Goal: Contribute content: Contribute content

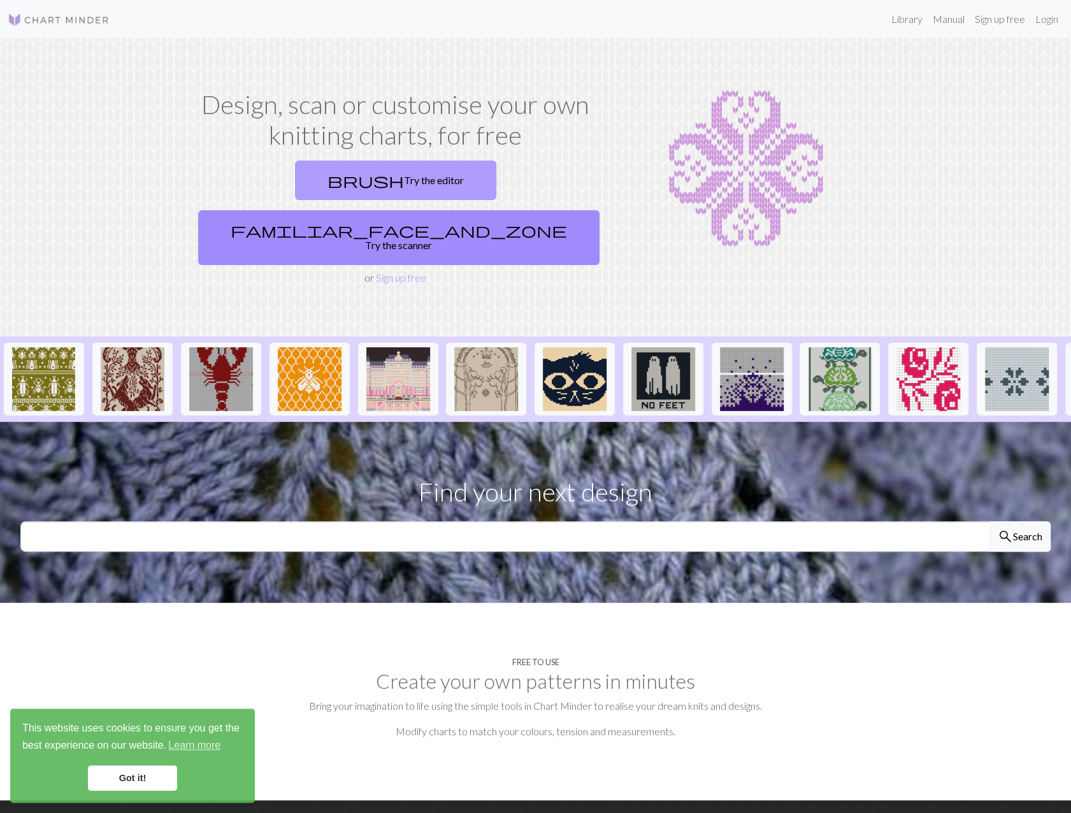
click at [308, 182] on link "brush Try the editor" at bounding box center [395, 181] width 201 height 40
click at [302, 175] on link "brush Try the editor" at bounding box center [395, 181] width 201 height 40
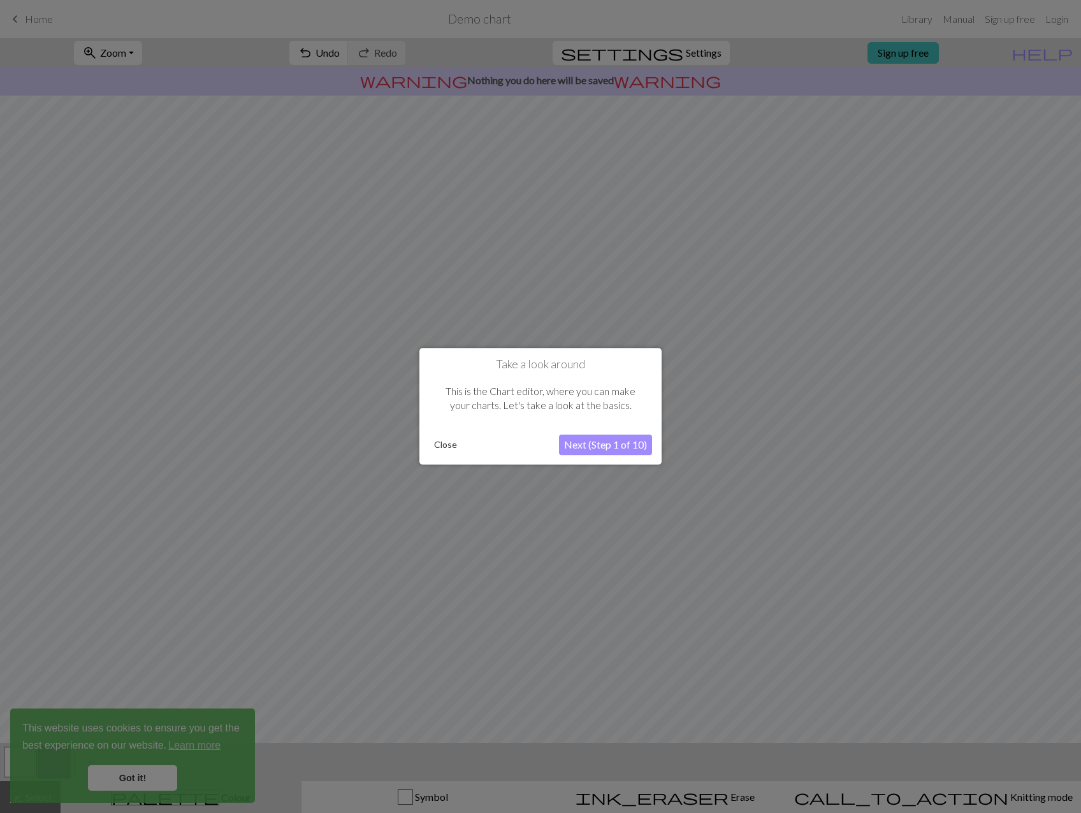
click at [449, 444] on button "Close" at bounding box center [445, 445] width 33 height 19
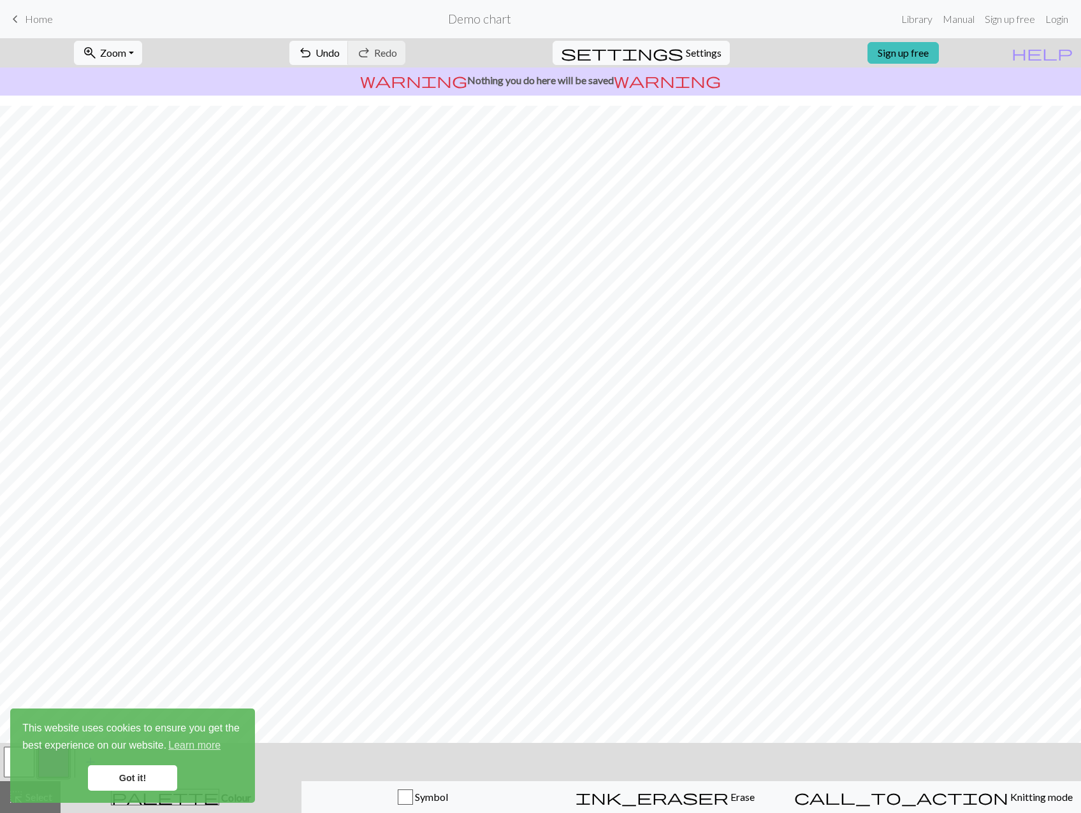
scroll to position [10, 0]
click at [122, 772] on link "Got it!" at bounding box center [132, 777] width 89 height 25
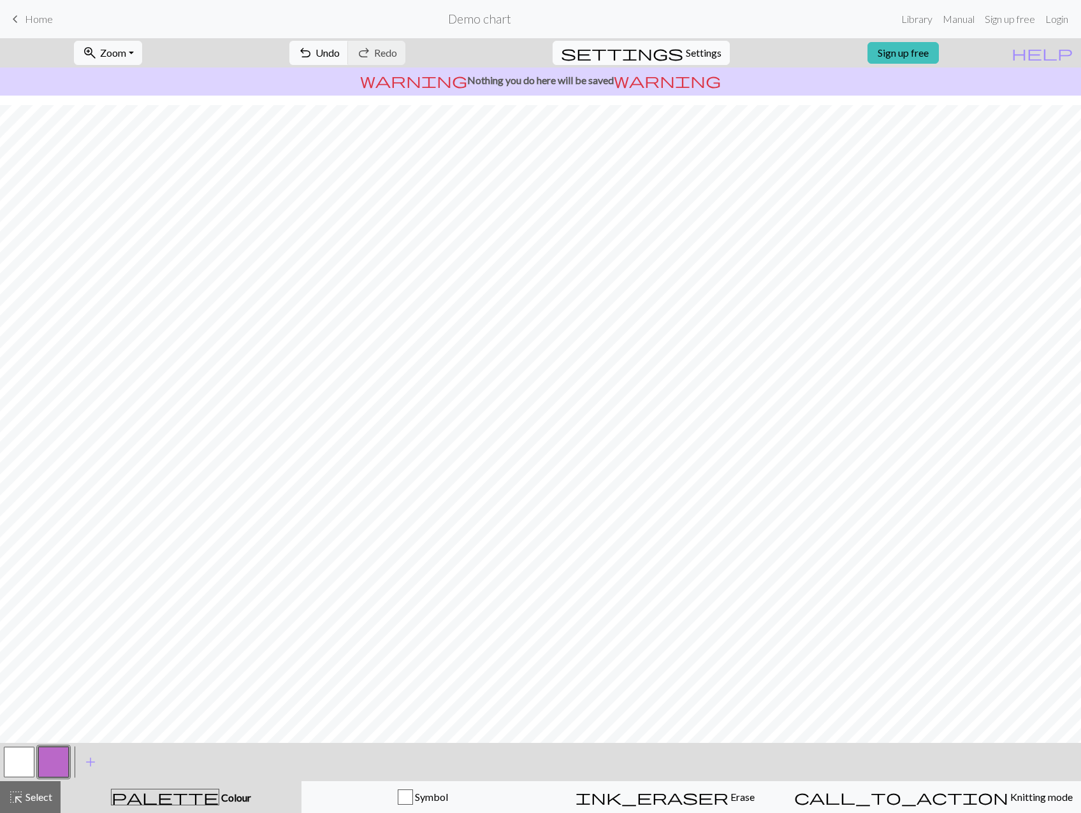
click at [686, 54] on span "Settings" at bounding box center [704, 52] width 36 height 15
select select "aran"
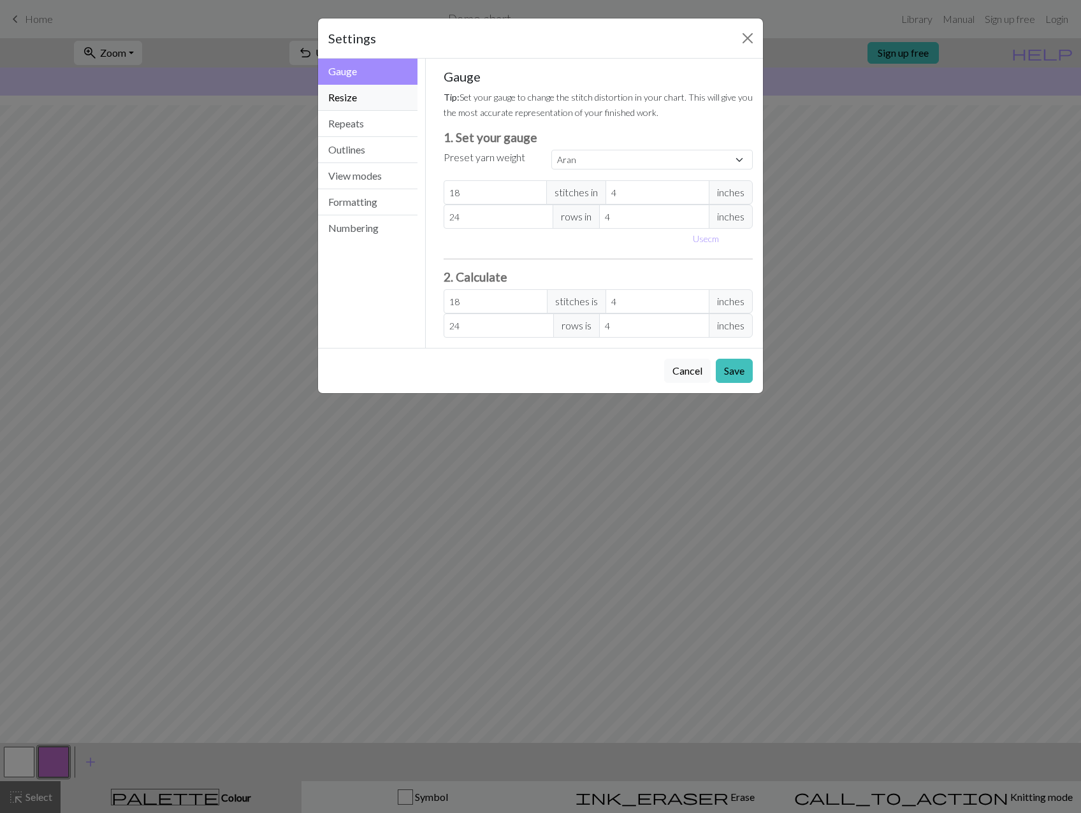
click at [382, 95] on button "Resize" at bounding box center [367, 98] width 99 height 26
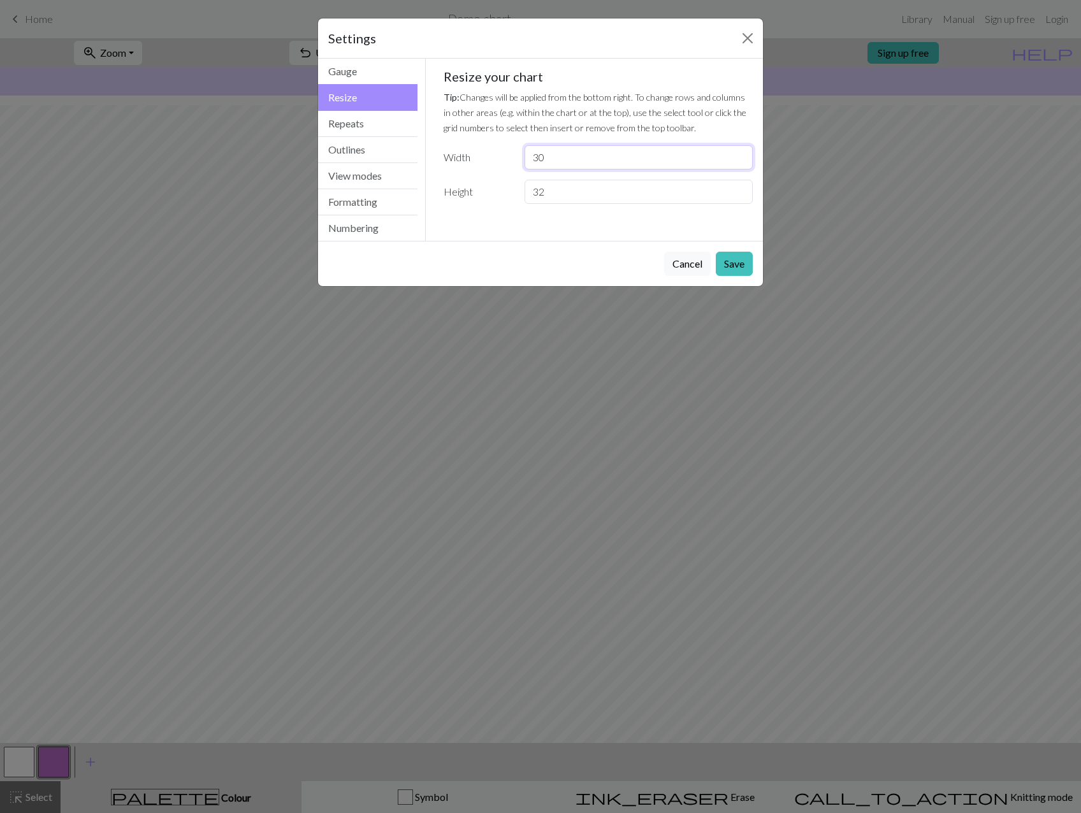
click at [617, 159] on input "30" at bounding box center [638, 157] width 228 height 24
type input "3"
type input "80"
click at [572, 194] on input "32" at bounding box center [638, 192] width 228 height 24
type input "3"
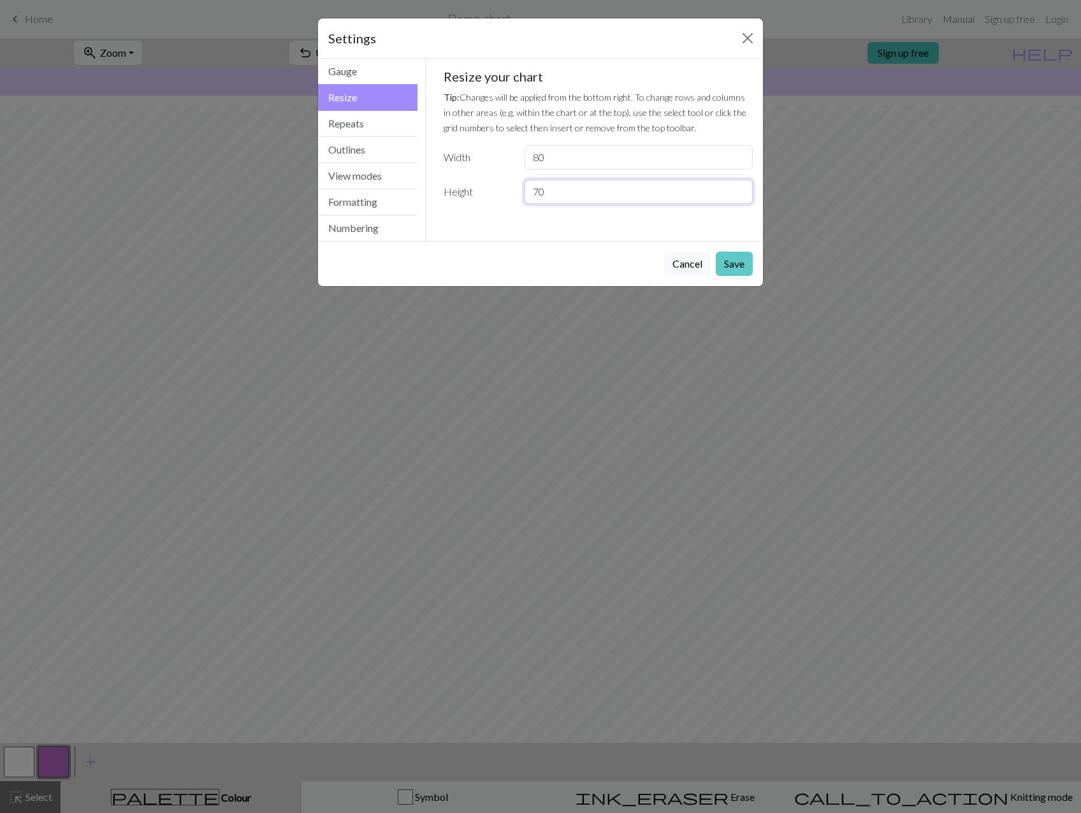
type input "70"
click at [744, 262] on button "Save" at bounding box center [733, 264] width 37 height 24
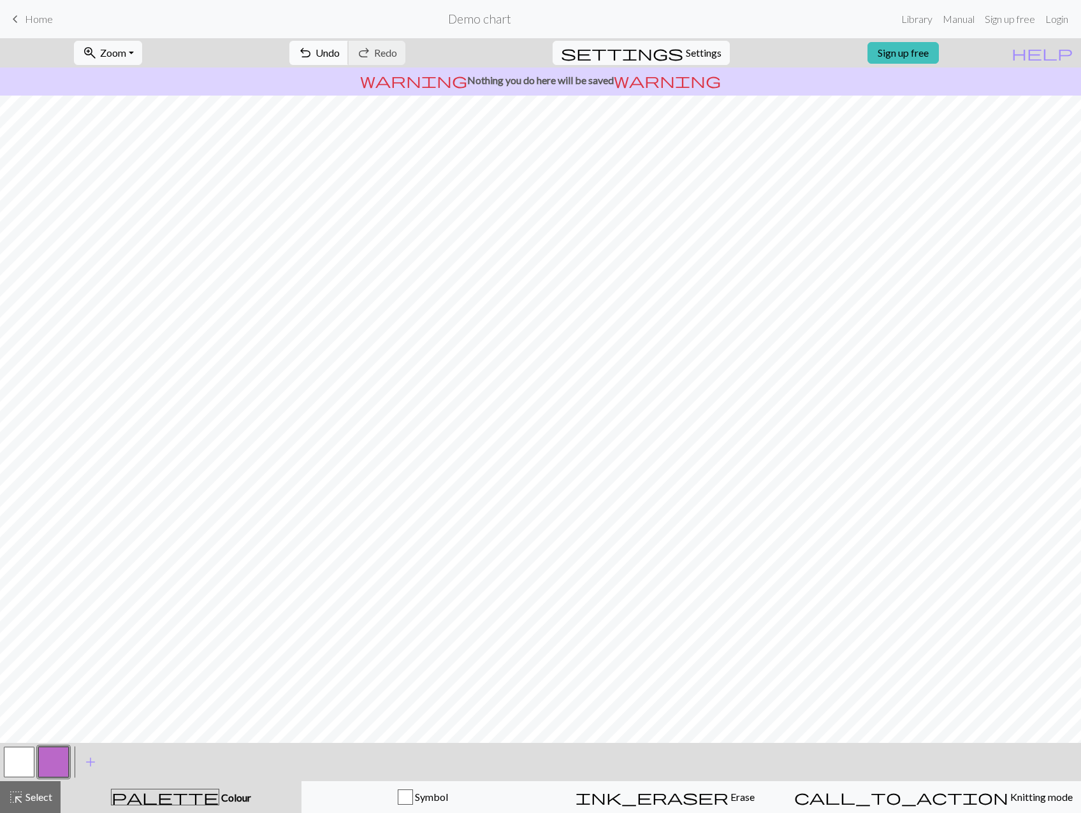
click at [340, 52] on span "Undo" at bounding box center [327, 53] width 24 height 12
click at [397, 50] on span "Redo" at bounding box center [385, 53] width 23 height 12
click at [61, 791] on button "palette Colour Colour" at bounding box center [181, 797] width 241 height 32
click at [683, 802] on span "ink_eraser" at bounding box center [651, 797] width 153 height 18
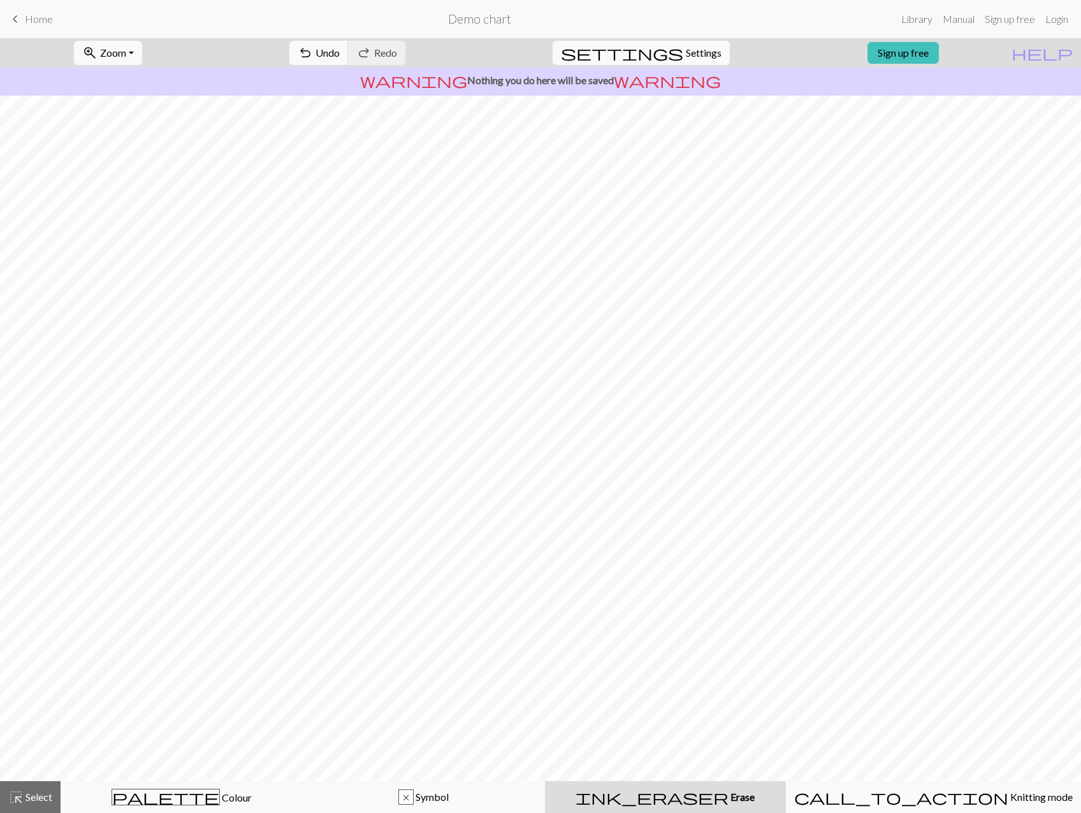
click at [35, 23] on span "Home" at bounding box center [39, 19] width 28 height 12
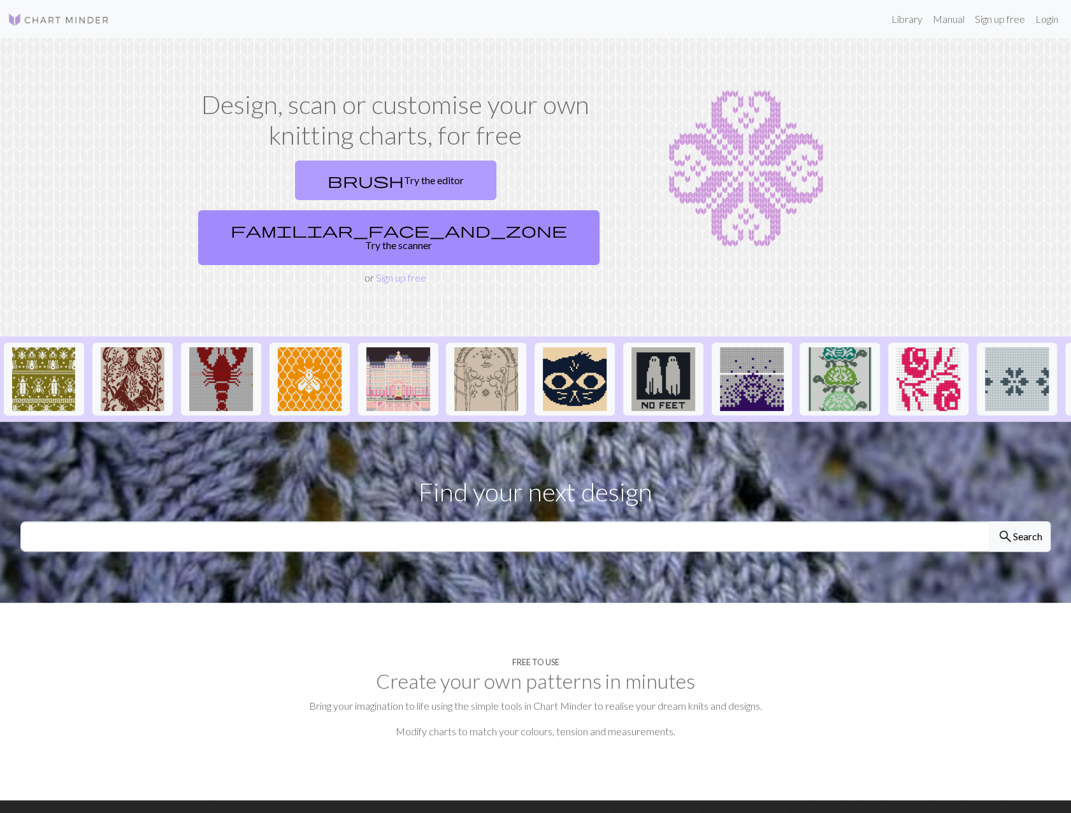
click at [301, 184] on link "brush Try the editor" at bounding box center [395, 181] width 201 height 40
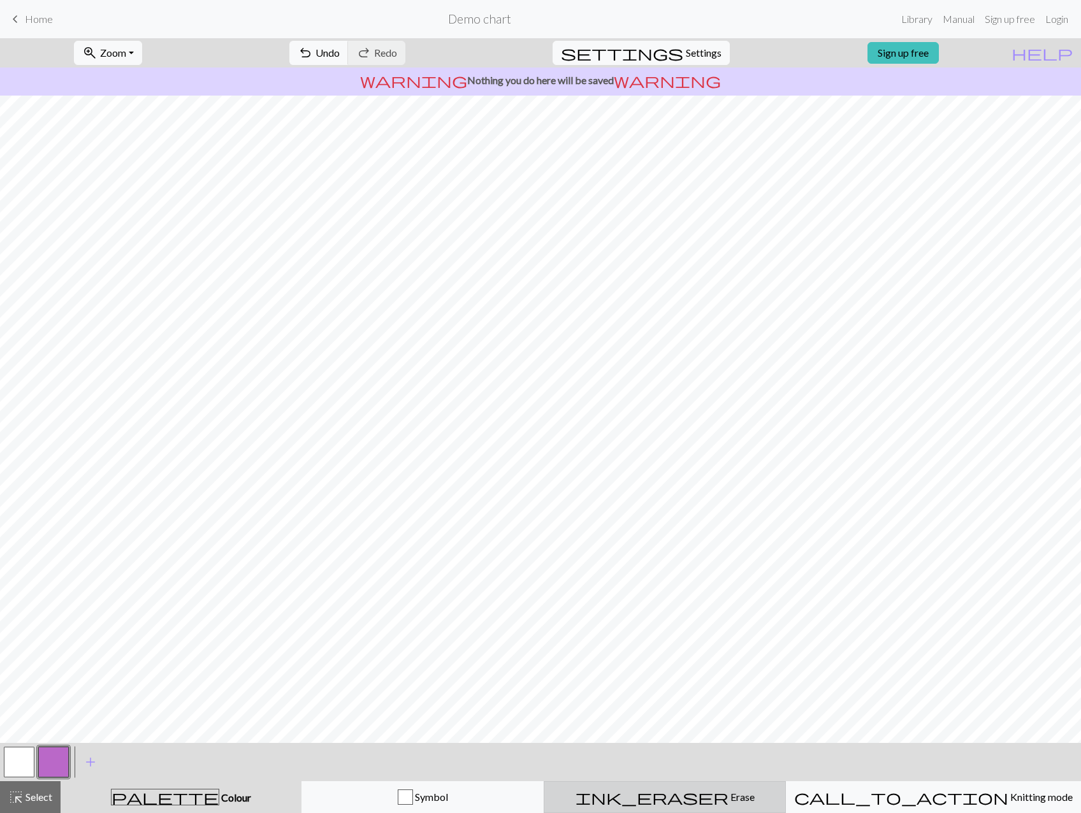
click at [721, 799] on div "ink_eraser Erase Erase" at bounding box center [665, 796] width 226 height 15
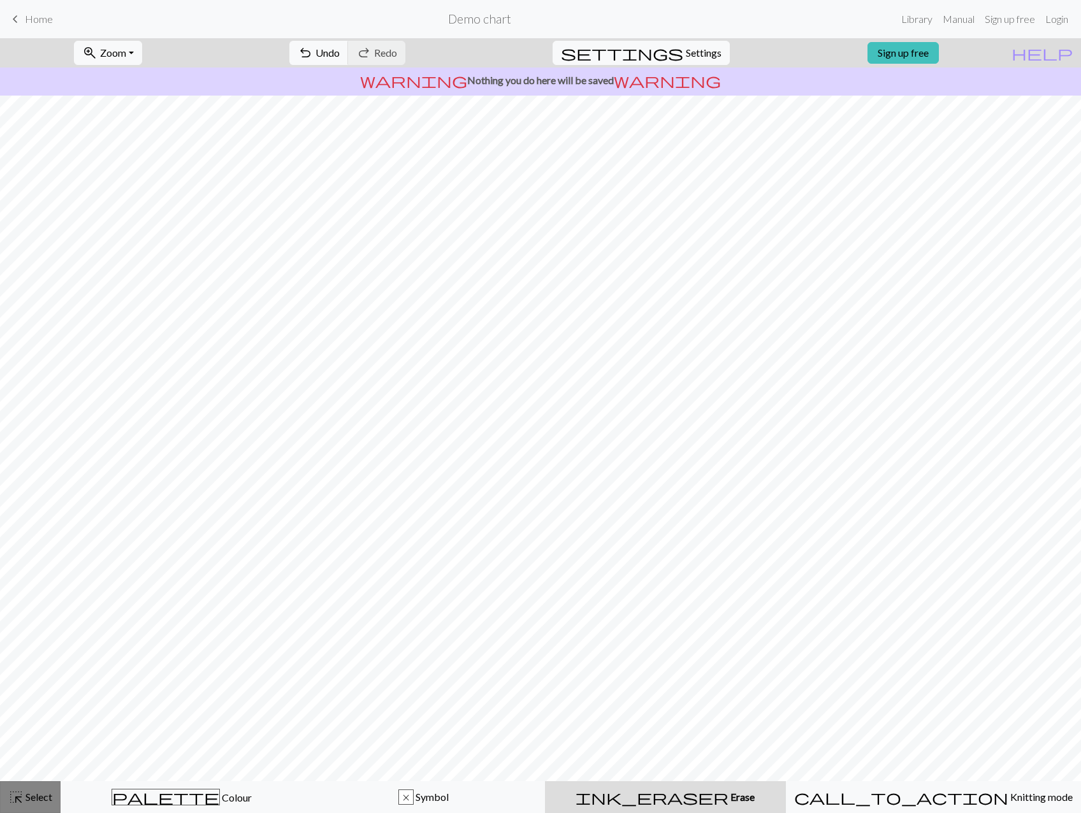
click at [37, 788] on button "highlight_alt Select Select" at bounding box center [30, 797] width 61 height 32
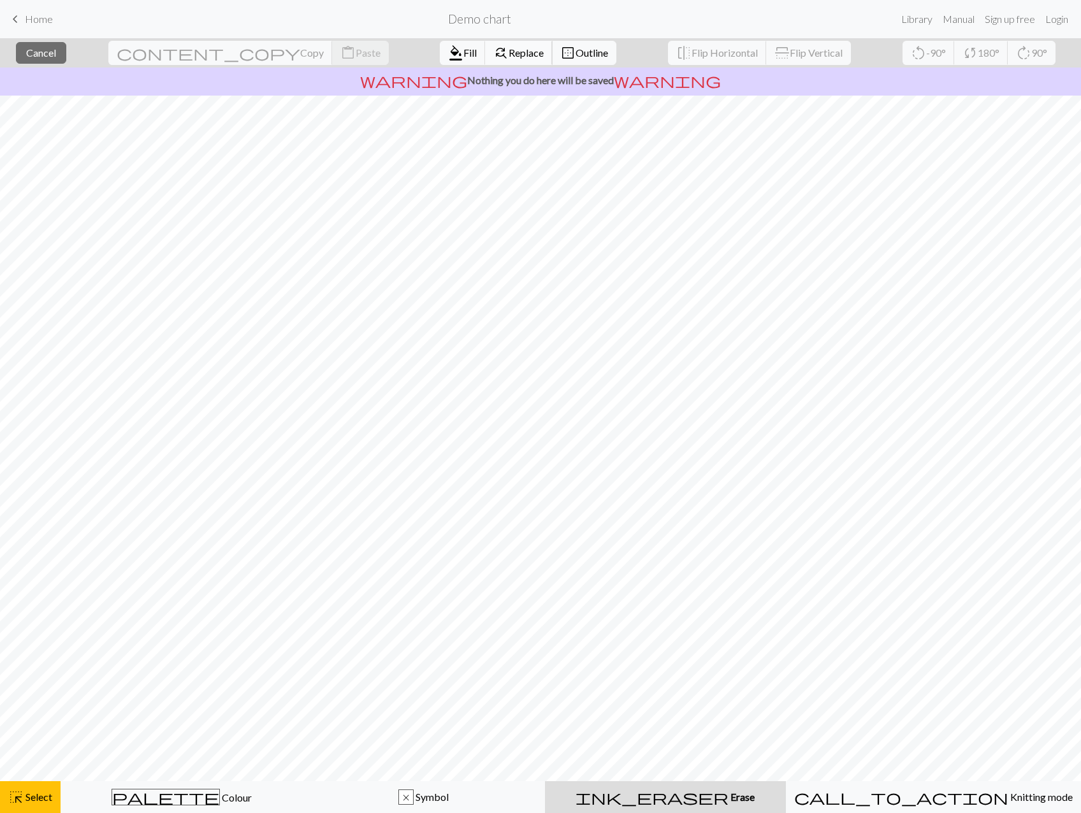
click at [508, 50] on span "Replace" at bounding box center [525, 53] width 35 height 12
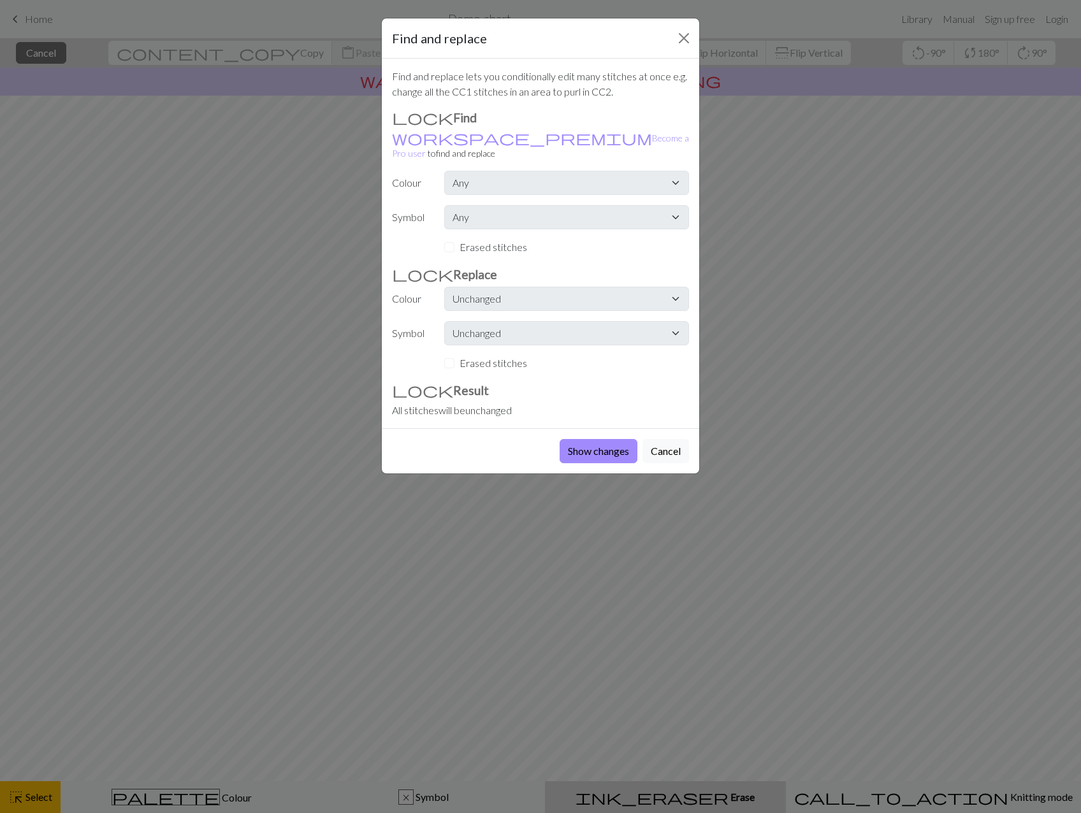
click at [670, 40] on div "Find and replace" at bounding box center [540, 38] width 317 height 40
click at [683, 39] on button "Close" at bounding box center [683, 38] width 20 height 20
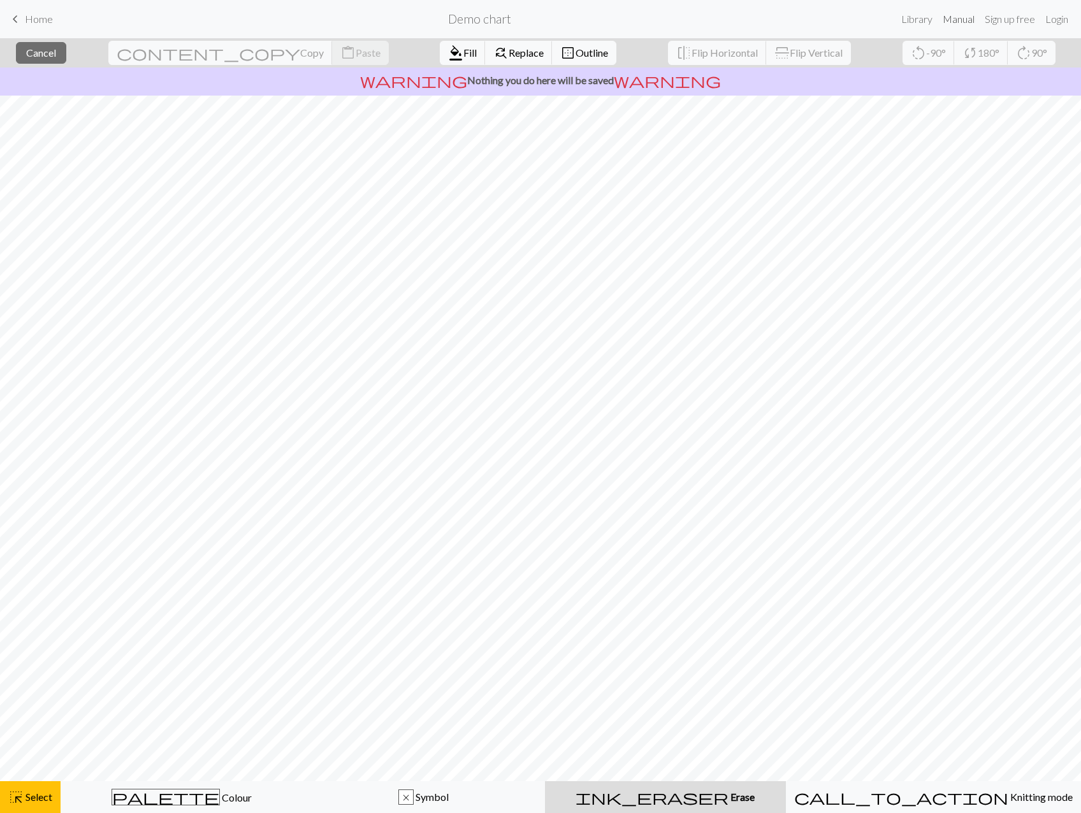
click at [953, 18] on link "Manual" at bounding box center [958, 18] width 42 height 25
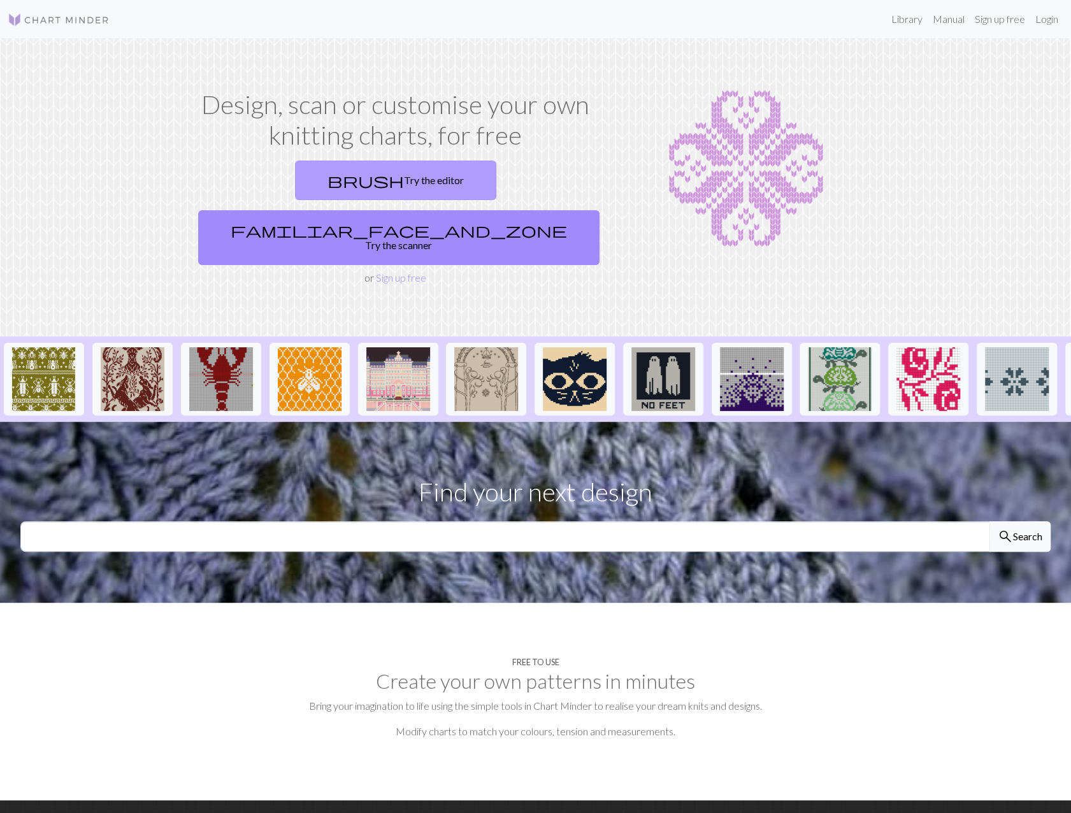
click at [340, 184] on link "brush Try the editor" at bounding box center [395, 181] width 201 height 40
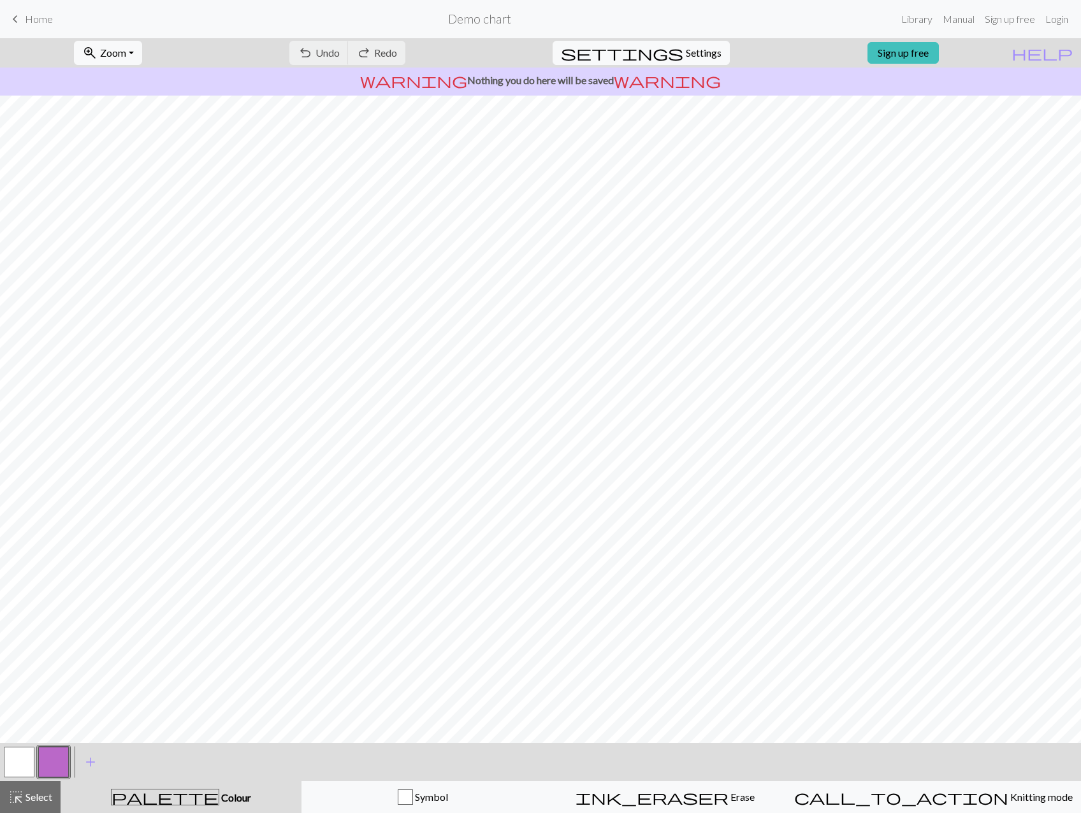
click at [382, 49] on div "undo Undo Undo redo Redo Redo" at bounding box center [347, 52] width 135 height 29
click at [47, 797] on span "Select" at bounding box center [38, 797] width 29 height 12
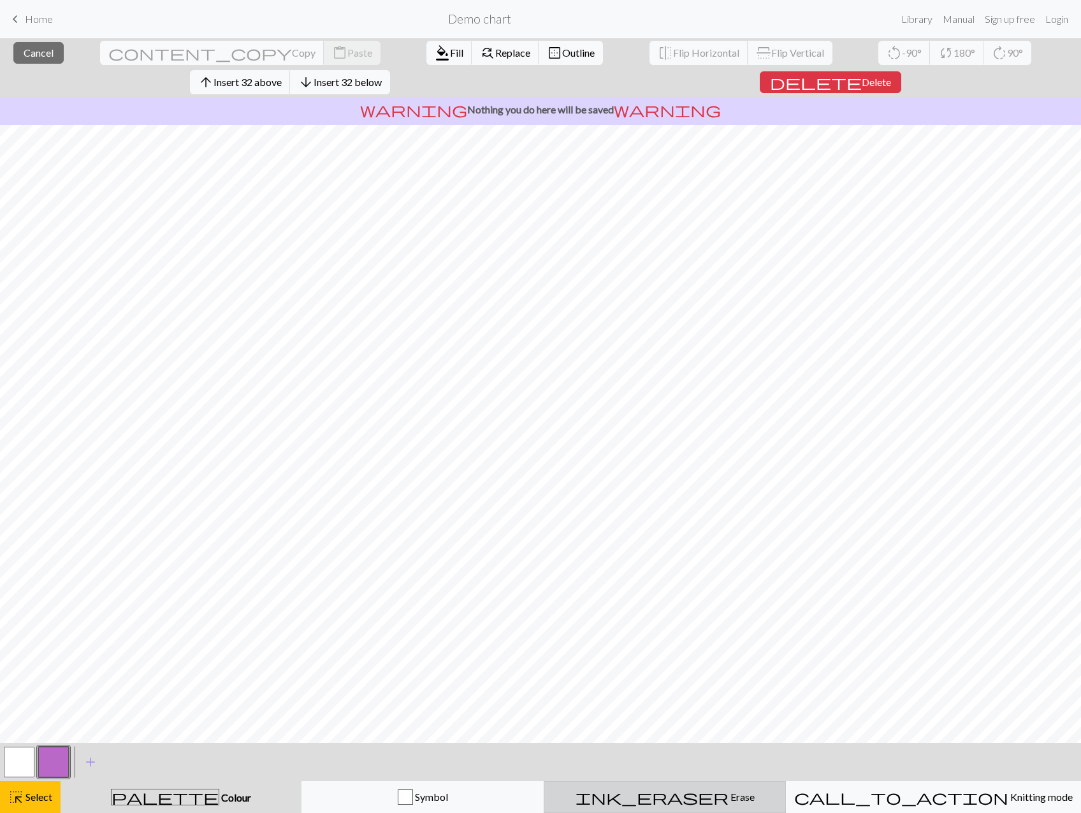
click at [691, 803] on span "ink_eraser" at bounding box center [651, 797] width 153 height 18
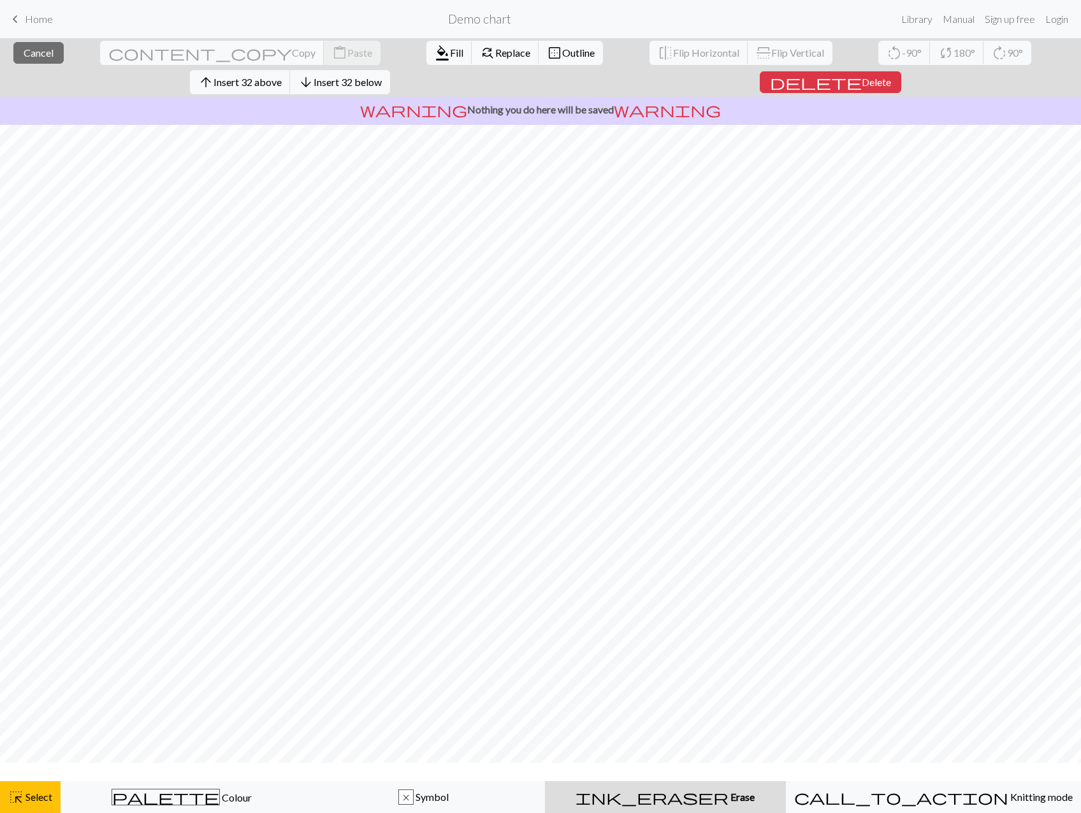
scroll to position [0, 0]
click at [891, 76] on span "Delete" at bounding box center [875, 82] width 29 height 12
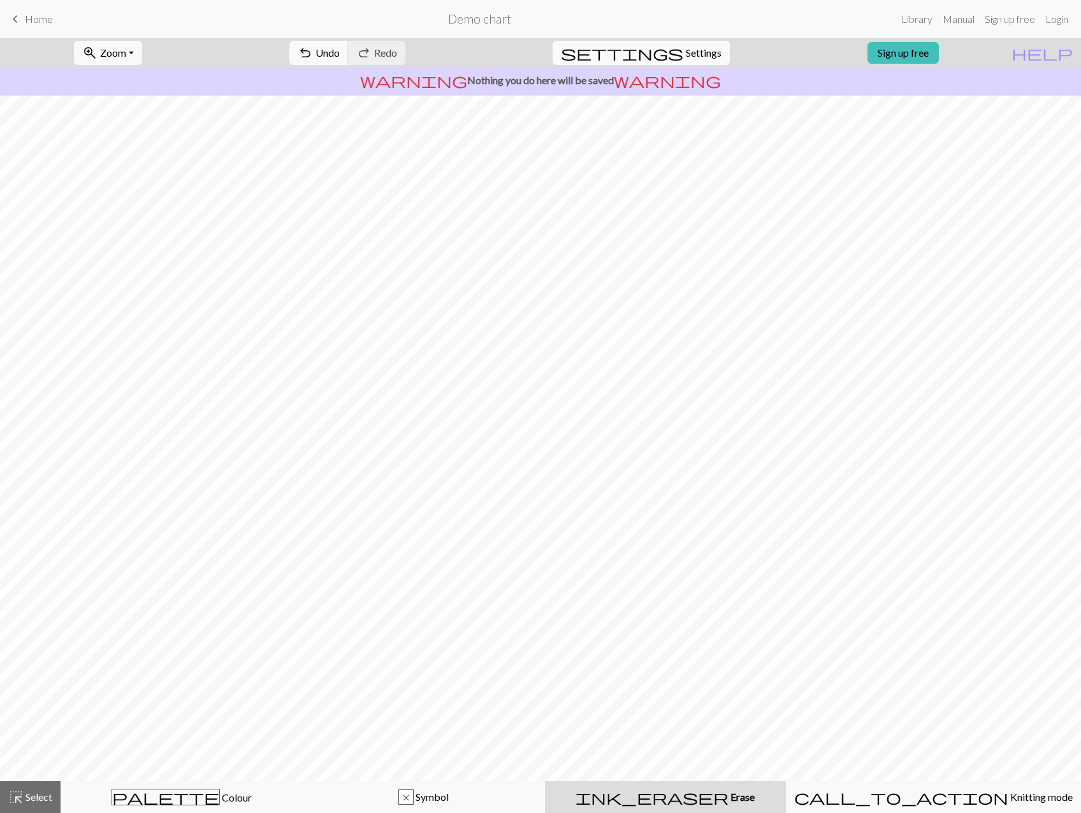
click at [688, 59] on span "Settings" at bounding box center [704, 52] width 36 height 15
select select "aran"
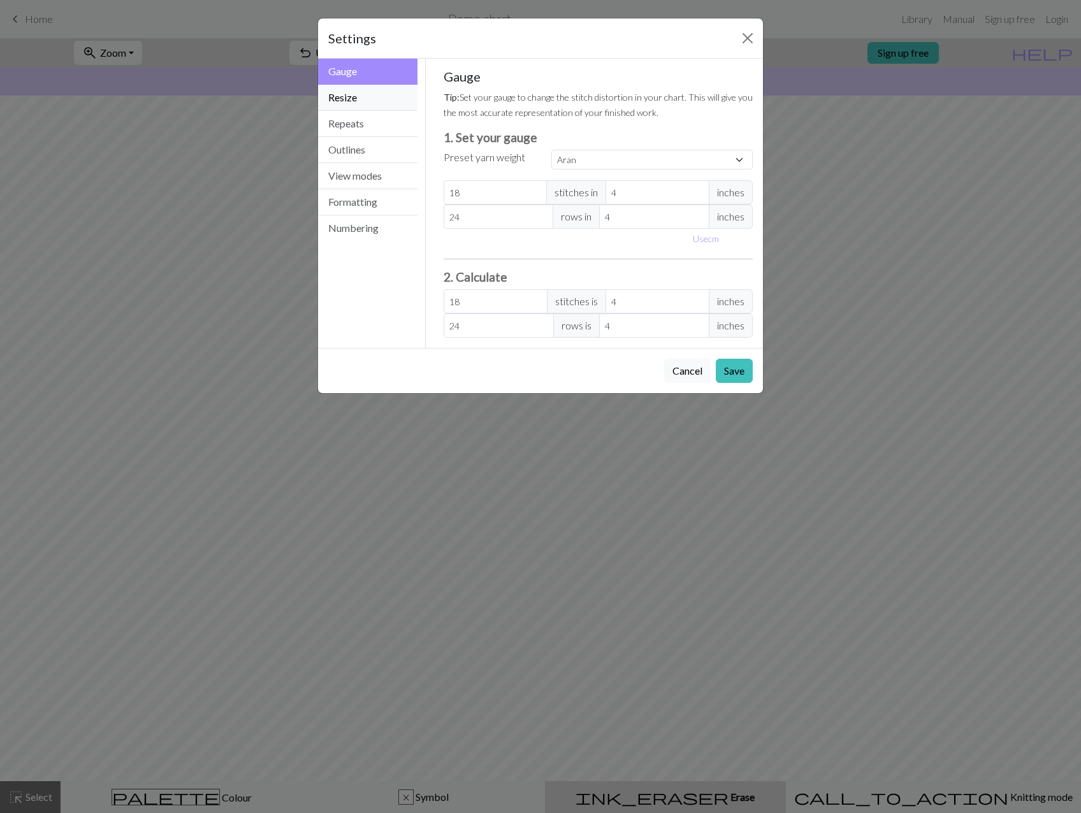
click at [356, 99] on button "Resize" at bounding box center [367, 98] width 99 height 26
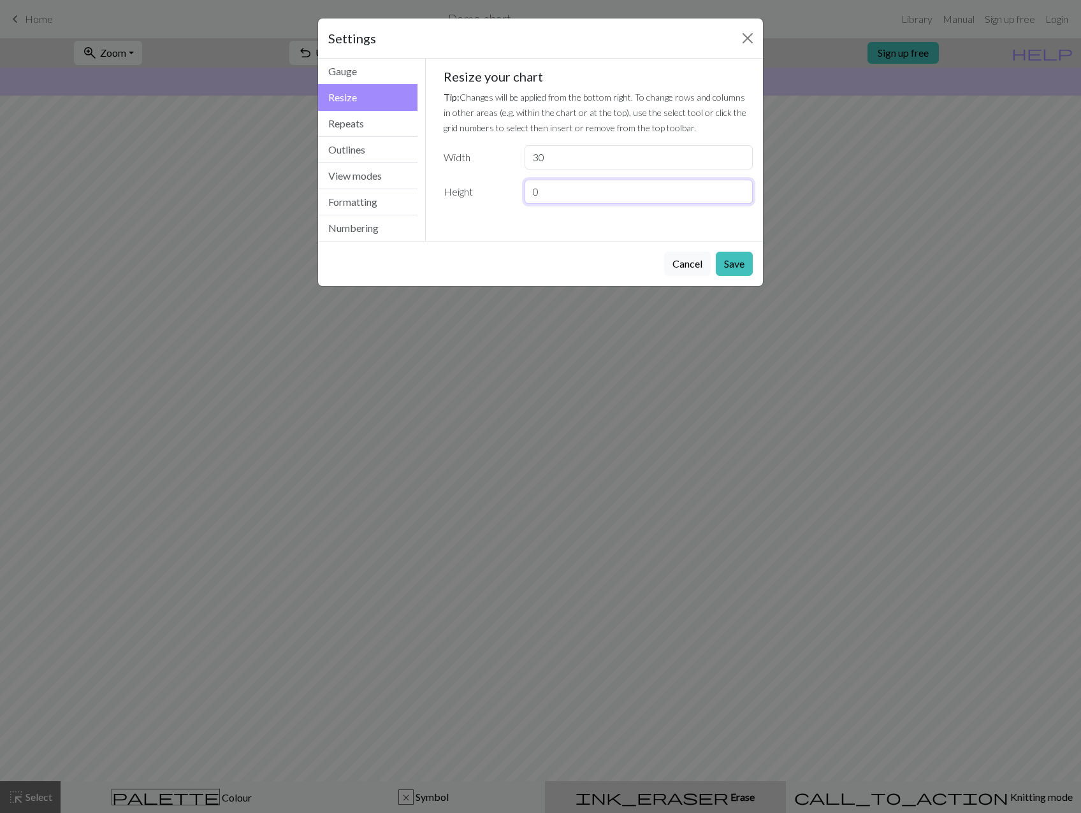
click at [564, 190] on input "0" at bounding box center [638, 192] width 228 height 24
drag, startPoint x: 545, startPoint y: 155, endPoint x: 518, endPoint y: 145, distance: 29.0
click at [518, 145] on div "30" at bounding box center [638, 157] width 243 height 24
type input "80"
click at [540, 180] on input "0" at bounding box center [638, 192] width 228 height 24
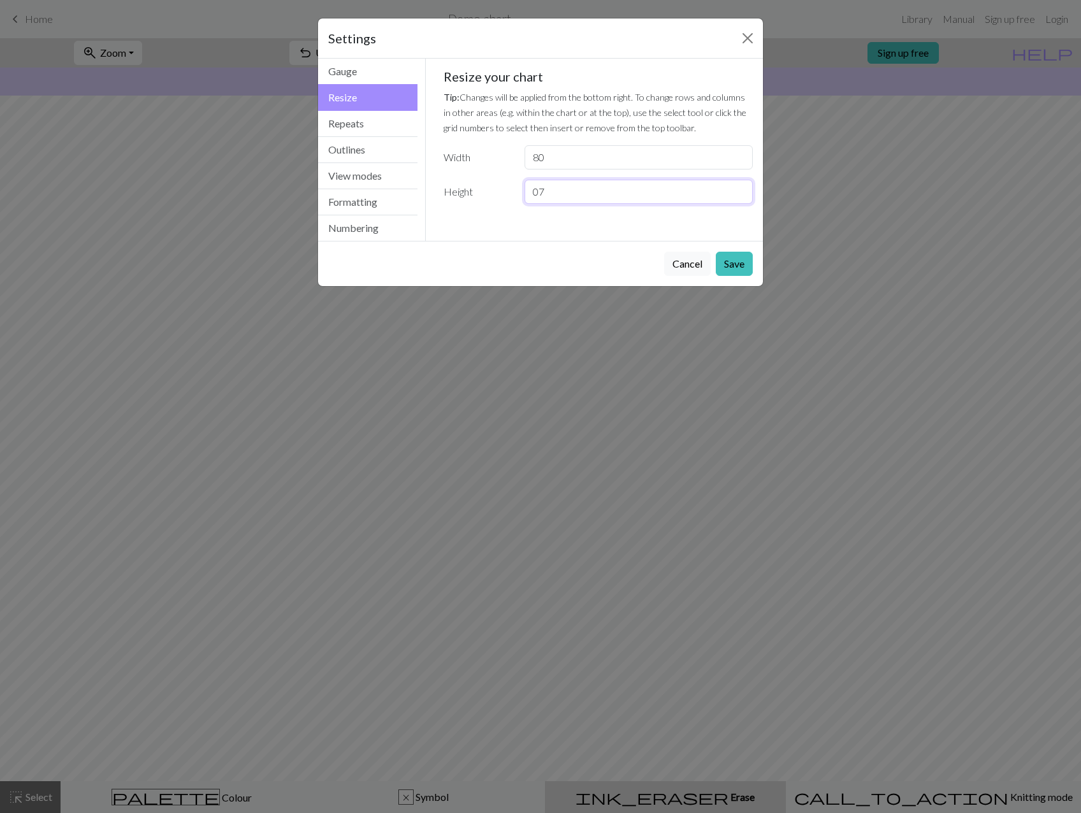
type input "0"
type input "70"
click at [731, 261] on button "Save" at bounding box center [733, 264] width 37 height 24
click at [734, 266] on button "Save" at bounding box center [733, 264] width 37 height 24
click at [606, 180] on input "70" at bounding box center [638, 192] width 228 height 24
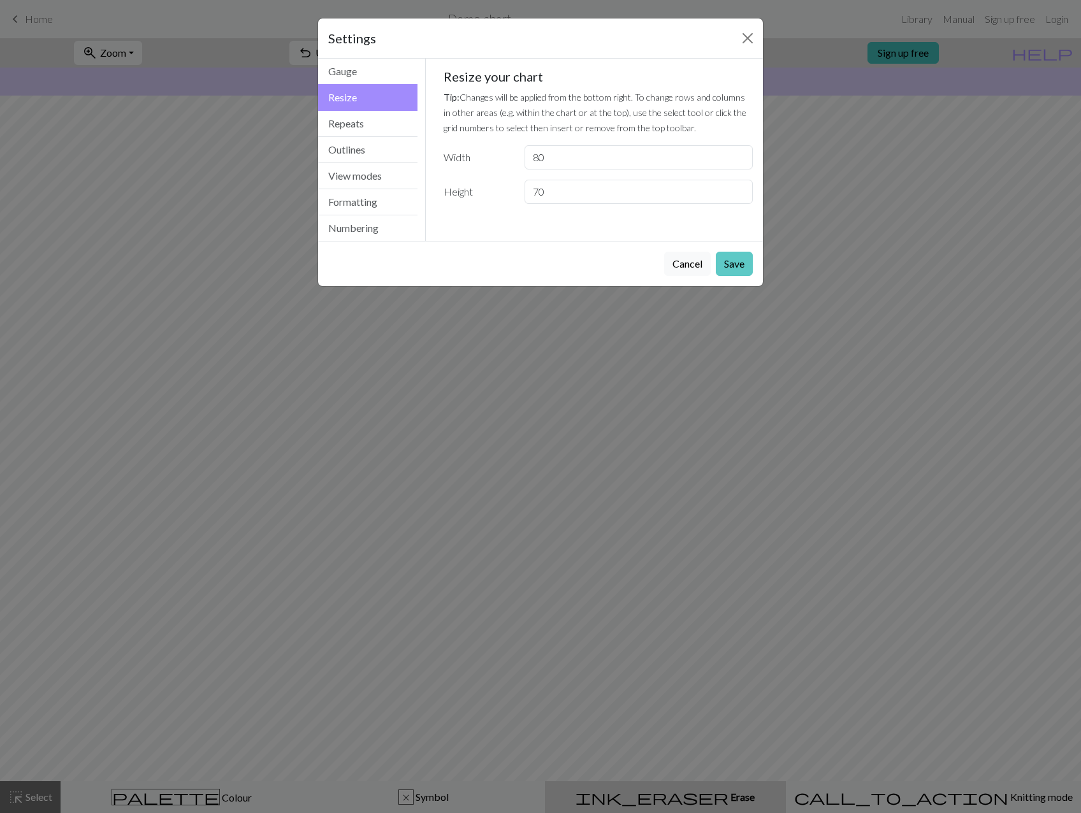
click at [747, 261] on button "Save" at bounding box center [733, 264] width 37 height 24
click at [746, 261] on button "Save" at bounding box center [733, 264] width 37 height 24
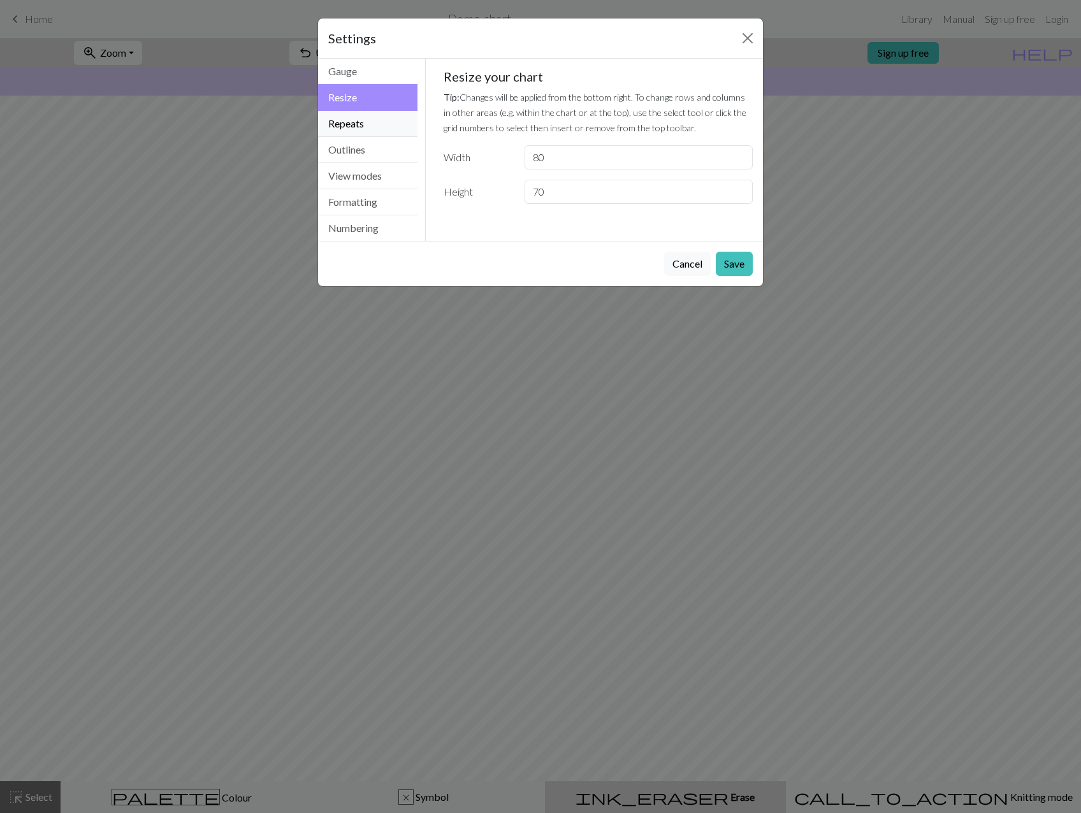
click at [390, 120] on button "Repeats" at bounding box center [367, 124] width 99 height 26
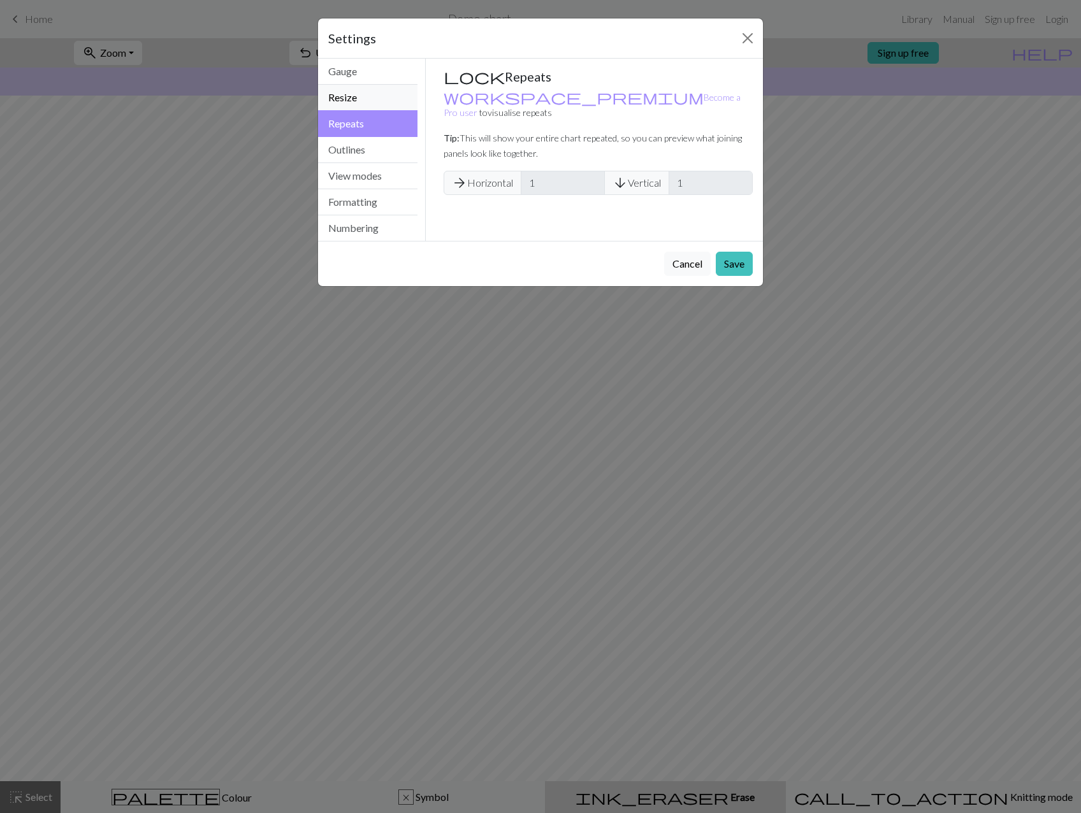
click at [385, 92] on button "Resize" at bounding box center [367, 98] width 99 height 26
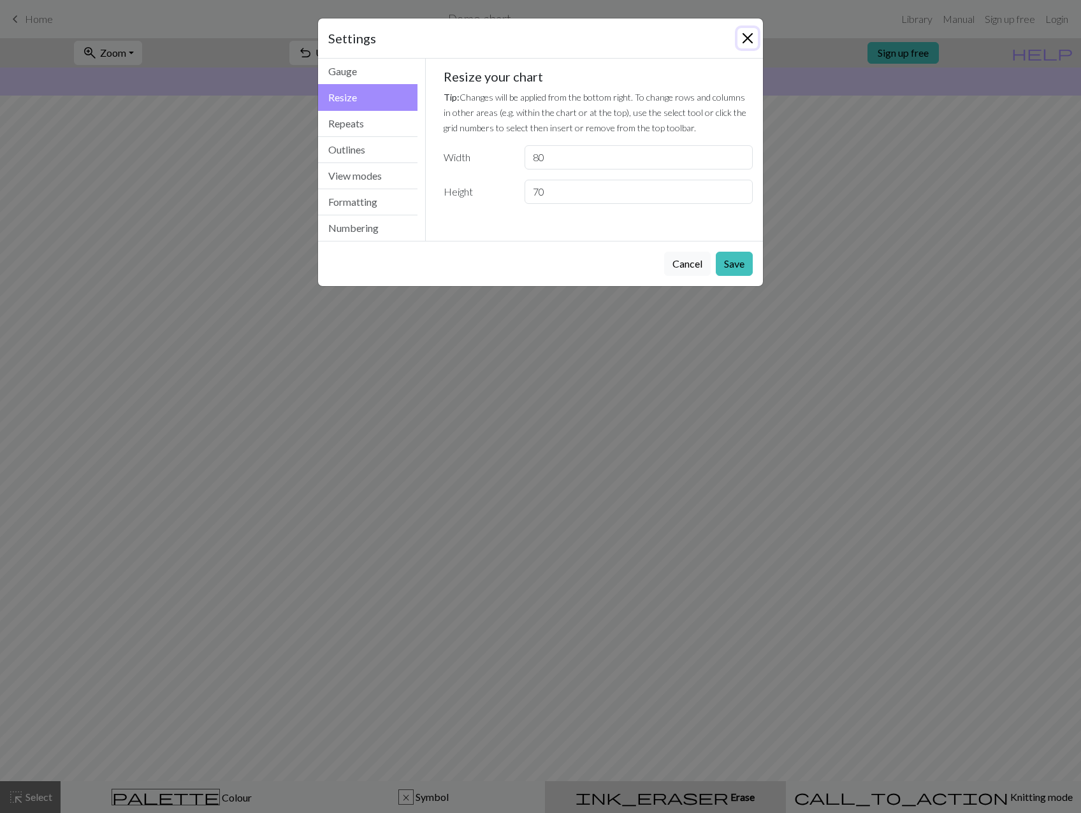
click at [742, 31] on button "Close" at bounding box center [747, 38] width 20 height 20
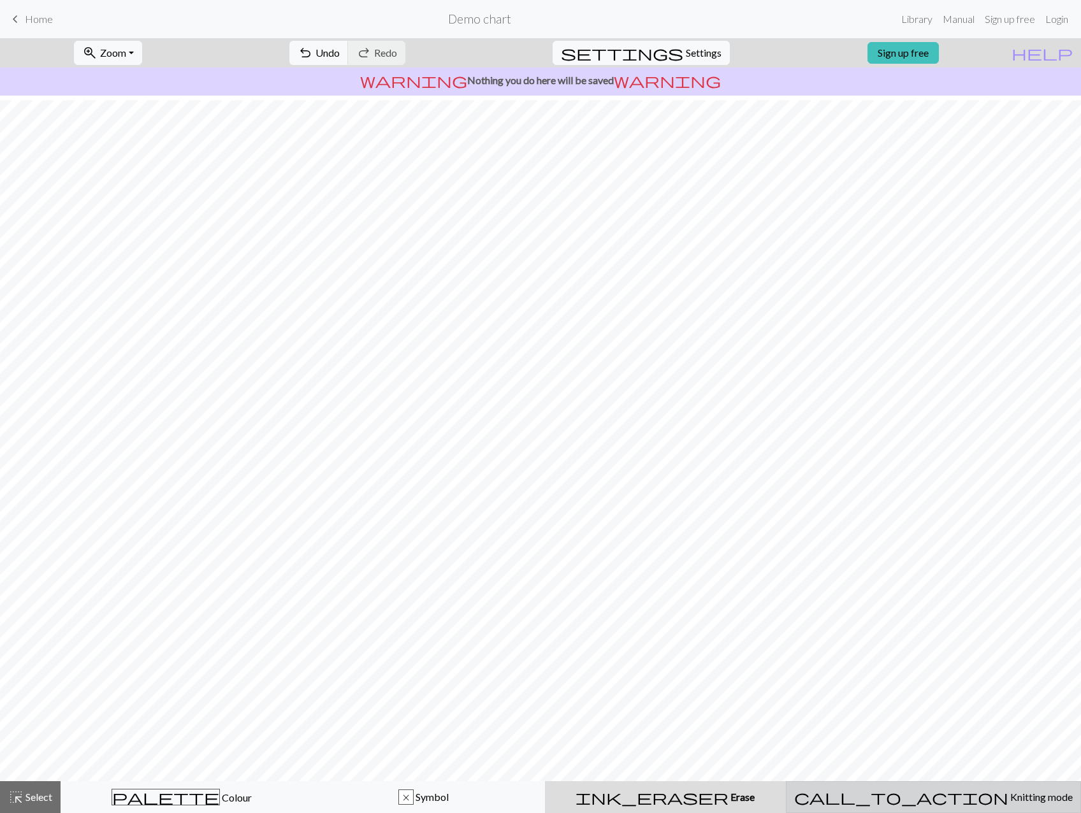
scroll to position [10, 0]
click at [686, 57] on span "Settings" at bounding box center [704, 52] width 36 height 15
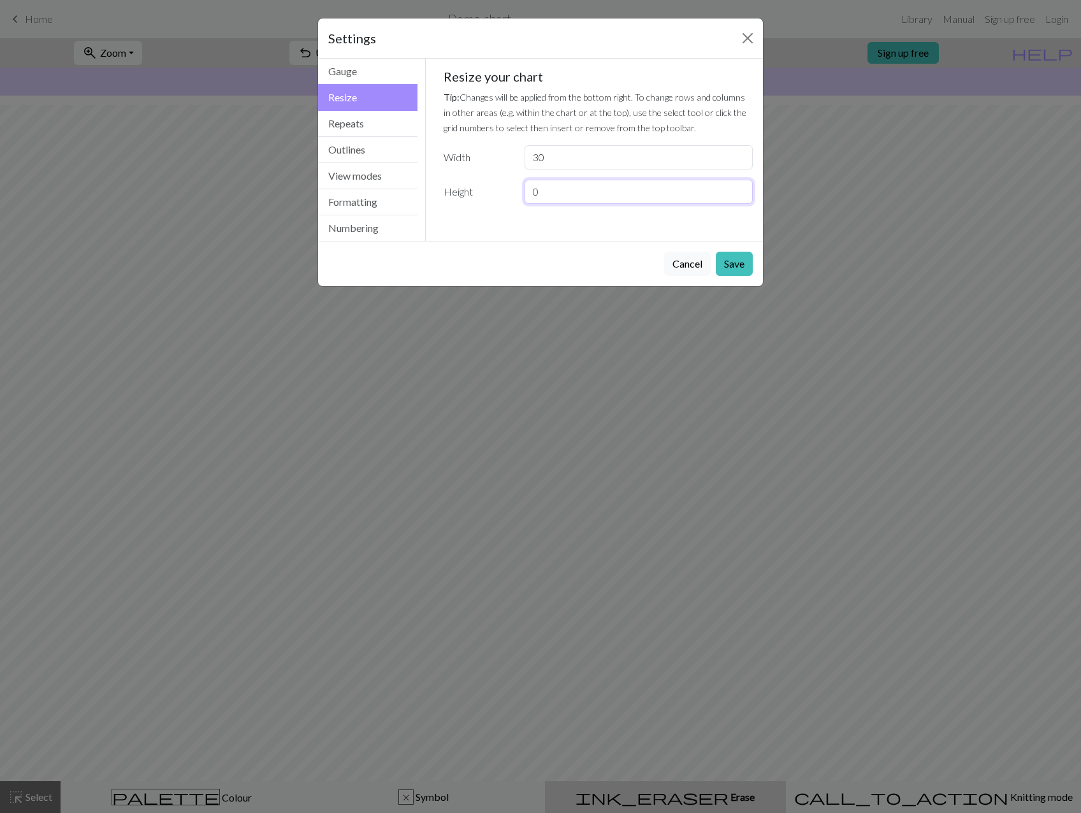
click at [591, 196] on input "0" at bounding box center [638, 192] width 228 height 24
type input "70"
click at [726, 257] on button "Save" at bounding box center [733, 264] width 37 height 24
click at [740, 38] on button "Close" at bounding box center [747, 38] width 20 height 20
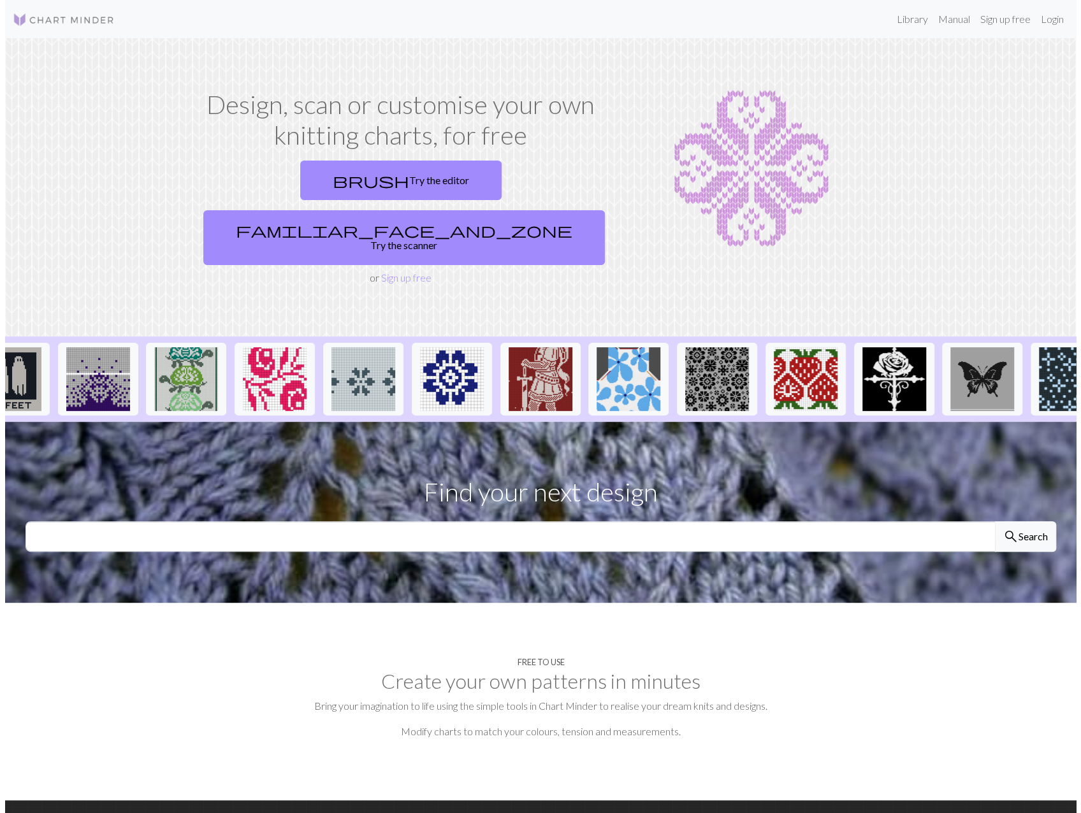
scroll to position [0, 667]
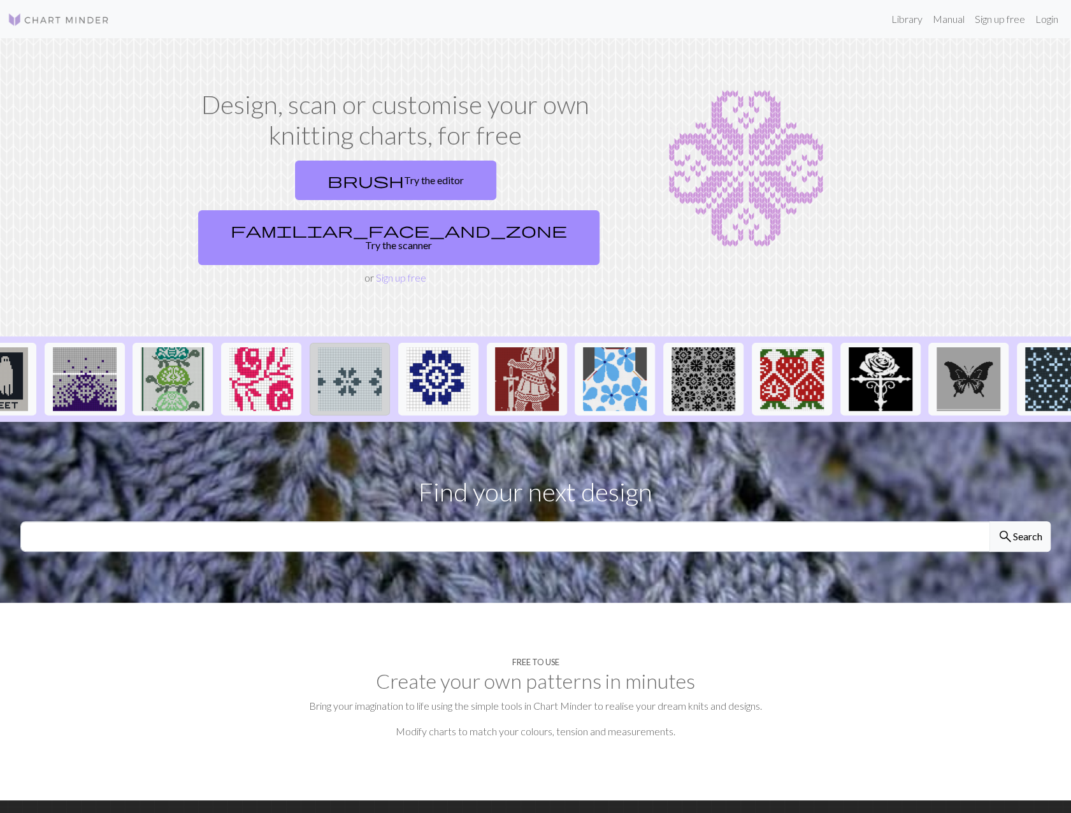
click at [343, 347] on img at bounding box center [350, 379] width 64 height 64
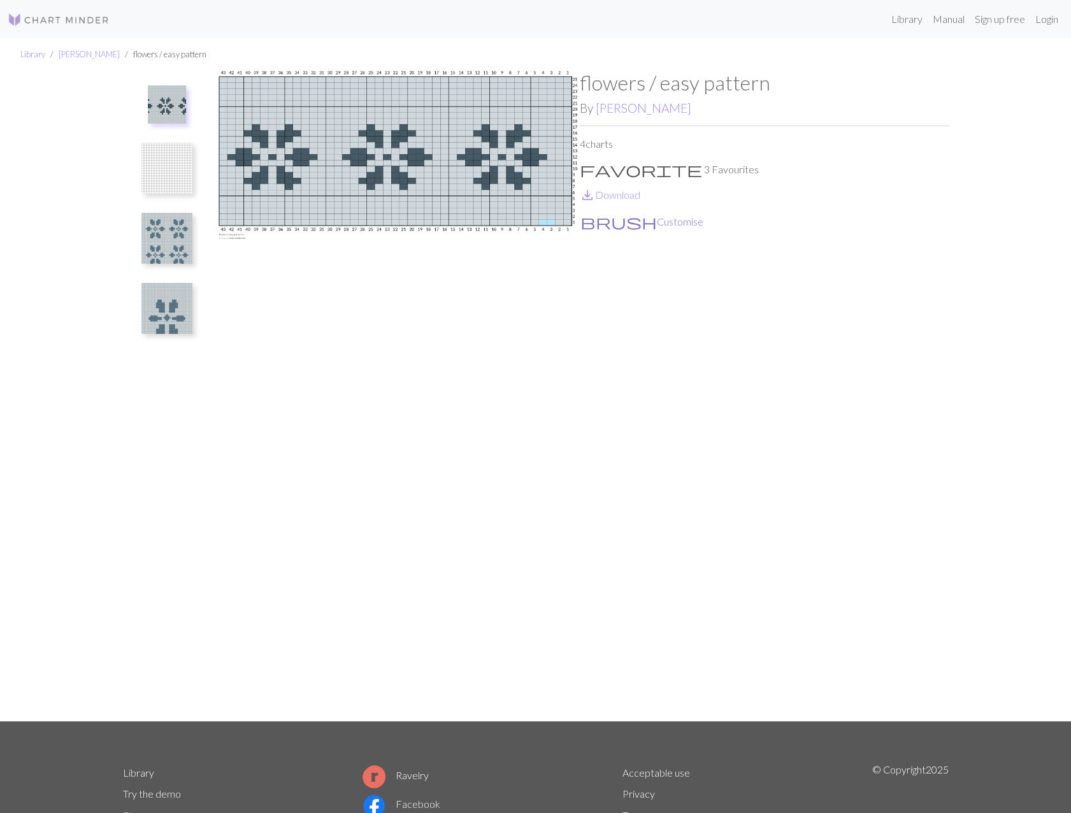
click at [628, 215] on button "brush Customise" at bounding box center [642, 221] width 124 height 17
click at [161, 168] on img at bounding box center [166, 168] width 51 height 51
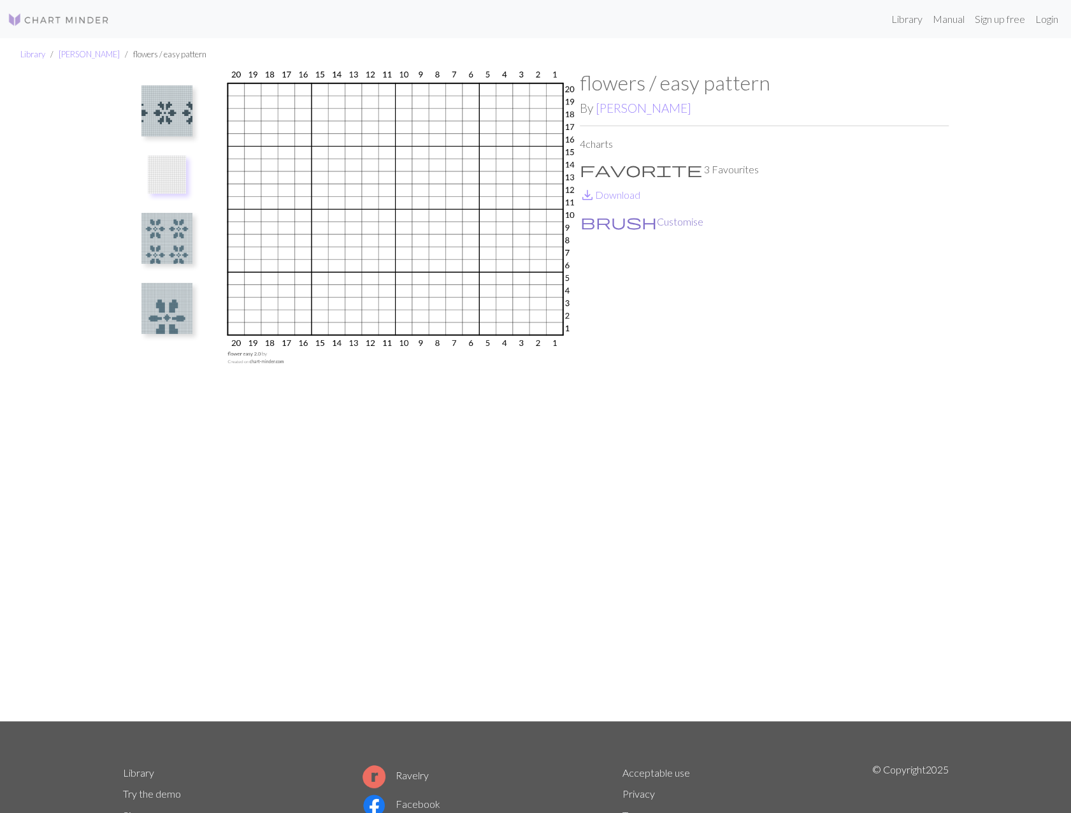
click at [614, 226] on button "brush Customise" at bounding box center [642, 221] width 124 height 17
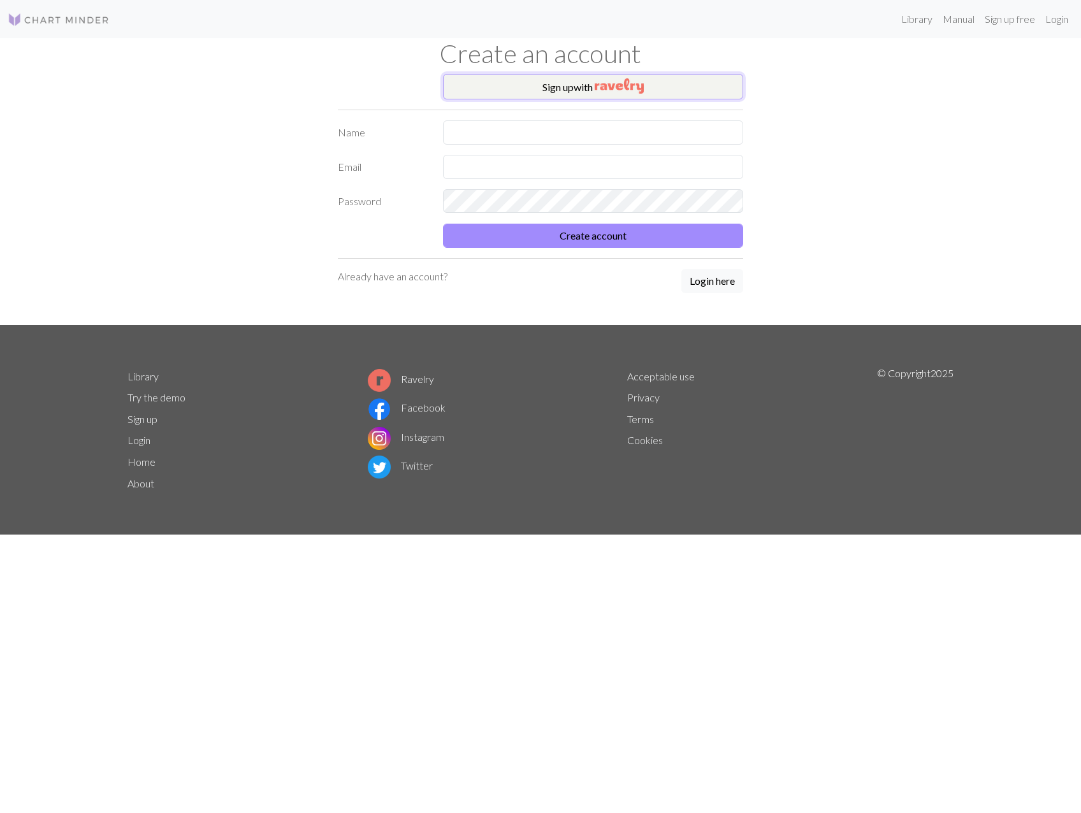
click at [632, 85] on img "button" at bounding box center [618, 85] width 49 height 15
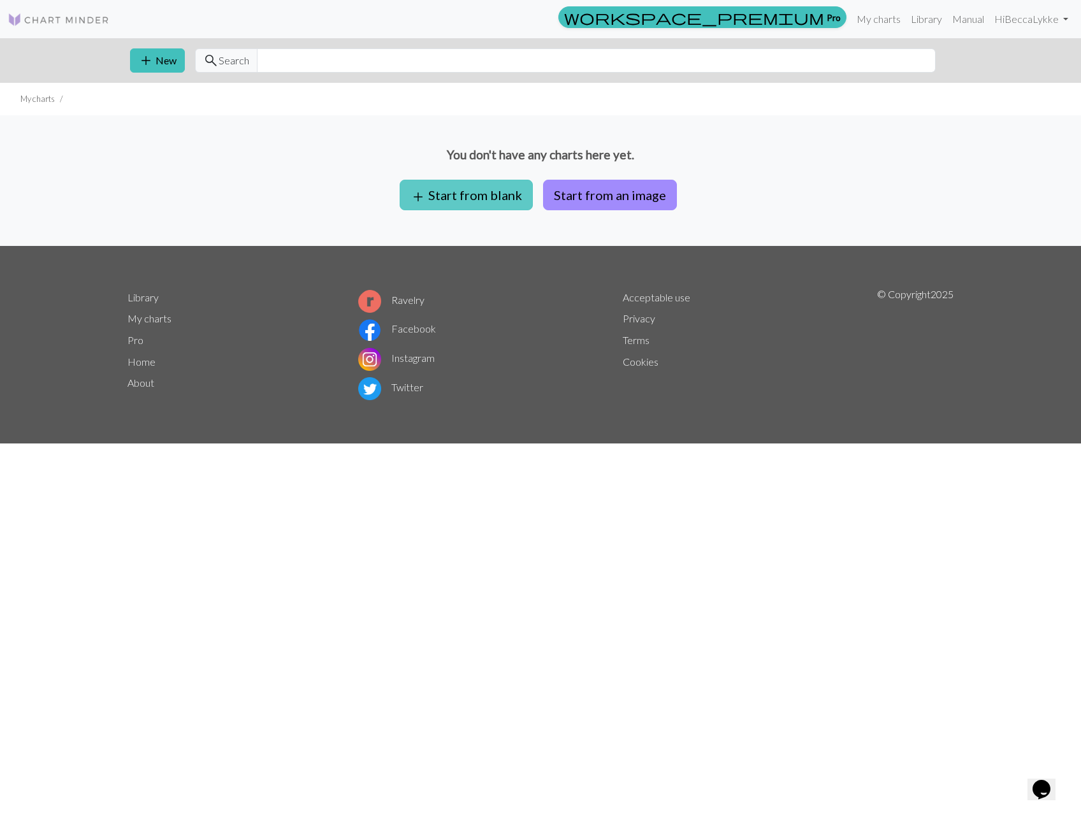
click at [461, 196] on button "add Start from blank" at bounding box center [465, 195] width 133 height 31
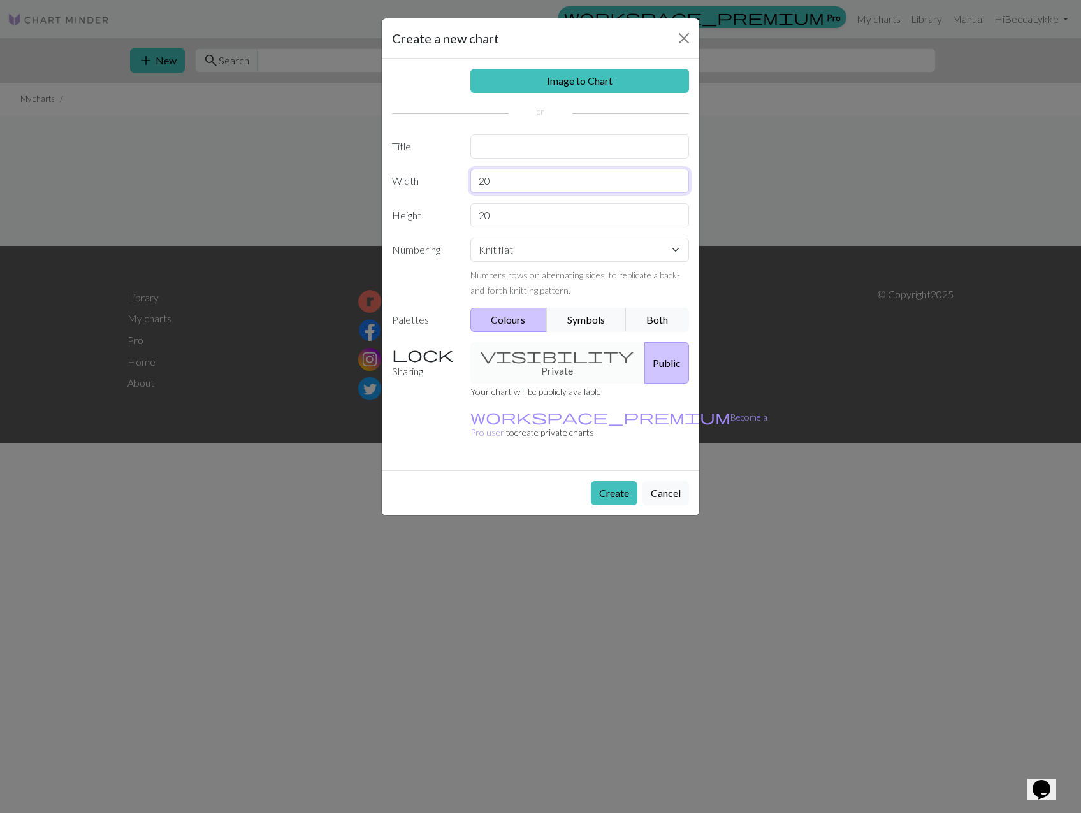
drag, startPoint x: 507, startPoint y: 175, endPoint x: 470, endPoint y: 180, distance: 37.3
click at [470, 180] on input "20" at bounding box center [579, 181] width 219 height 24
type input "80"
drag, startPoint x: 501, startPoint y: 216, endPoint x: 470, endPoint y: 217, distance: 30.6
click at [470, 217] on input "20" at bounding box center [579, 215] width 219 height 24
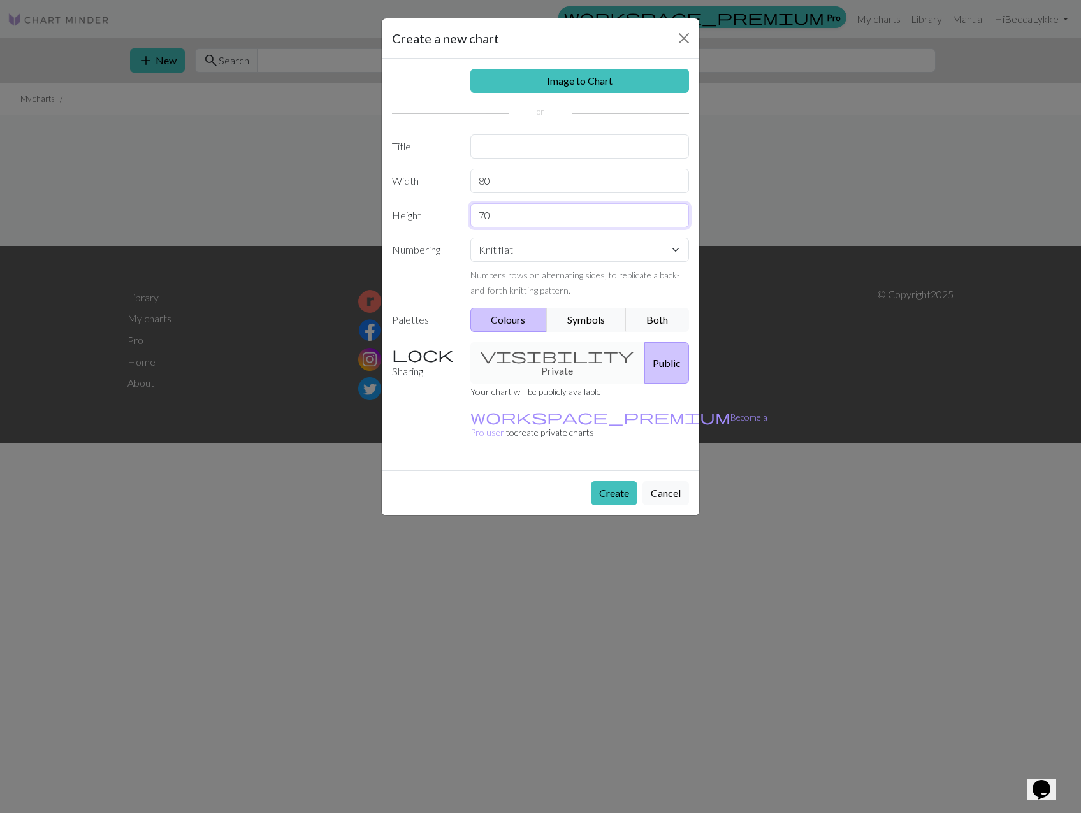
type input "70"
click at [571, 364] on div "visibility Private Public" at bounding box center [580, 362] width 234 height 41
click at [545, 348] on div "visibility Private Public" at bounding box center [580, 362] width 234 height 41
click at [535, 352] on div "visibility Private Public" at bounding box center [580, 362] width 234 height 41
click at [644, 352] on button "Public" at bounding box center [666, 362] width 45 height 41
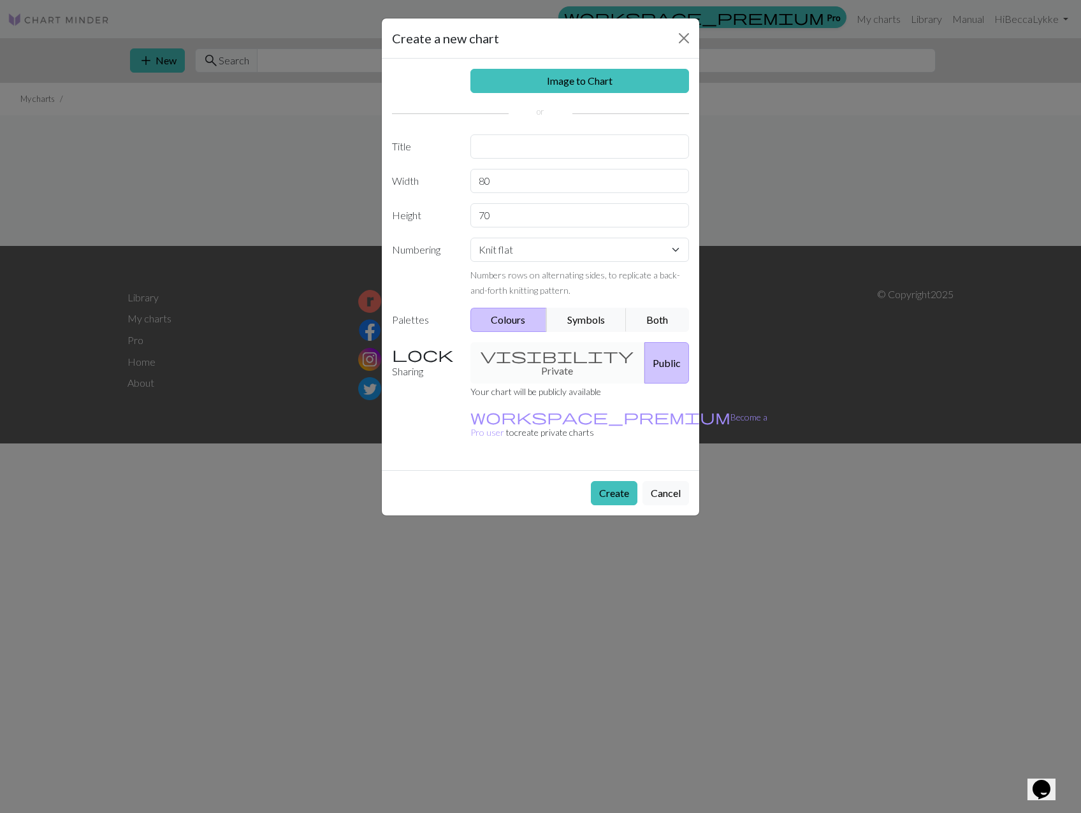
drag, startPoint x: 637, startPoint y: 352, endPoint x: 533, endPoint y: 349, distance: 103.9
click at [538, 352] on div "visibility Private Public" at bounding box center [580, 362] width 234 height 41
click at [522, 345] on div "visibility Private Public" at bounding box center [580, 362] width 234 height 41
click at [616, 481] on button "Create" at bounding box center [614, 493] width 47 height 24
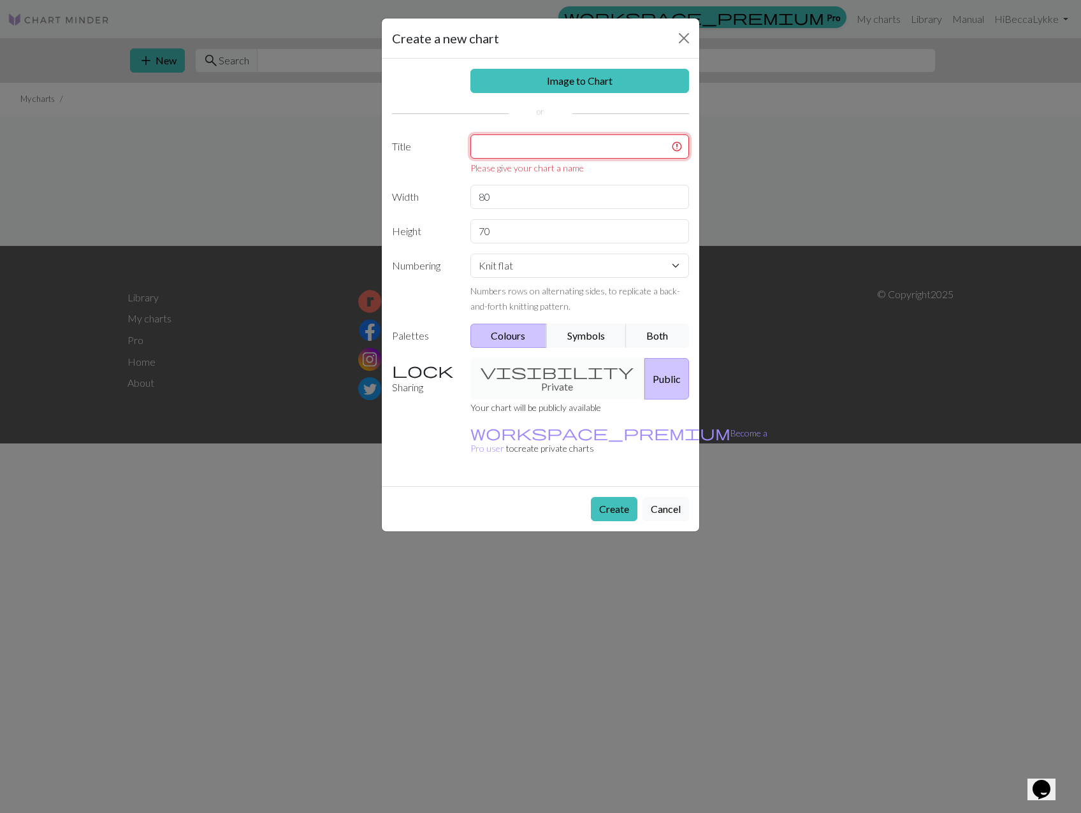
click at [605, 141] on input "text" at bounding box center [579, 146] width 219 height 24
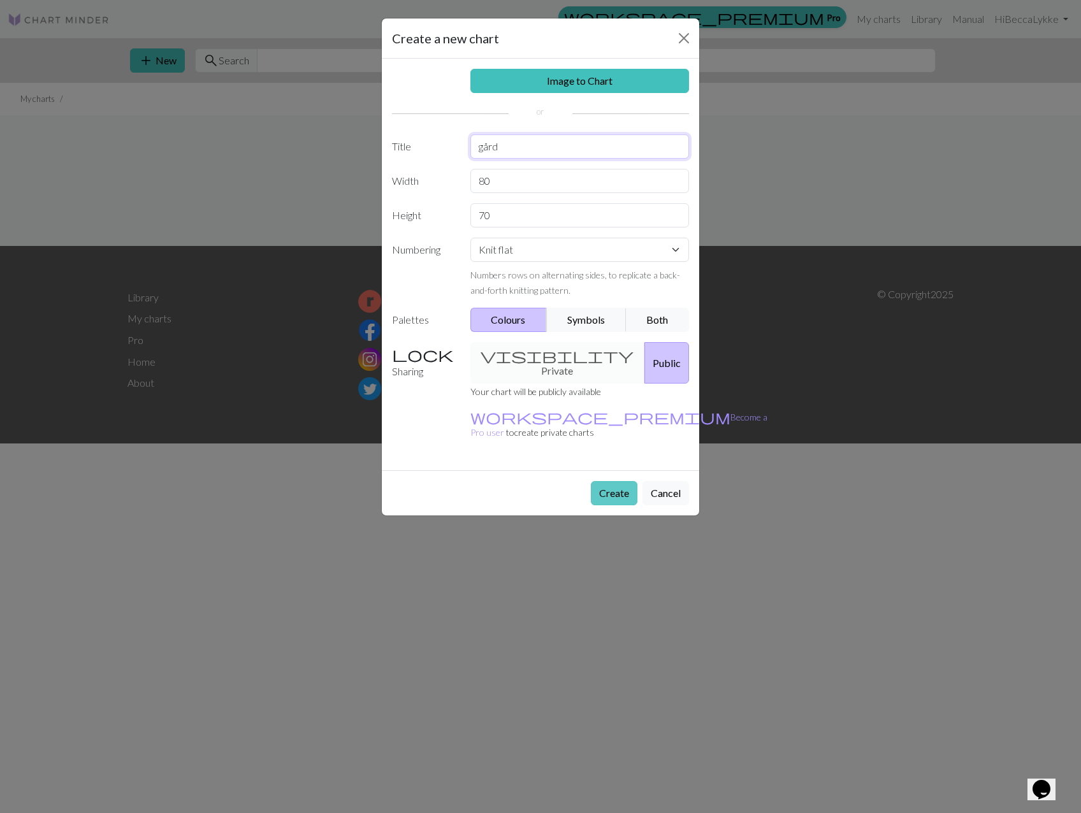
type input "gård"
click at [631, 481] on button "Create" at bounding box center [614, 493] width 47 height 24
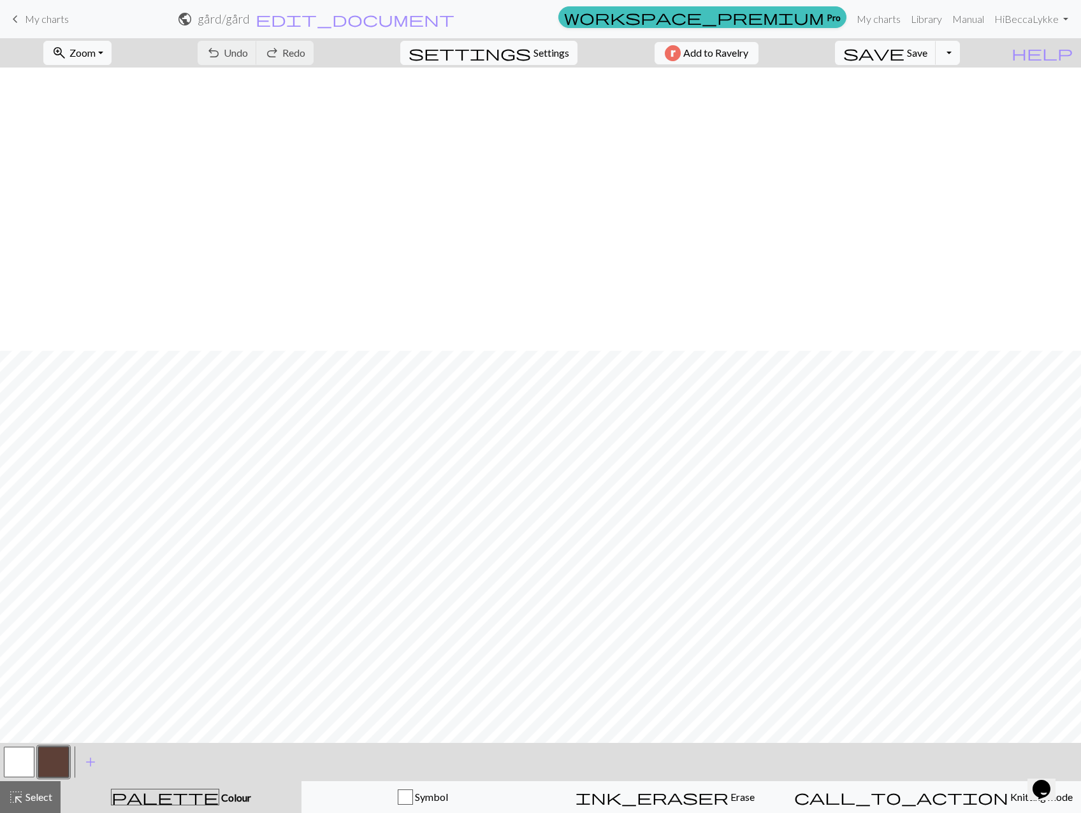
scroll to position [283, 0]
click at [533, 52] on span "Settings" at bounding box center [551, 52] width 36 height 15
select select "aran"
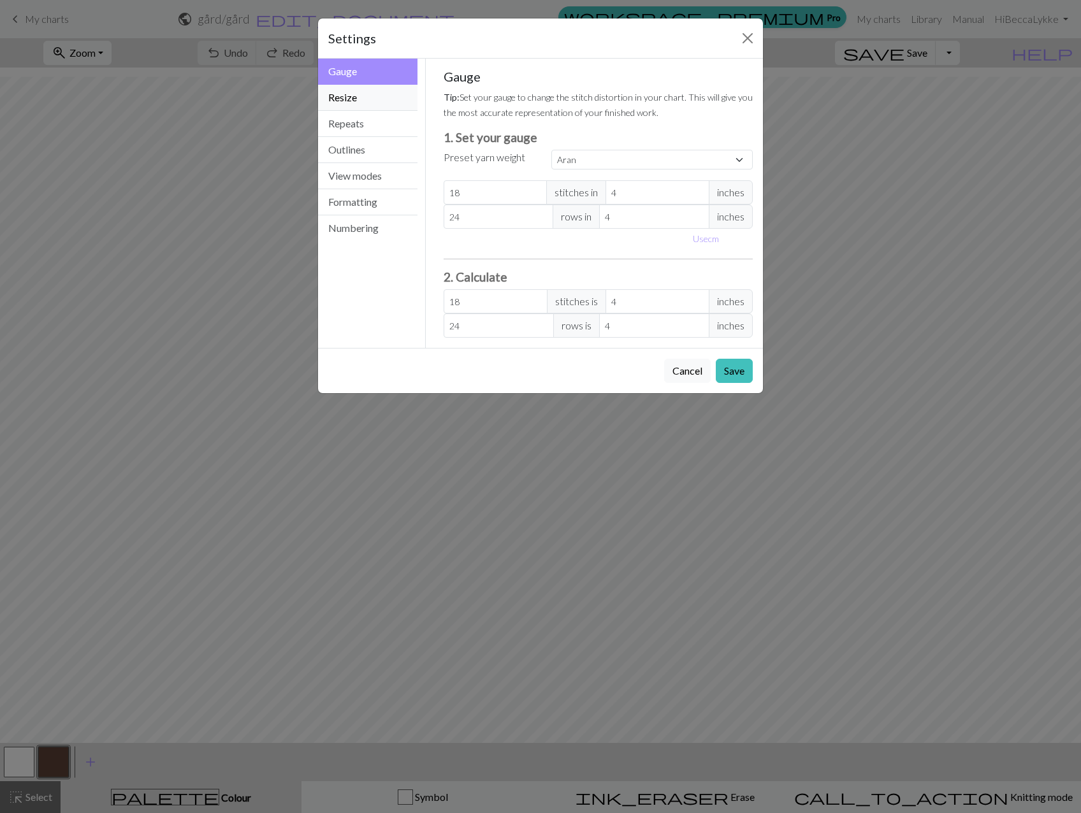
click at [384, 104] on button "Resize" at bounding box center [367, 98] width 99 height 26
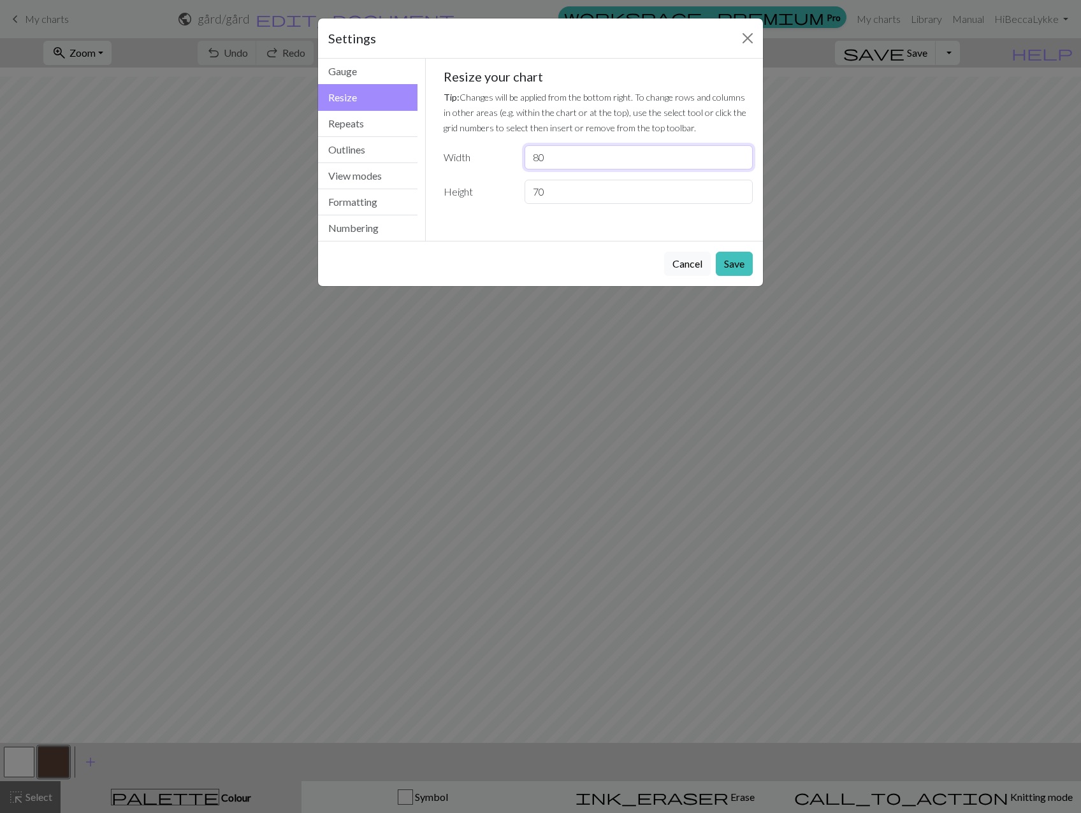
click at [562, 158] on input "80" at bounding box center [638, 157] width 228 height 24
type input "80"
click at [744, 33] on button "Close" at bounding box center [747, 38] width 20 height 20
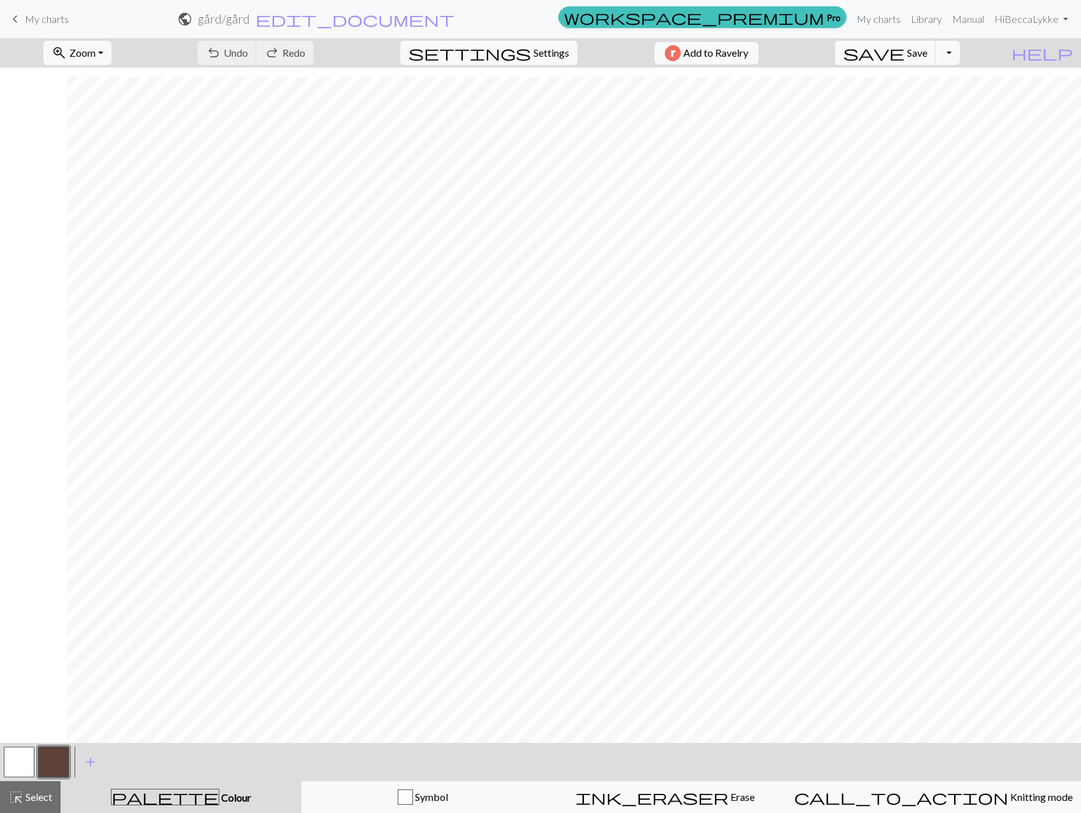
scroll to position [283, 290]
click at [13, 764] on button "button" at bounding box center [19, 762] width 31 height 31
click at [58, 768] on button "button" at bounding box center [53, 762] width 31 height 31
click at [13, 761] on button "button" at bounding box center [19, 762] width 31 height 31
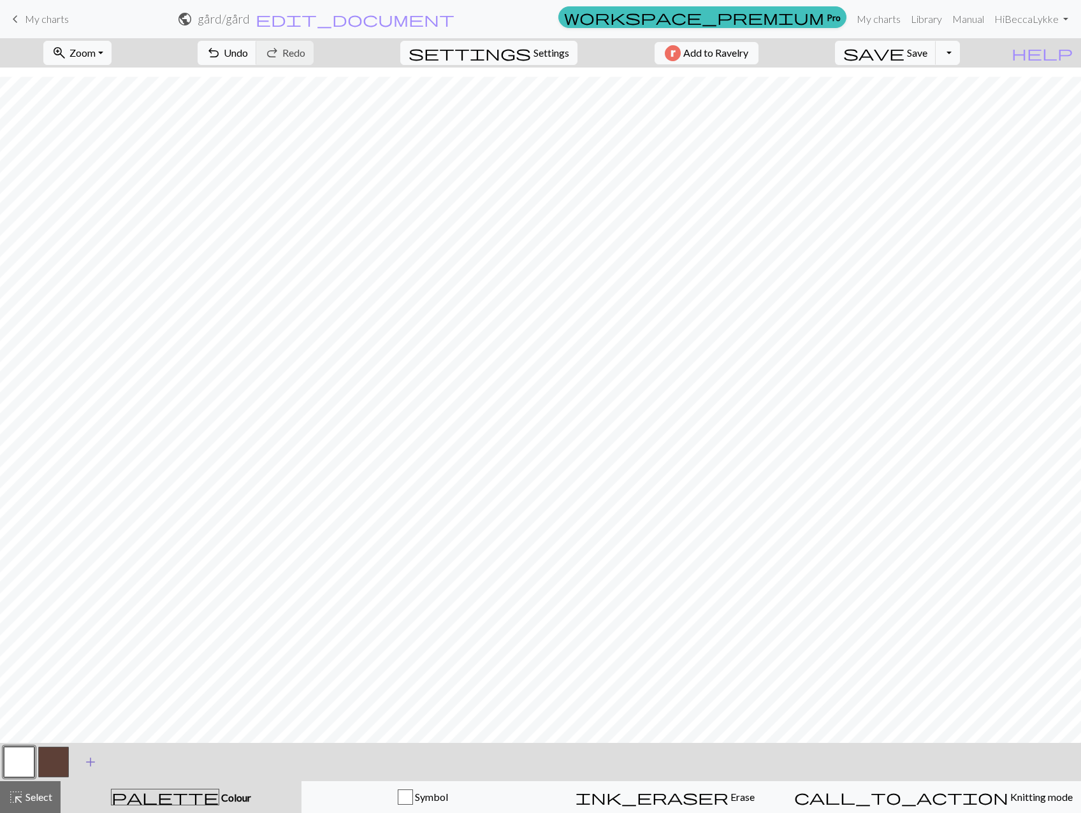
click at [90, 758] on span "add" at bounding box center [90, 762] width 15 height 18
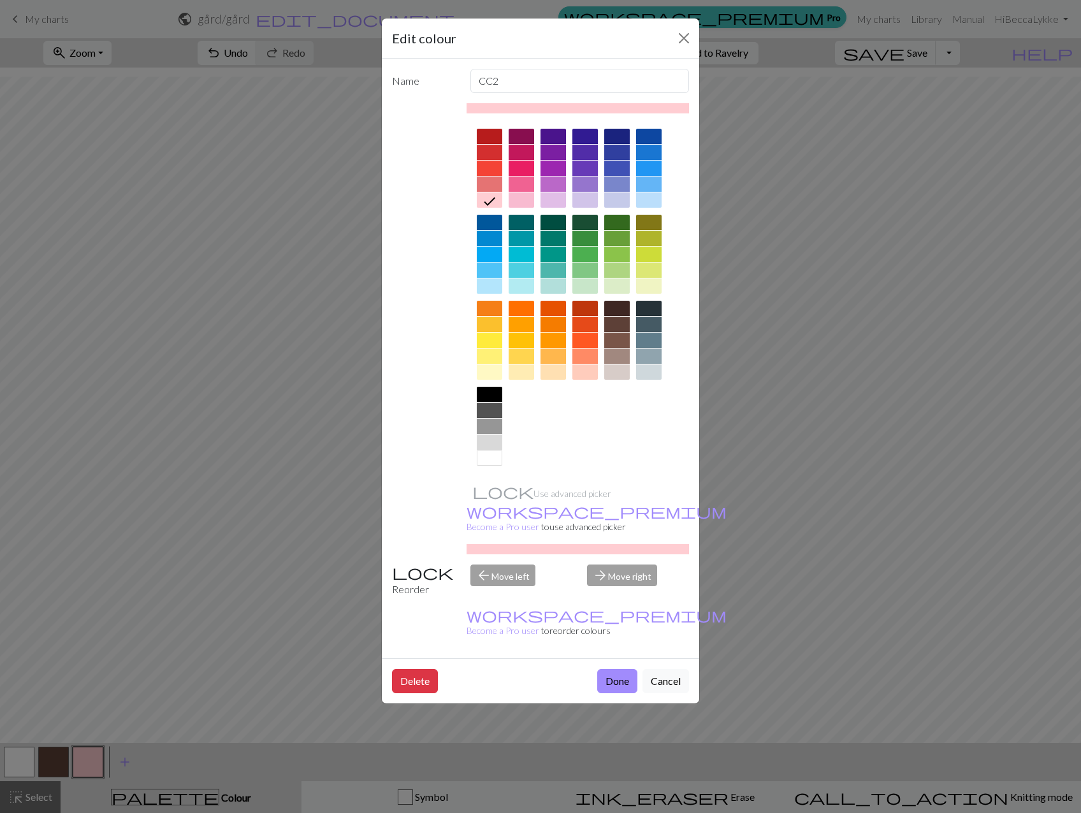
click at [645, 351] on div at bounding box center [648, 356] width 25 height 15
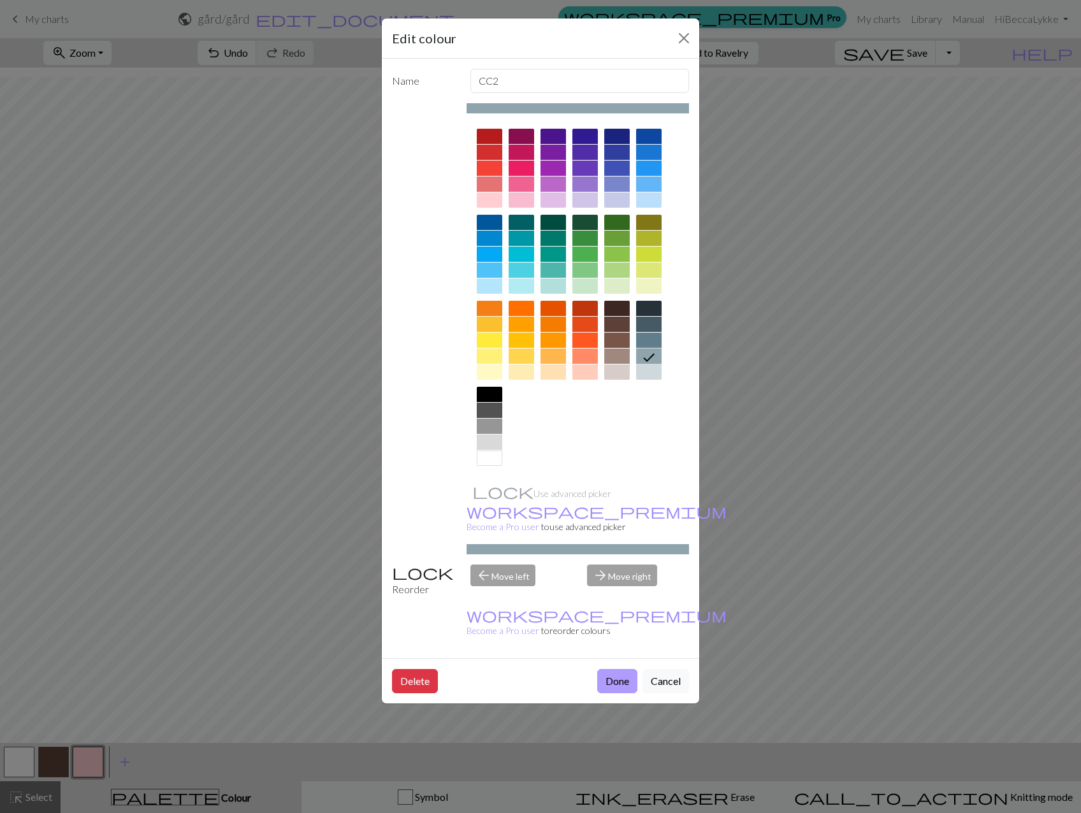
click at [609, 669] on button "Done" at bounding box center [617, 681] width 40 height 24
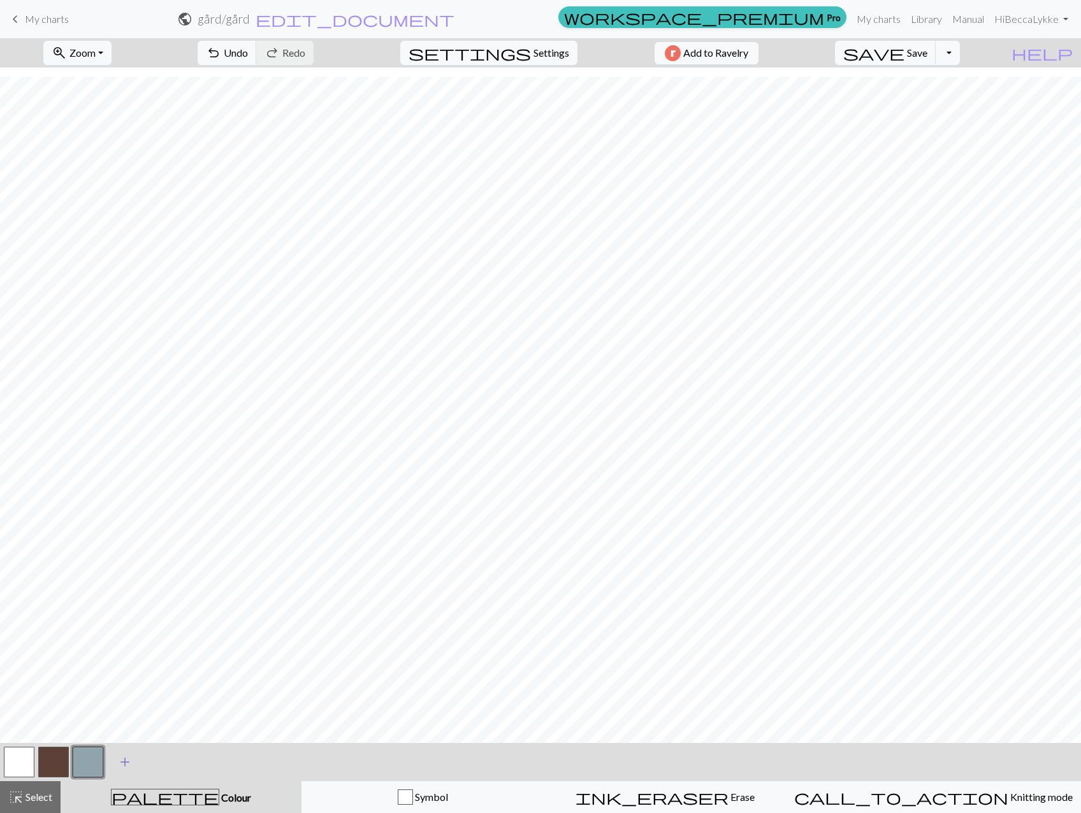
click at [123, 768] on span "add" at bounding box center [124, 762] width 15 height 18
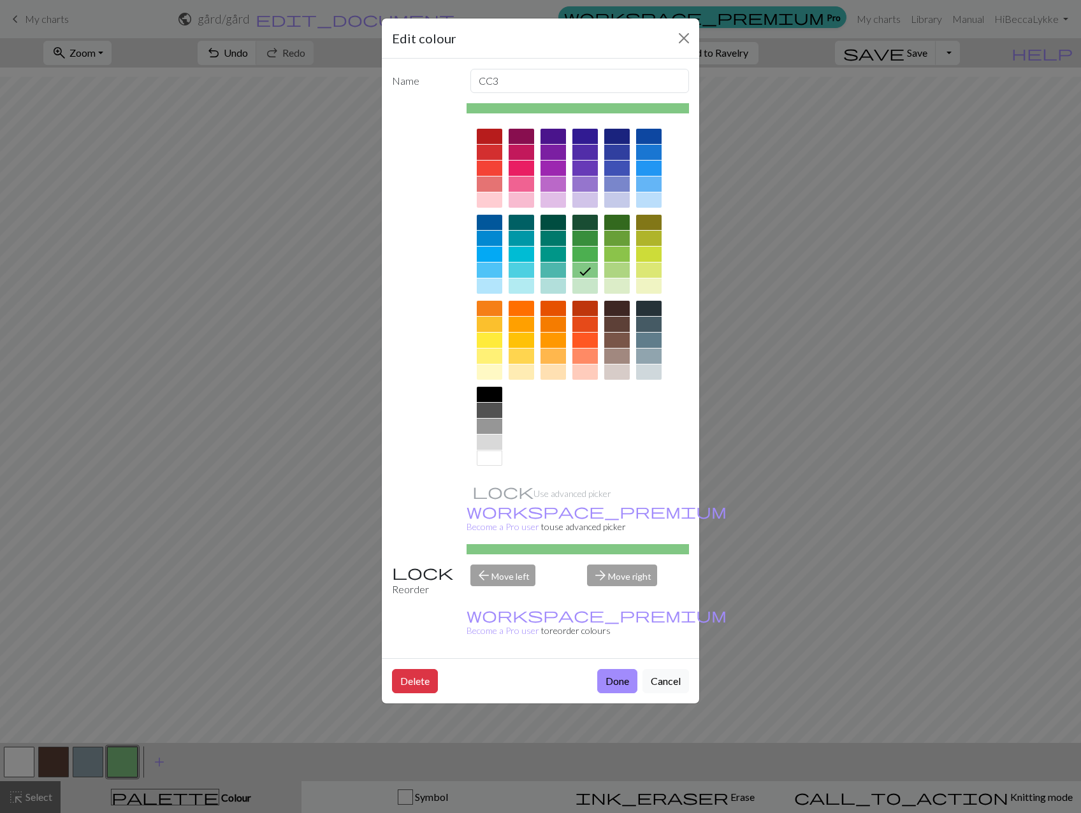
click at [491, 392] on div at bounding box center [489, 394] width 25 height 15
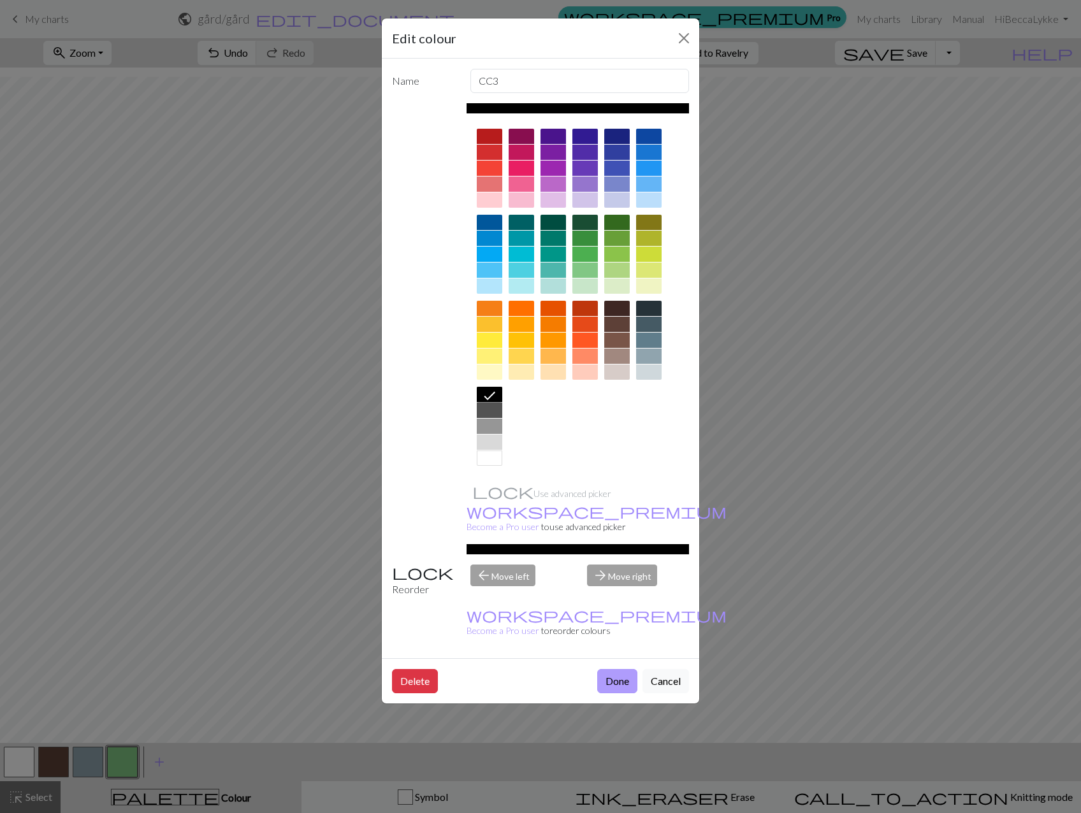
click at [615, 669] on button "Done" at bounding box center [617, 681] width 40 height 24
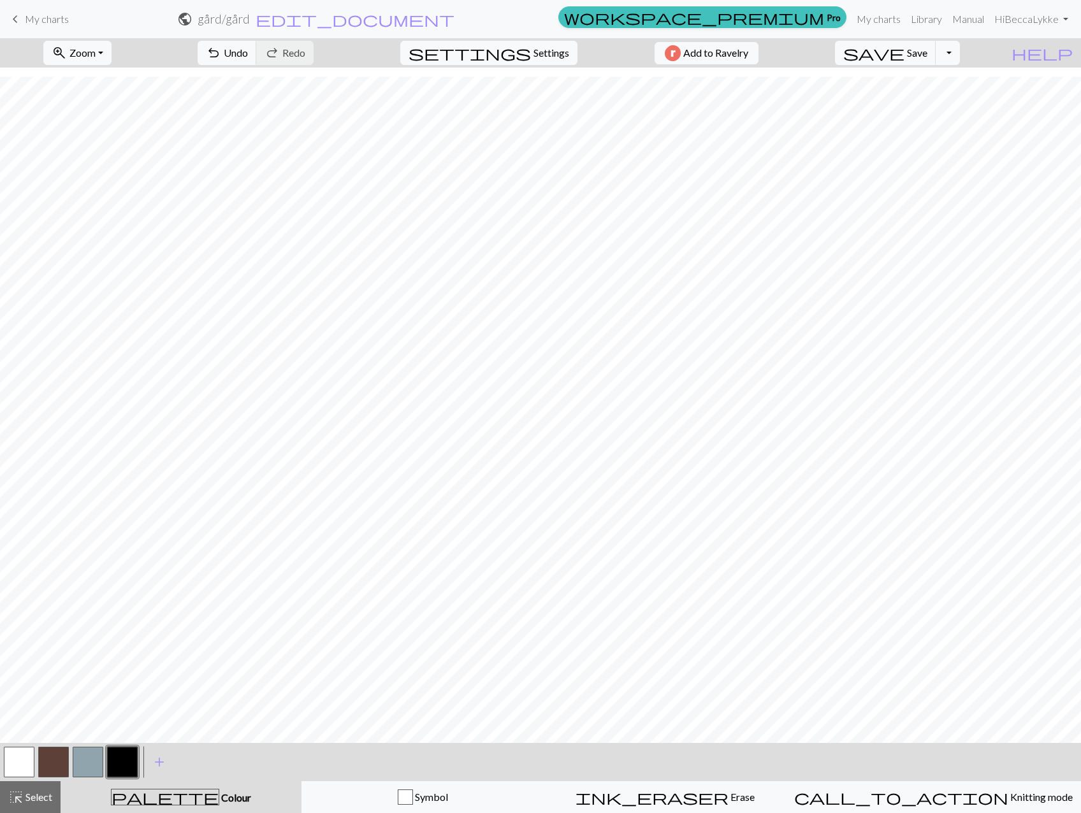
click at [87, 763] on button "button" at bounding box center [88, 762] width 31 height 31
click at [23, 764] on button "button" at bounding box center [19, 762] width 31 height 31
click at [117, 768] on button "button" at bounding box center [122, 762] width 31 height 31
click at [92, 767] on button "button" at bounding box center [88, 762] width 31 height 31
click at [122, 765] on button "button" at bounding box center [122, 762] width 31 height 31
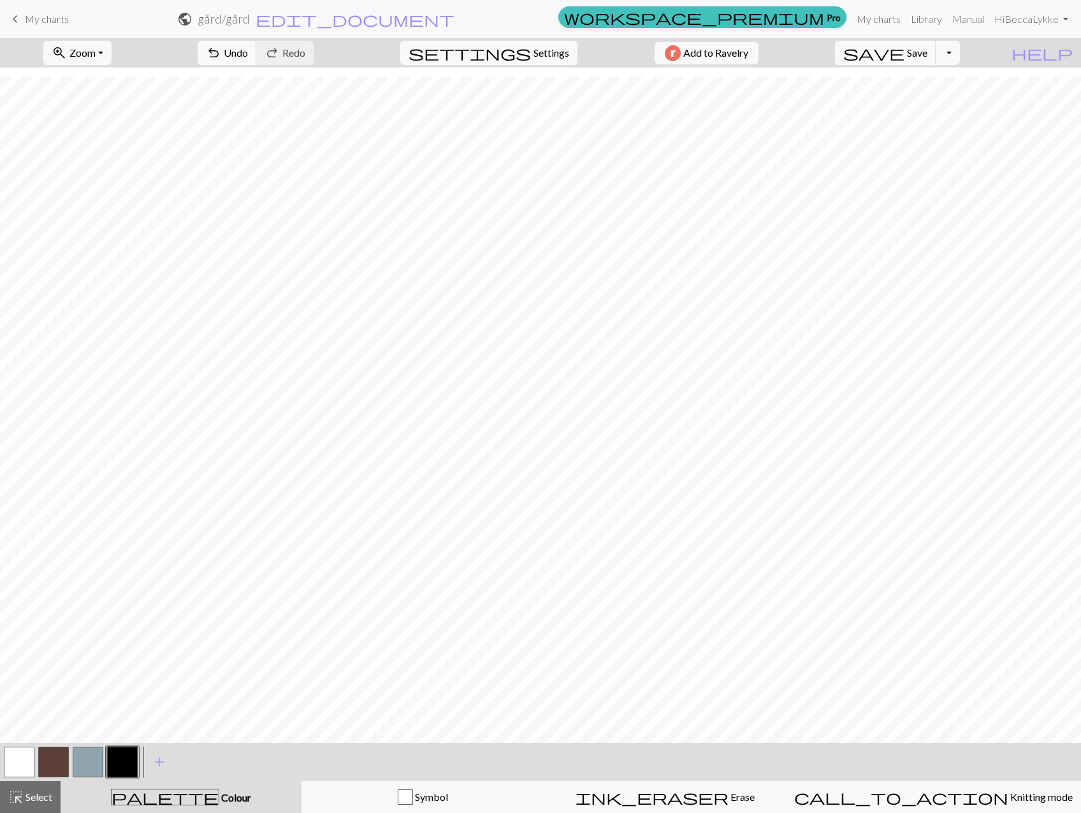
click at [87, 753] on button "button" at bounding box center [88, 762] width 31 height 31
click at [18, 758] on button "button" at bounding box center [19, 762] width 31 height 31
click at [168, 763] on button "add Add a colour" at bounding box center [159, 762] width 32 height 32
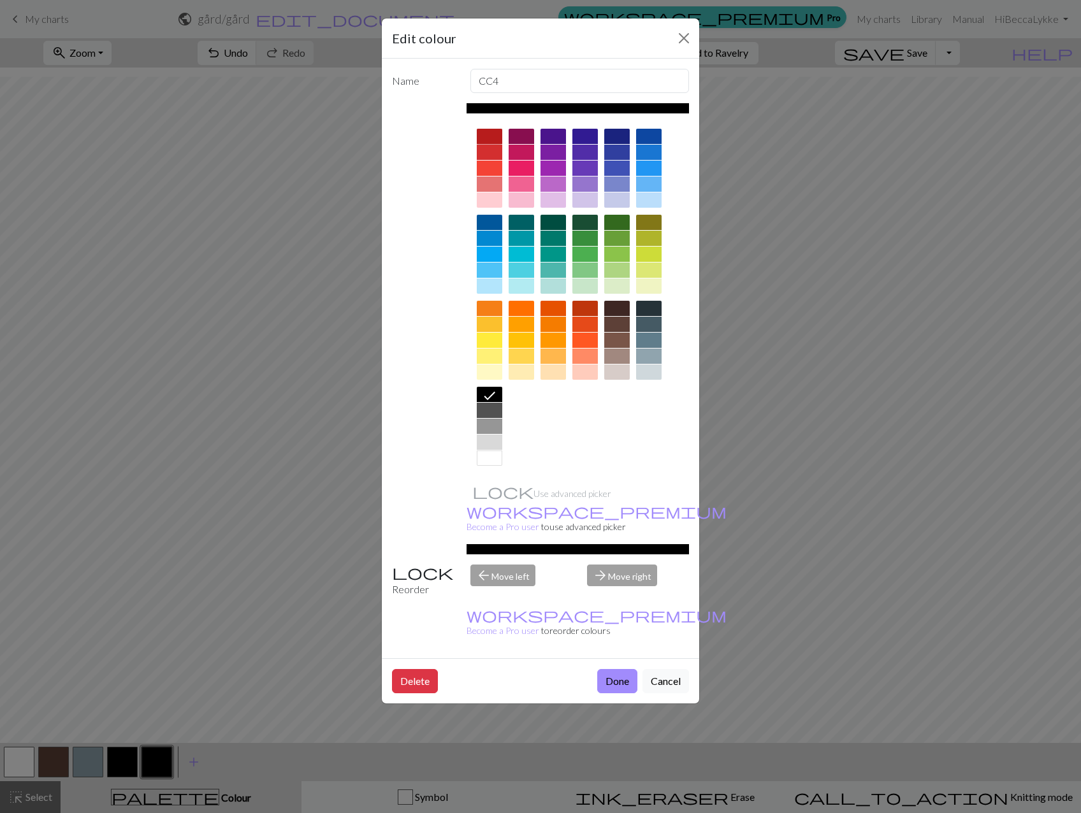
click at [498, 134] on div at bounding box center [489, 136] width 25 height 15
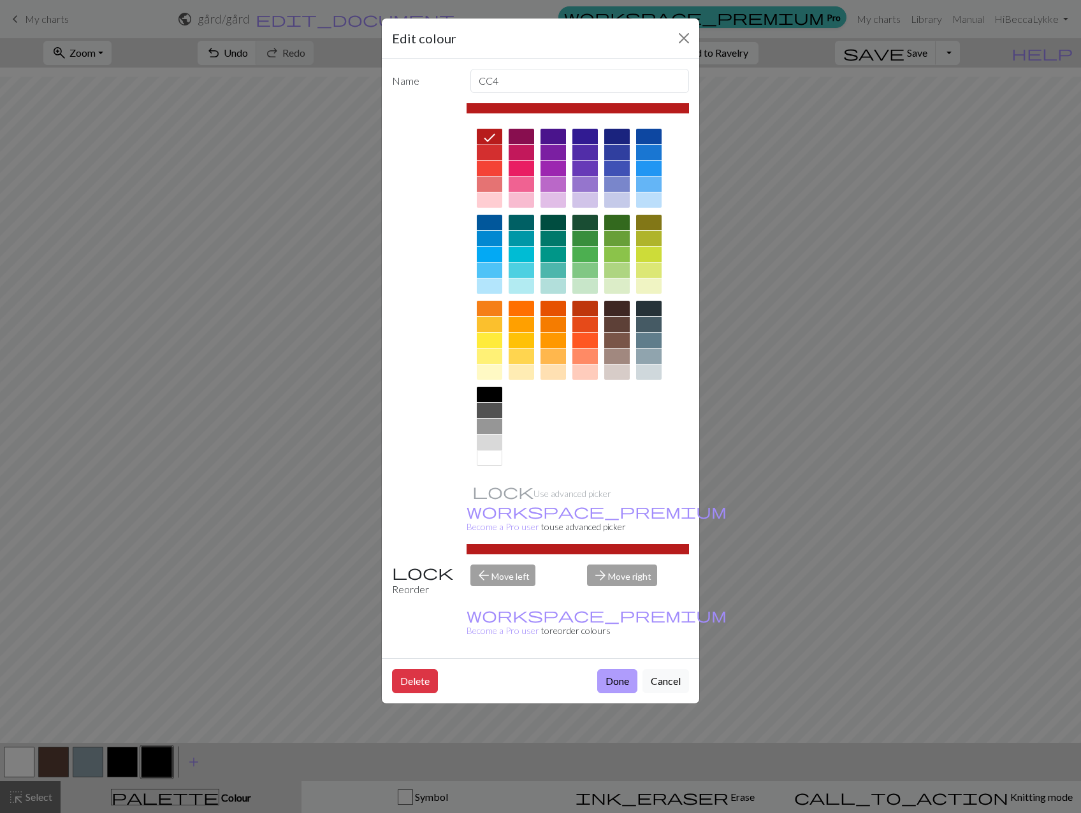
click at [618, 669] on button "Done" at bounding box center [617, 681] width 40 height 24
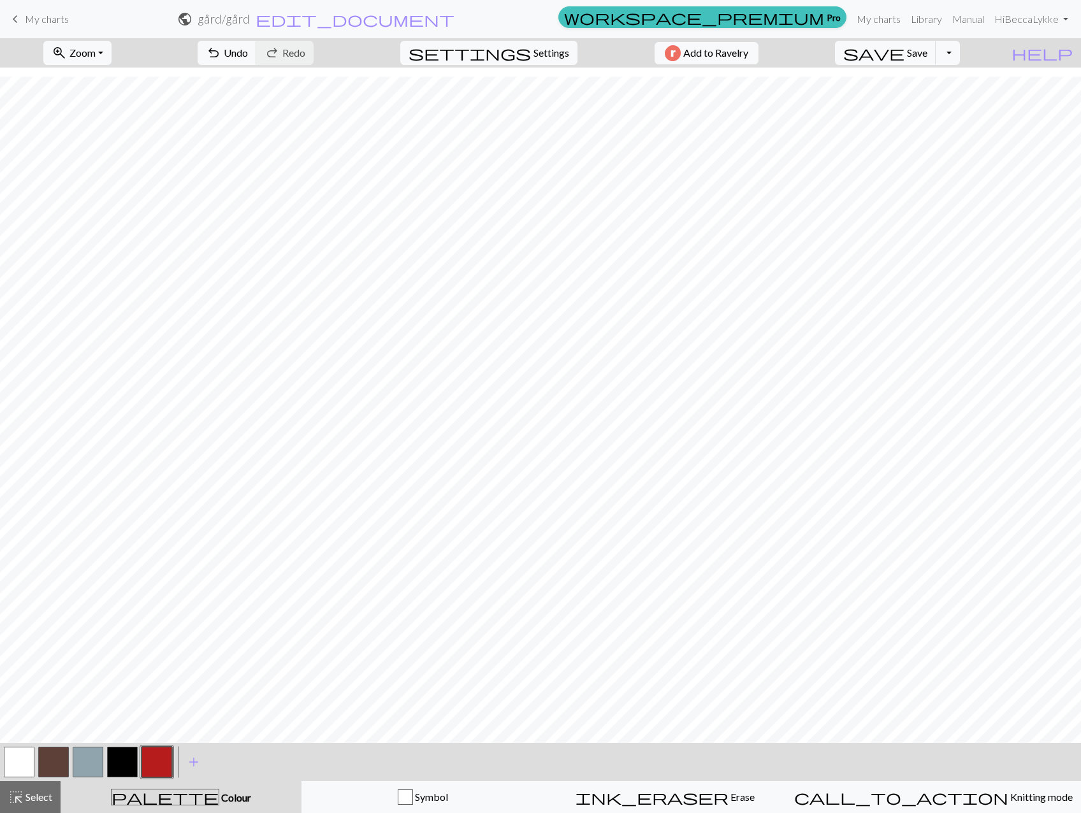
click at [126, 763] on button "button" at bounding box center [122, 762] width 31 height 31
click at [154, 759] on button "button" at bounding box center [156, 762] width 31 height 31
click at [93, 763] on button "button" at bounding box center [88, 762] width 31 height 31
click at [162, 753] on button "button" at bounding box center [156, 762] width 31 height 31
click at [27, 760] on button "button" at bounding box center [19, 762] width 31 height 31
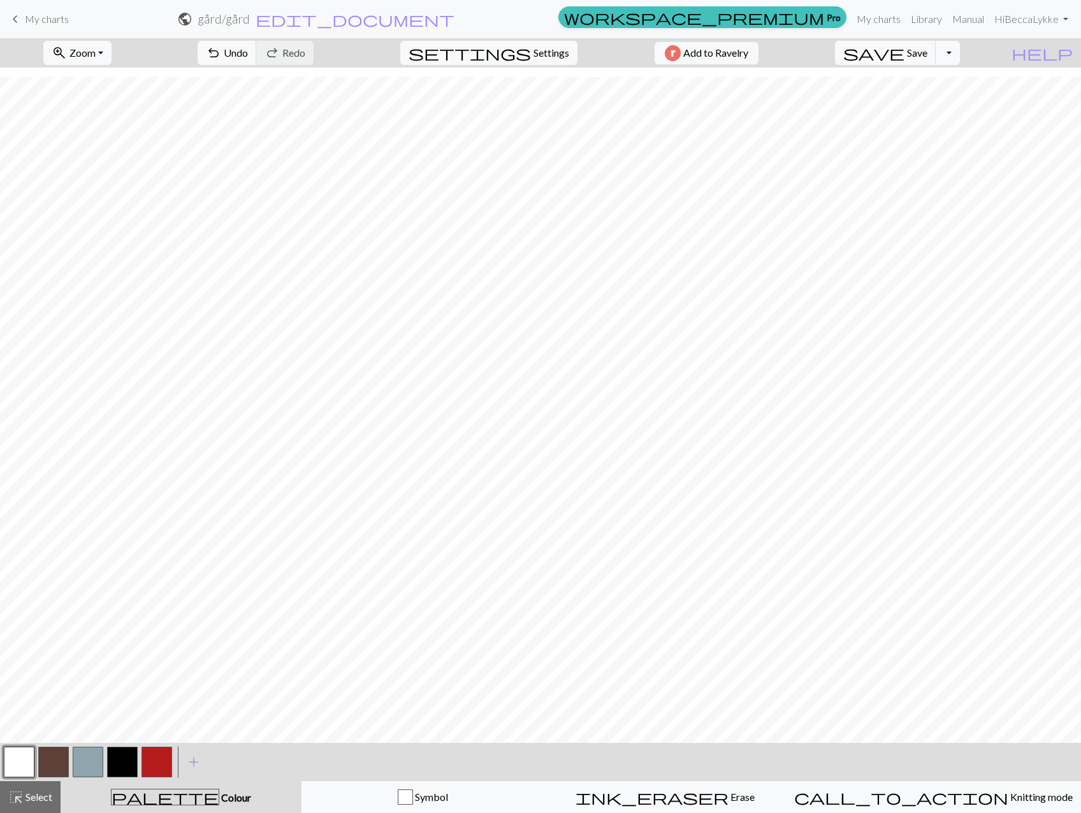
click at [155, 757] on button "button" at bounding box center [156, 762] width 31 height 31
click at [192, 759] on span "add" at bounding box center [193, 762] width 15 height 18
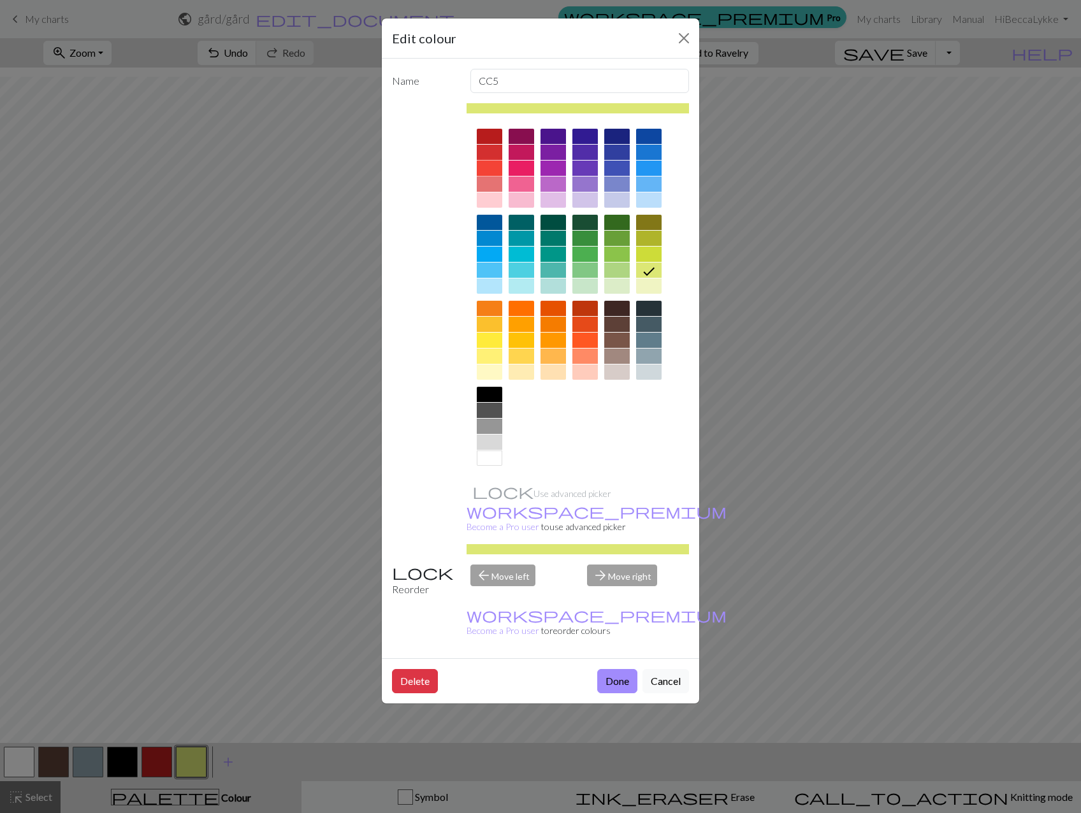
click at [490, 167] on div at bounding box center [489, 168] width 25 height 15
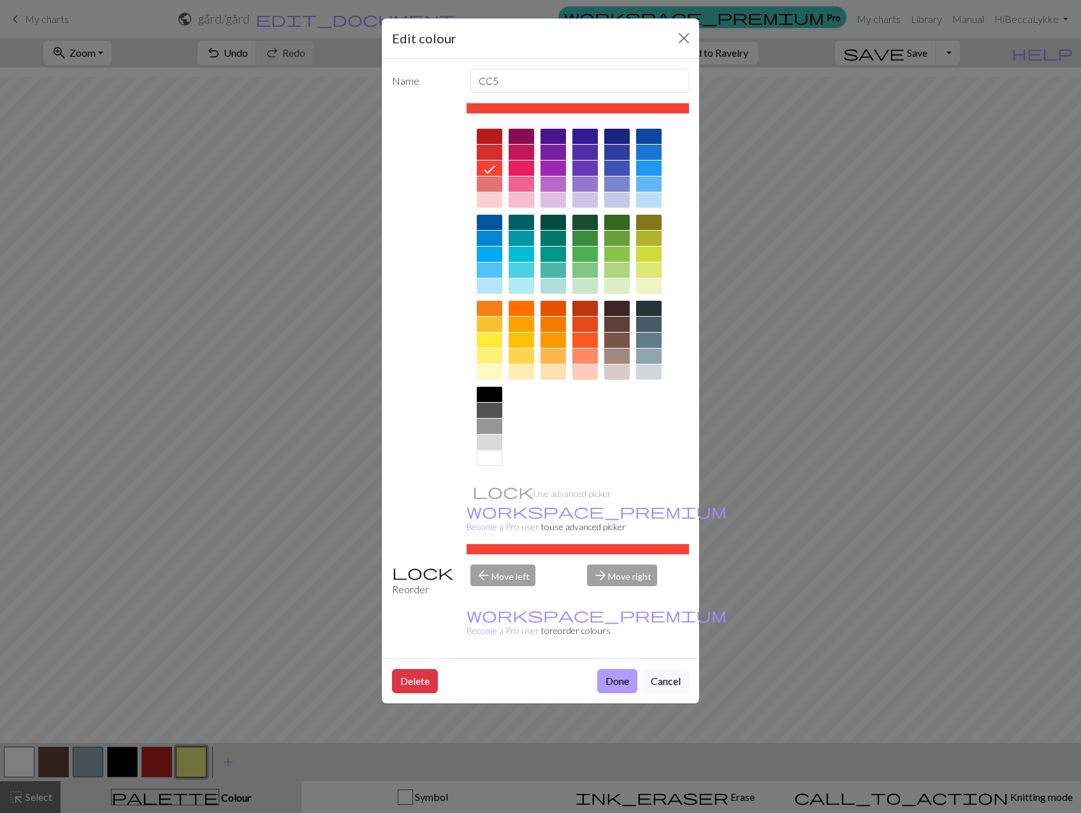
click at [605, 669] on button "Done" at bounding box center [617, 681] width 40 height 24
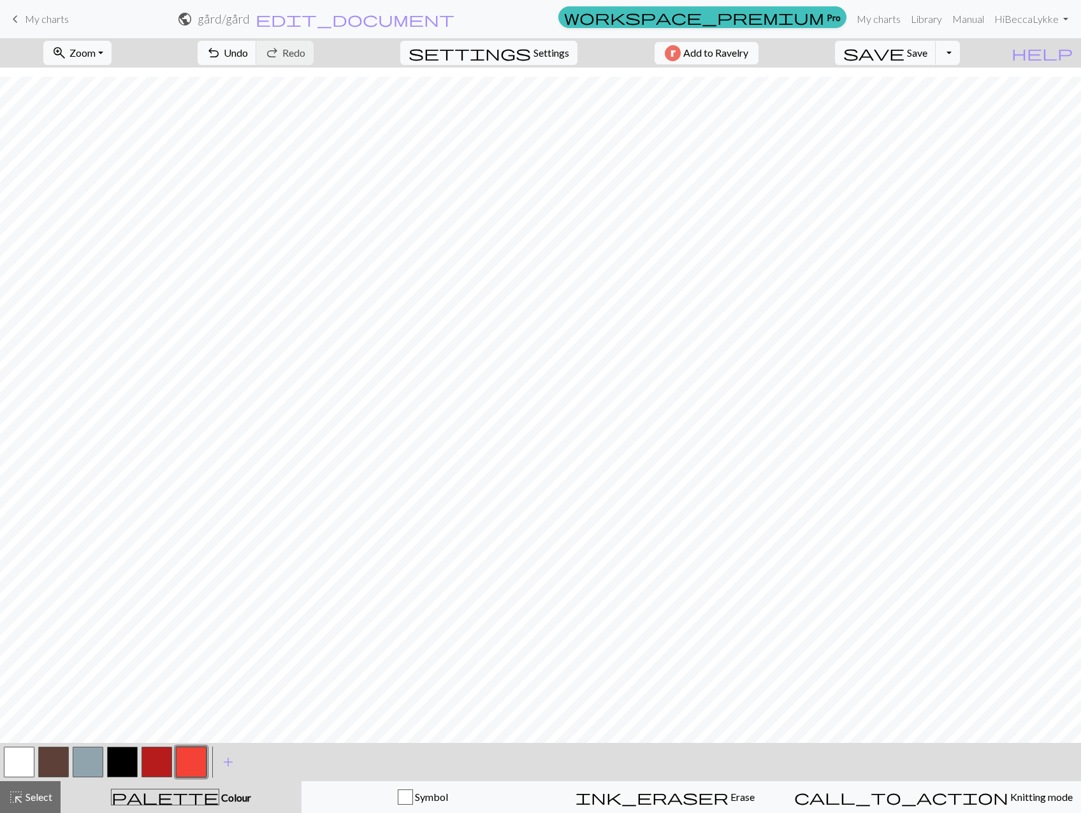
click at [115, 754] on button "button" at bounding box center [122, 762] width 31 height 31
click at [79, 764] on button "button" at bounding box center [88, 762] width 31 height 31
click at [122, 764] on button "button" at bounding box center [122, 762] width 31 height 31
click at [86, 757] on button "button" at bounding box center [88, 762] width 31 height 31
click at [131, 763] on button "button" at bounding box center [122, 762] width 31 height 31
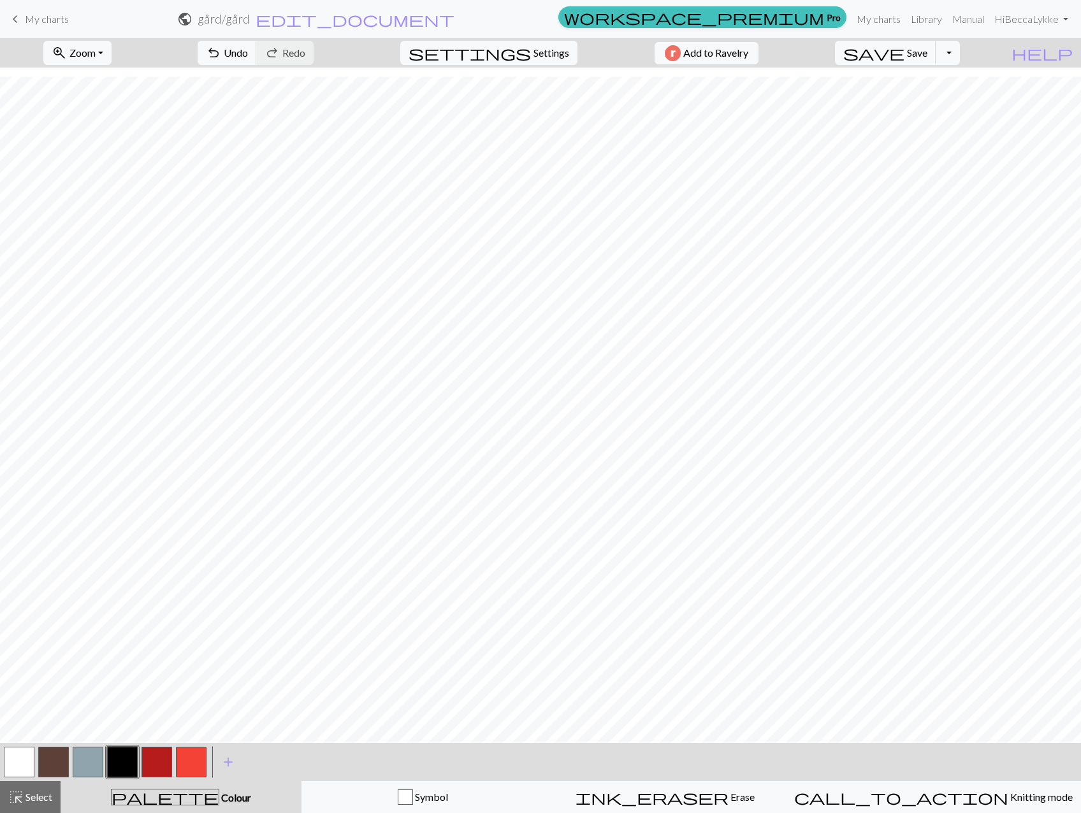
click at [168, 755] on button "button" at bounding box center [156, 762] width 31 height 31
click at [195, 756] on button "button" at bounding box center [191, 762] width 31 height 31
click at [148, 757] on button "button" at bounding box center [156, 762] width 31 height 31
click at [180, 756] on button "button" at bounding box center [191, 762] width 31 height 31
click at [159, 760] on button "button" at bounding box center [156, 762] width 31 height 31
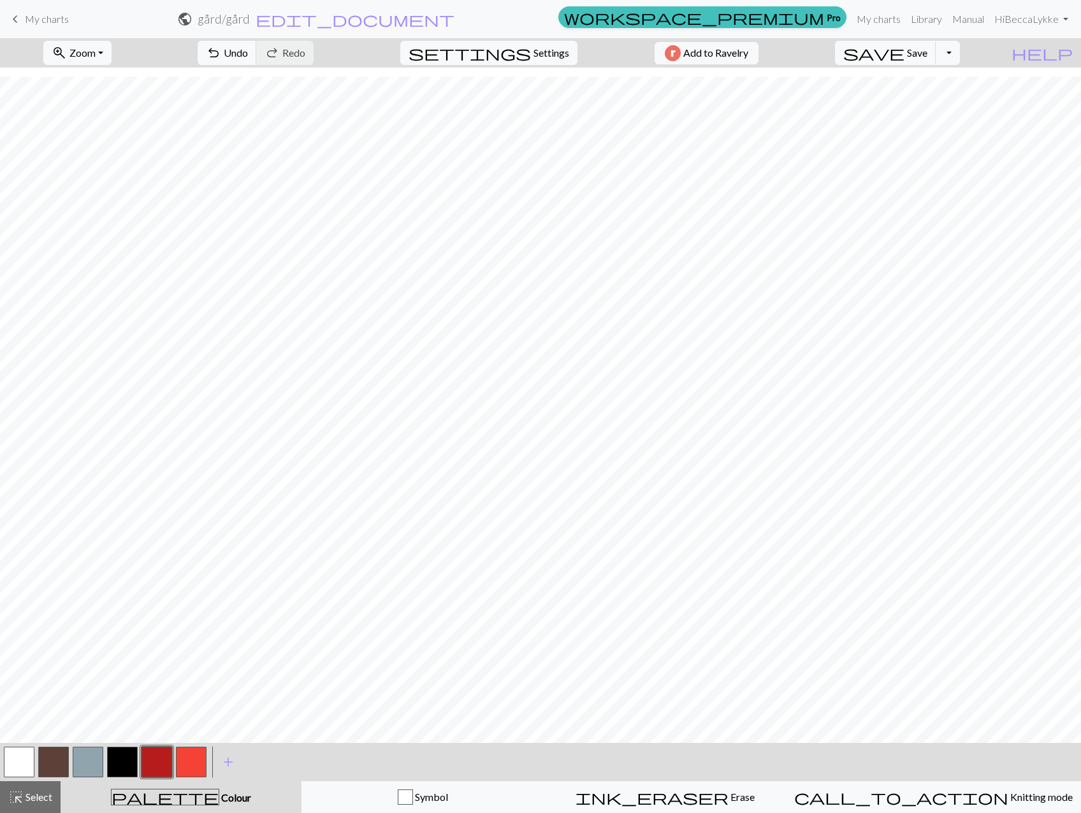
click at [198, 761] on button "button" at bounding box center [191, 762] width 31 height 31
click at [83, 761] on button "button" at bounding box center [88, 762] width 31 height 31
click at [121, 761] on button "button" at bounding box center [122, 762] width 31 height 31
click at [191, 768] on button "button" at bounding box center [191, 762] width 31 height 31
click at [91, 757] on button "button" at bounding box center [88, 762] width 31 height 31
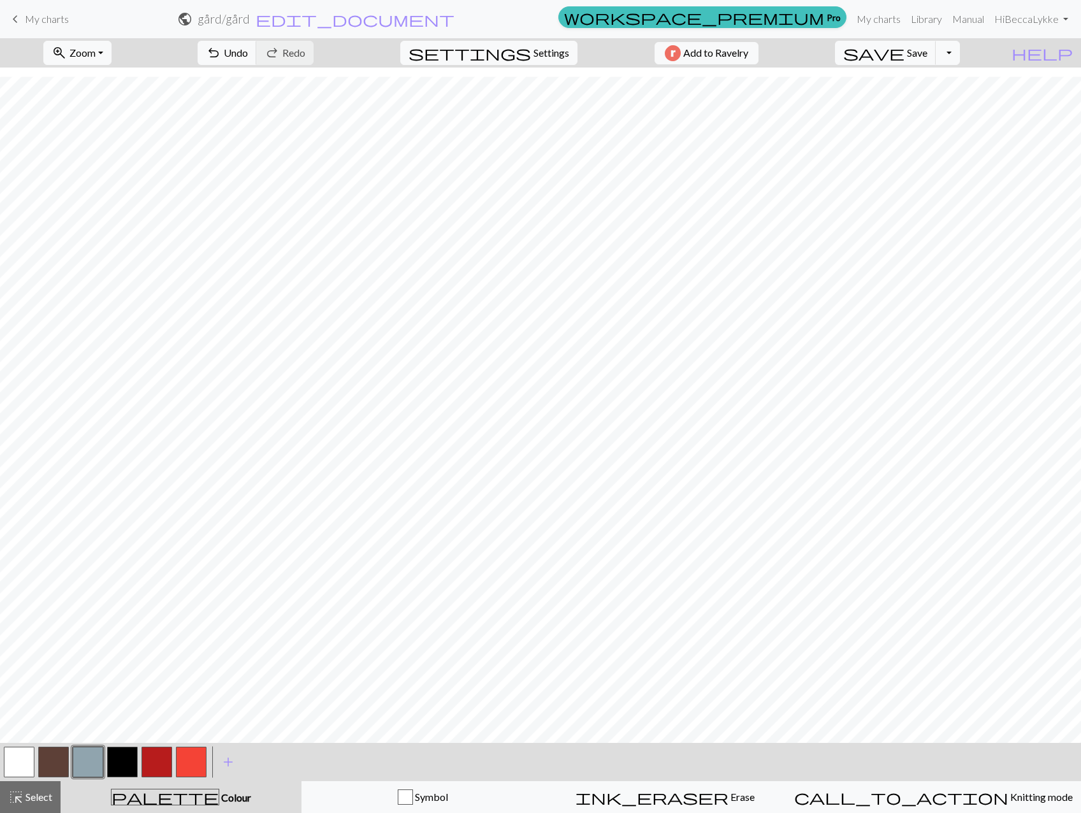
click at [191, 760] on button "button" at bounding box center [191, 762] width 31 height 31
click at [129, 768] on button "button" at bounding box center [122, 762] width 31 height 31
click at [24, 761] on button "button" at bounding box center [19, 762] width 31 height 31
drag, startPoint x: 155, startPoint y: 760, endPoint x: 175, endPoint y: 745, distance: 25.0
click at [155, 760] on button "button" at bounding box center [156, 762] width 31 height 31
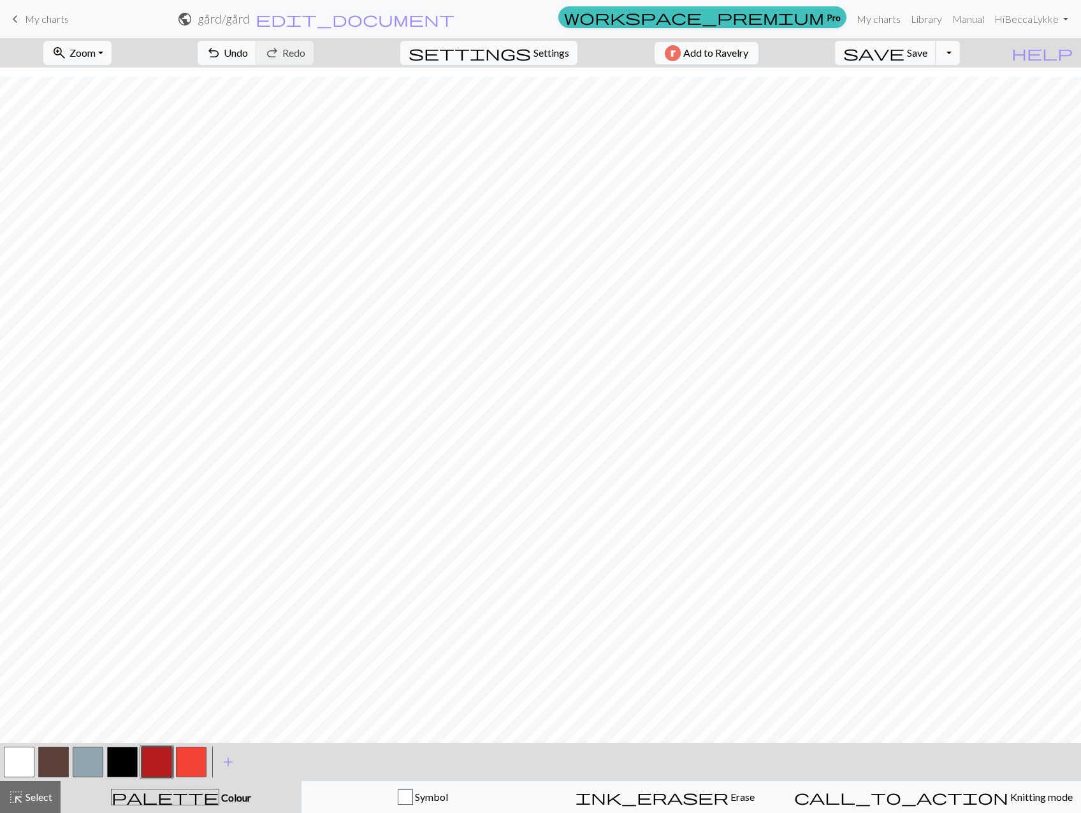
click at [198, 757] on button "button" at bounding box center [191, 762] width 31 height 31
drag, startPoint x: 152, startPoint y: 763, endPoint x: 162, endPoint y: 762, distance: 10.8
click at [152, 762] on button "button" at bounding box center [156, 762] width 31 height 31
click at [179, 758] on button "button" at bounding box center [191, 762] width 31 height 31
click at [122, 759] on button "button" at bounding box center [122, 762] width 31 height 31
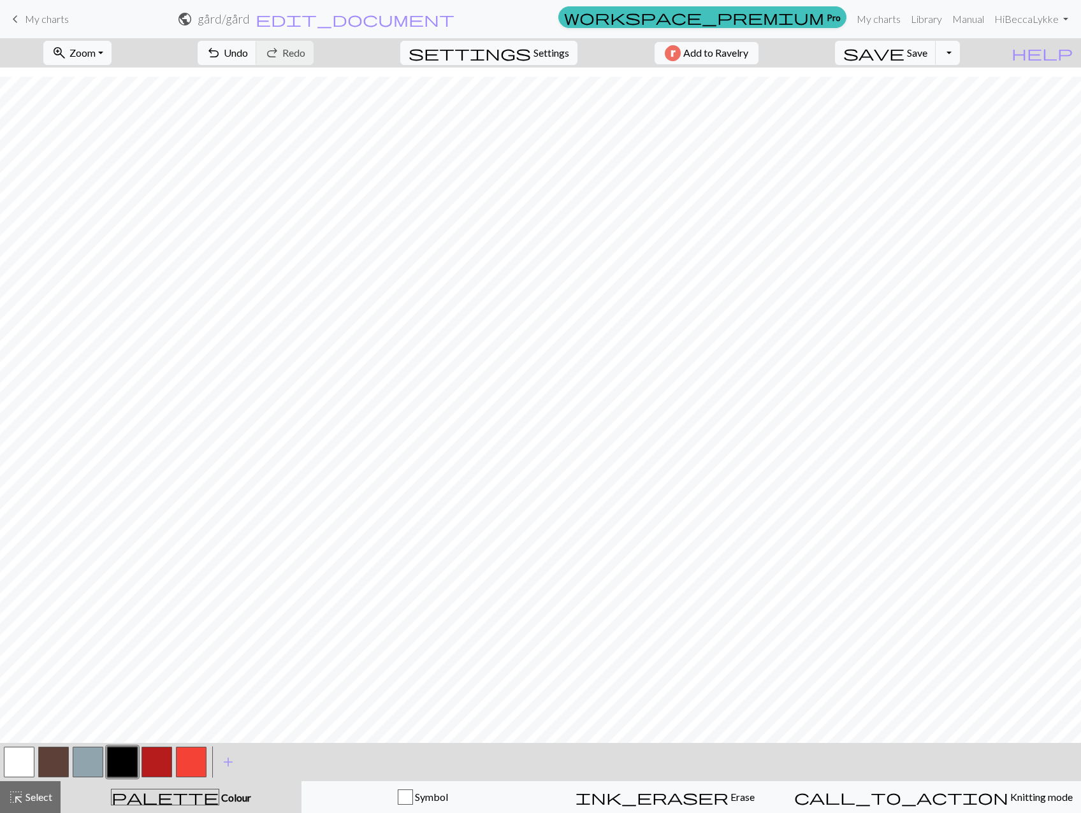
click at [20, 761] on button "button" at bounding box center [19, 762] width 31 height 31
click at [115, 756] on button "button" at bounding box center [122, 762] width 31 height 31
click at [191, 753] on button "button" at bounding box center [191, 762] width 31 height 31
click at [229, 766] on span "add" at bounding box center [227, 762] width 15 height 18
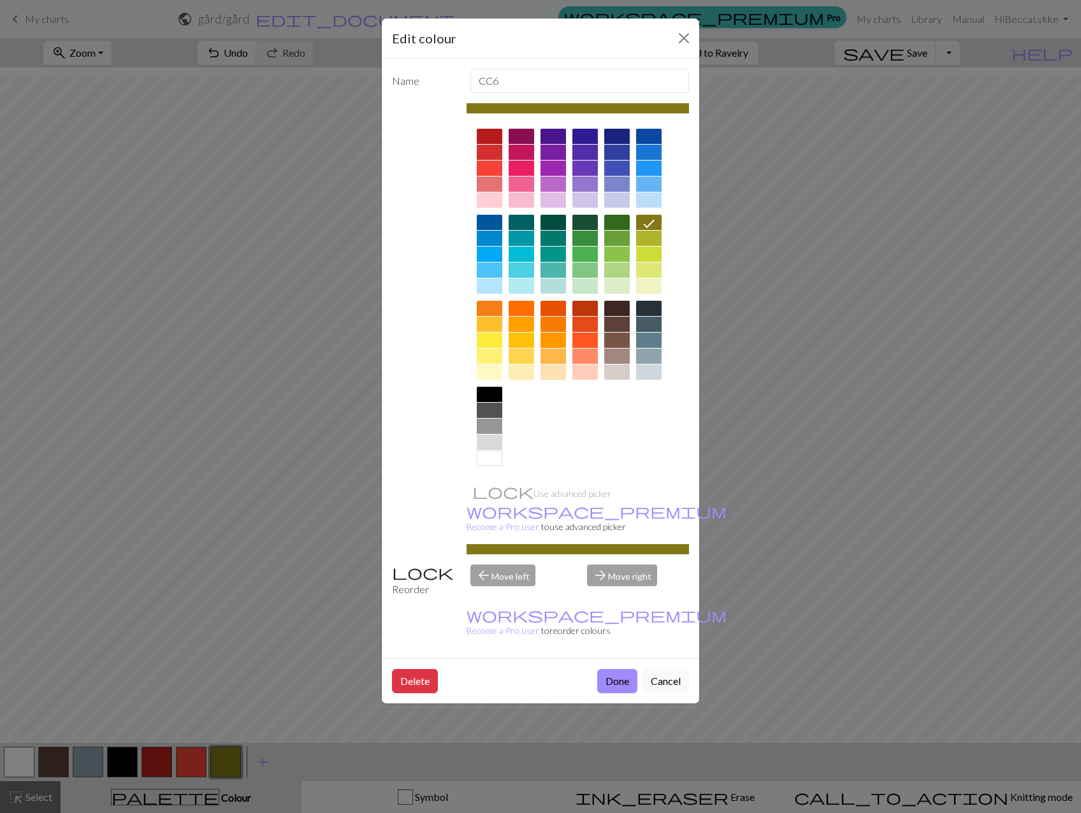
click at [491, 145] on div at bounding box center [489, 152] width 25 height 15
click at [489, 136] on div at bounding box center [489, 136] width 25 height 15
click at [489, 151] on div at bounding box center [489, 152] width 25 height 15
click at [614, 669] on button "Done" at bounding box center [617, 681] width 40 height 24
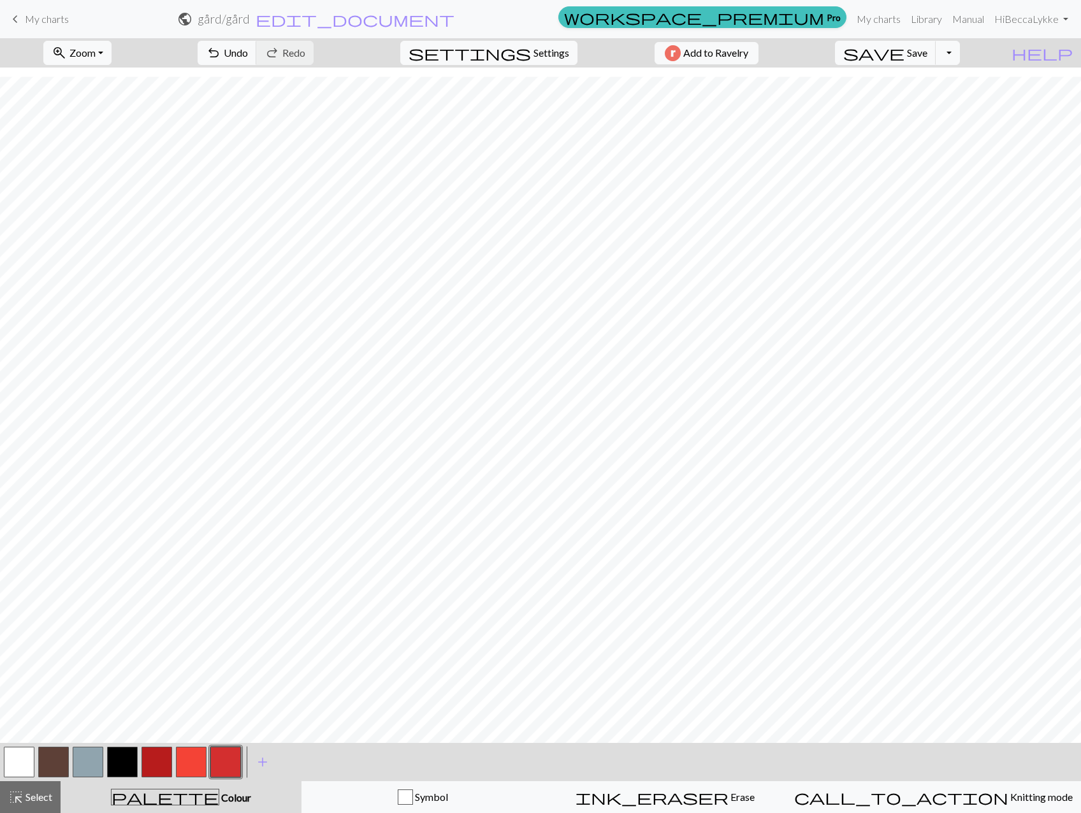
click at [188, 763] on button "button" at bounding box center [191, 762] width 31 height 31
click at [930, 54] on button "save Save Save" at bounding box center [885, 53] width 101 height 24
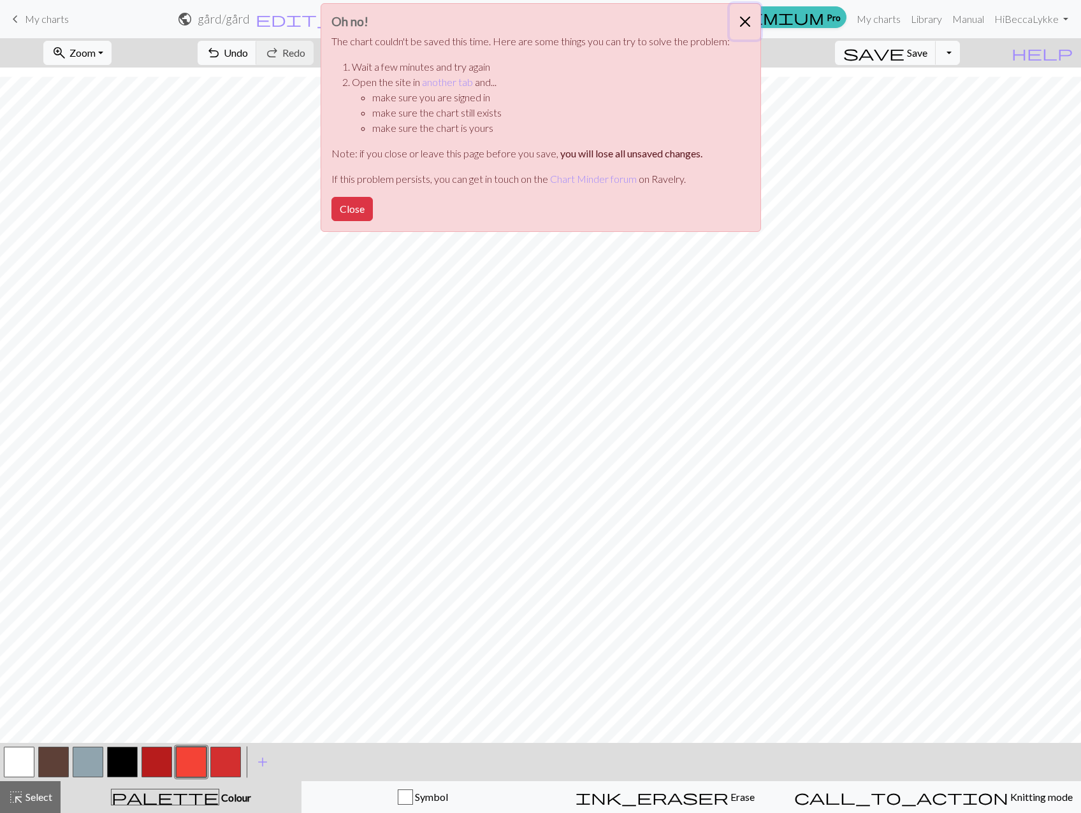
click at [740, 19] on button "Close" at bounding box center [745, 22] width 31 height 36
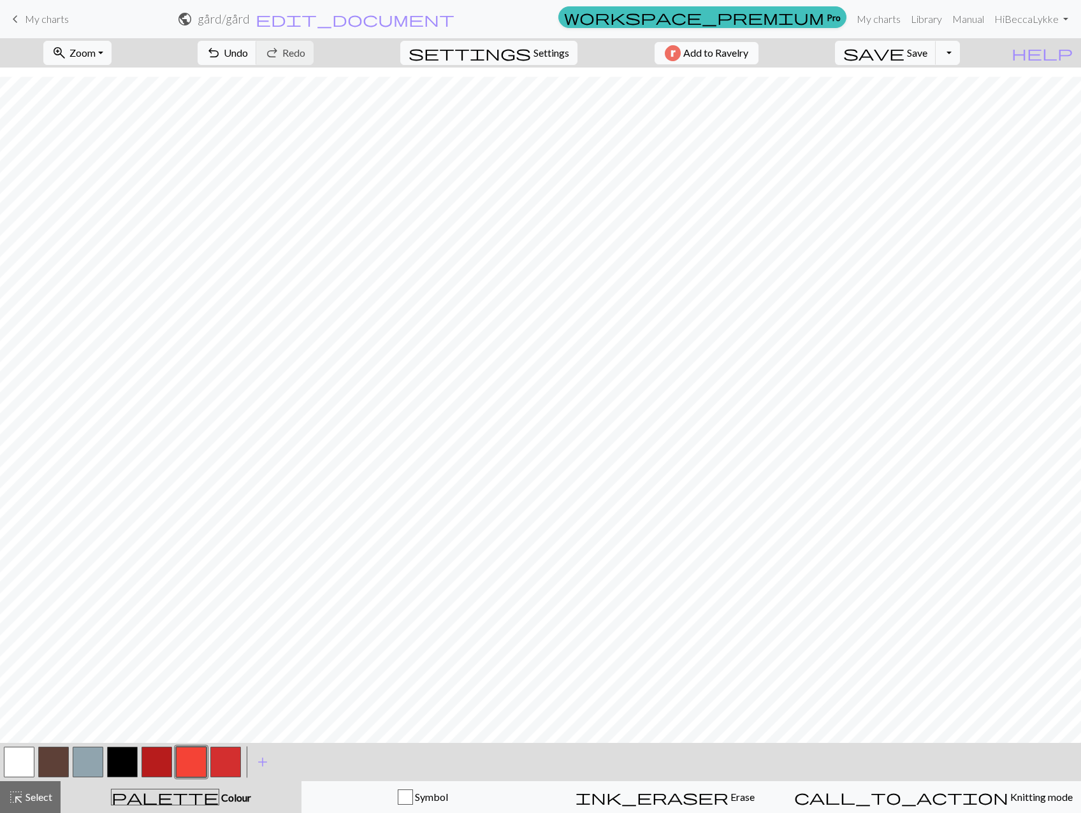
click at [748, 49] on span "Add to Ravelry" at bounding box center [715, 53] width 65 height 16
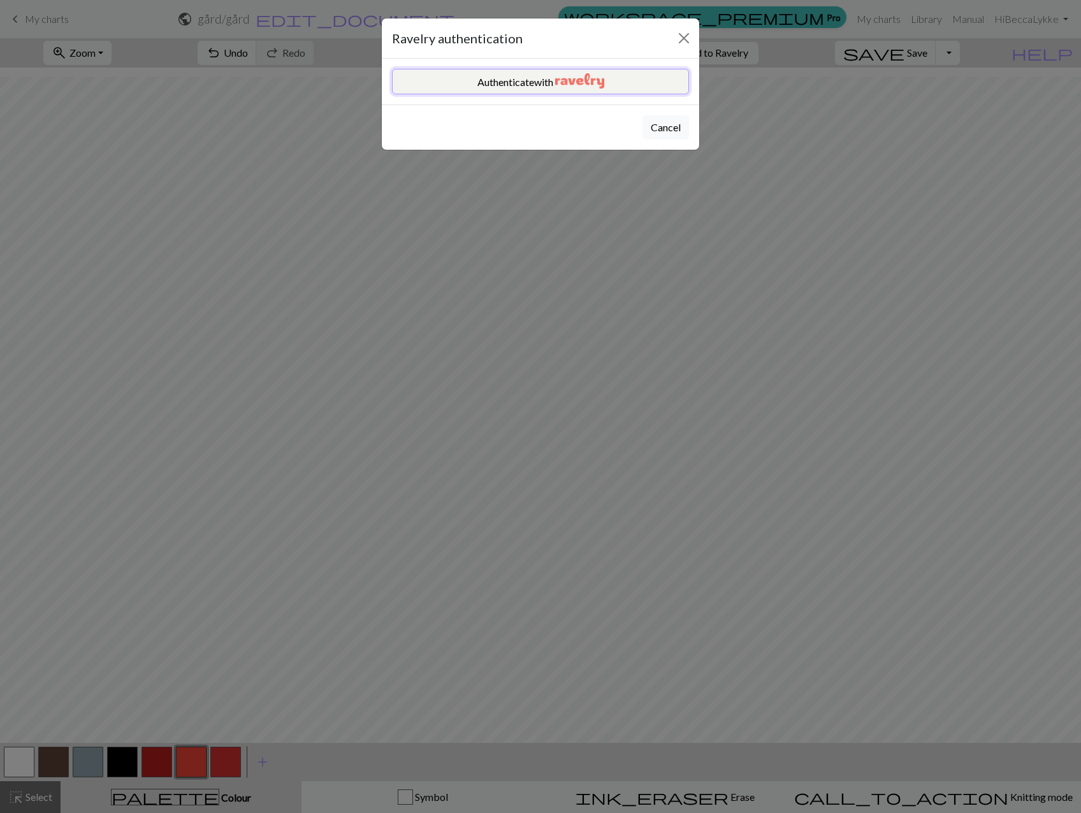
click at [648, 79] on button "Authenticate with" at bounding box center [540, 81] width 297 height 25
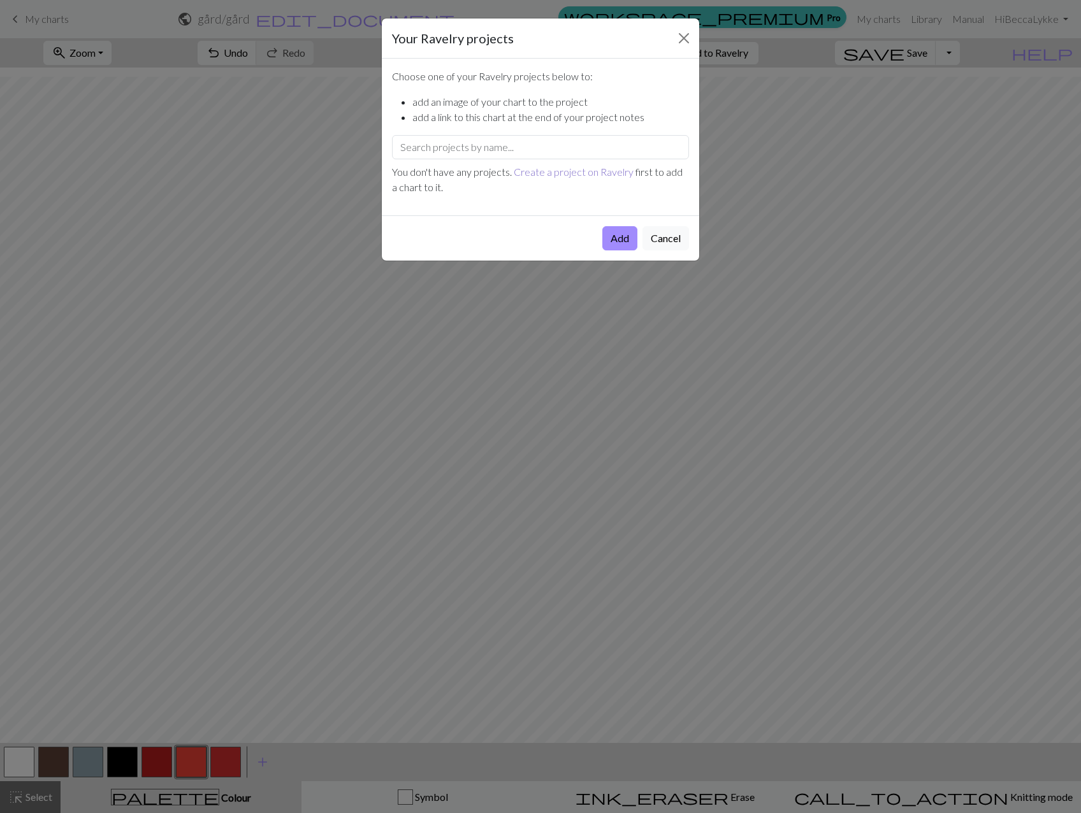
click at [549, 169] on link "Create a project on Ravelry" at bounding box center [574, 172] width 120 height 12
click at [548, 153] on input "text" at bounding box center [540, 147] width 297 height 24
type input "f1"
click at [614, 234] on button "Add" at bounding box center [619, 238] width 35 height 24
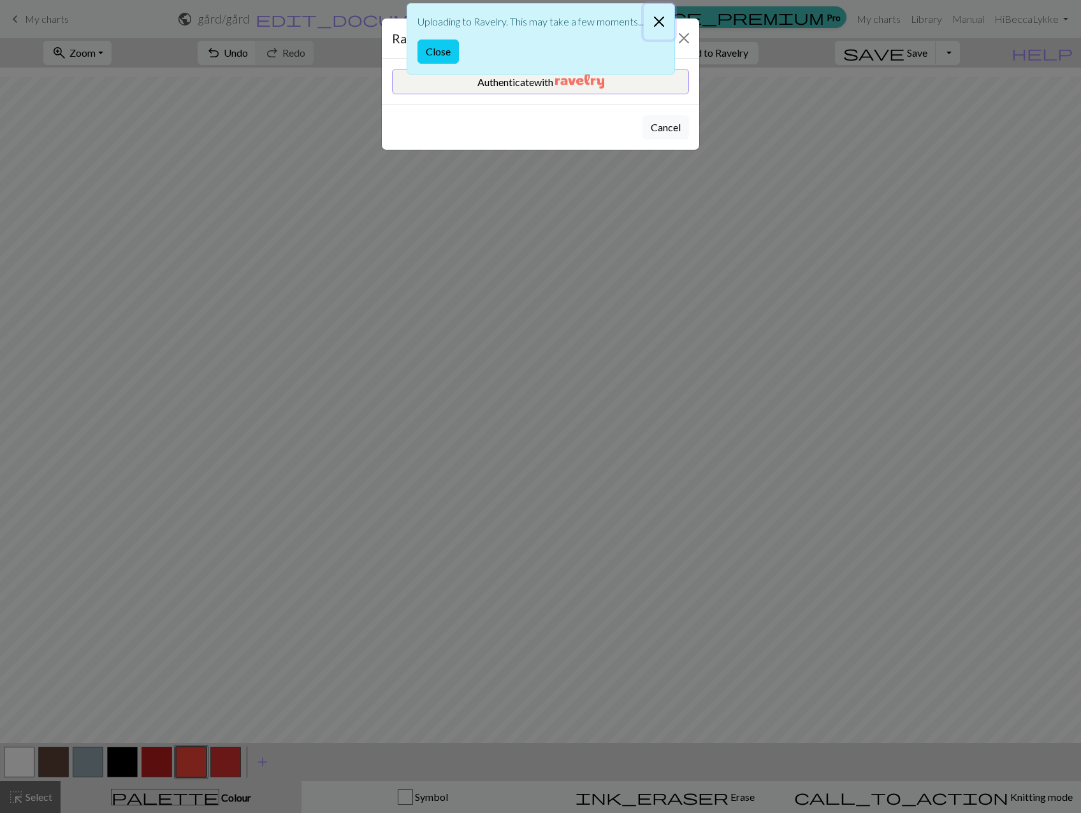
click at [662, 20] on button "Close" at bounding box center [658, 22] width 31 height 36
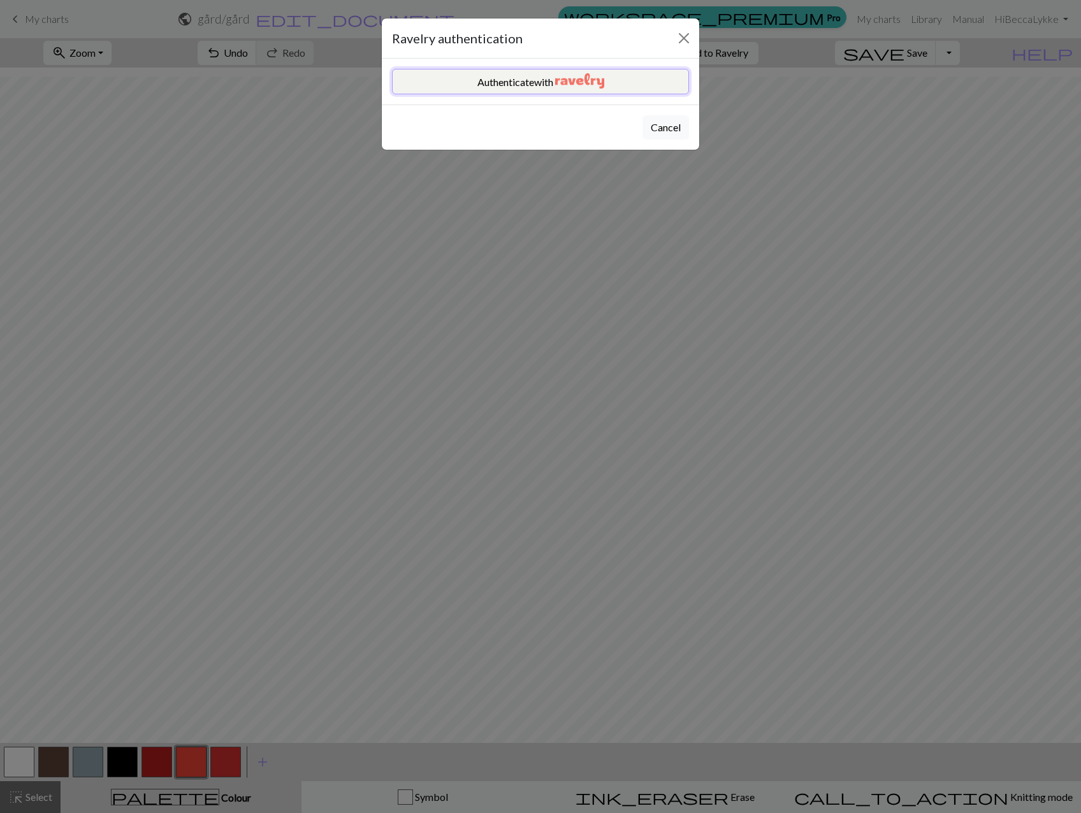
click at [607, 77] on button "Authenticate with" at bounding box center [540, 81] width 297 height 25
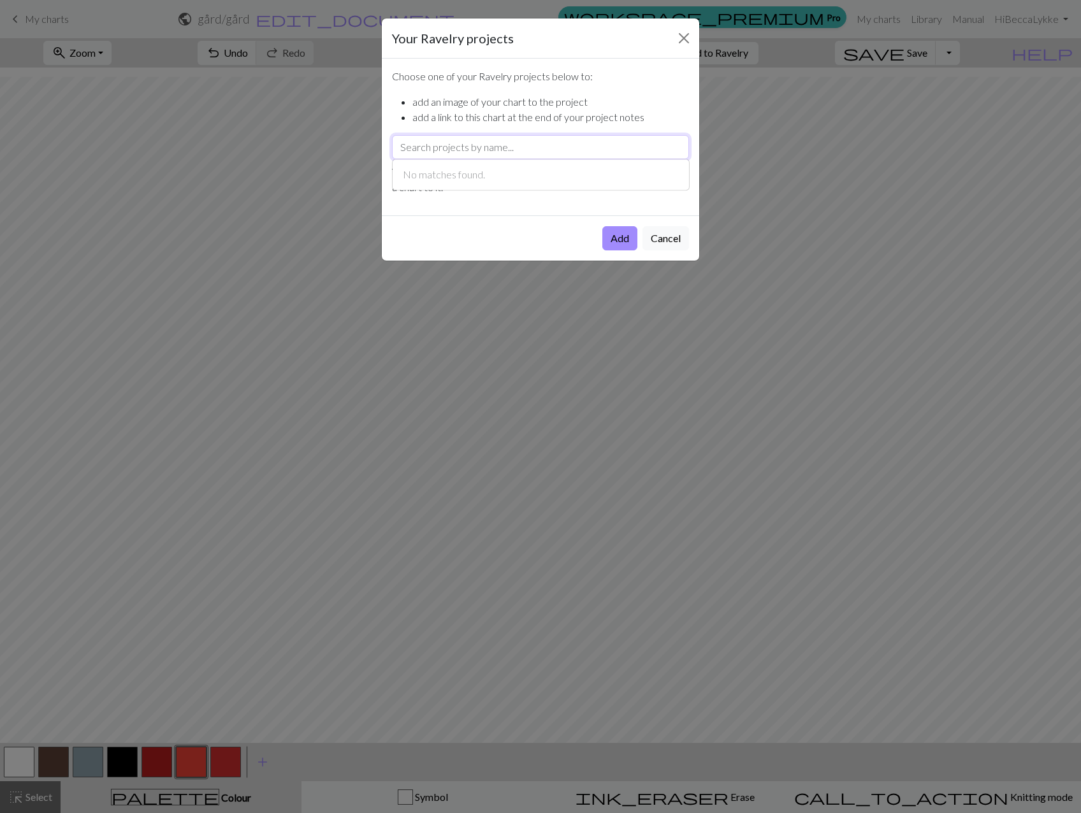
click at [542, 137] on input "text" at bounding box center [540, 147] width 297 height 24
type input "f"
click at [587, 220] on div "Add Cancel" at bounding box center [540, 237] width 317 height 45
click at [626, 232] on button "Add" at bounding box center [619, 238] width 35 height 24
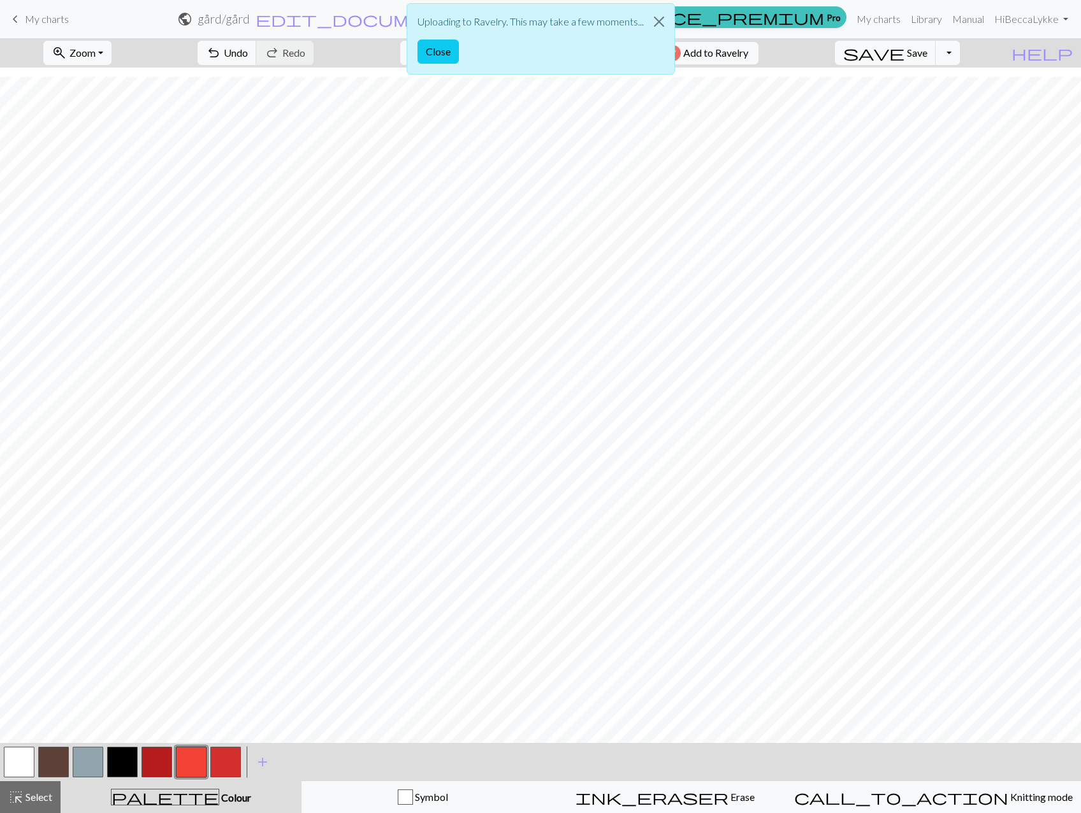
click at [723, 54] on div "Uploading to Ravelry. This may take a few moments... Close" at bounding box center [540, 42] width 1081 height 85
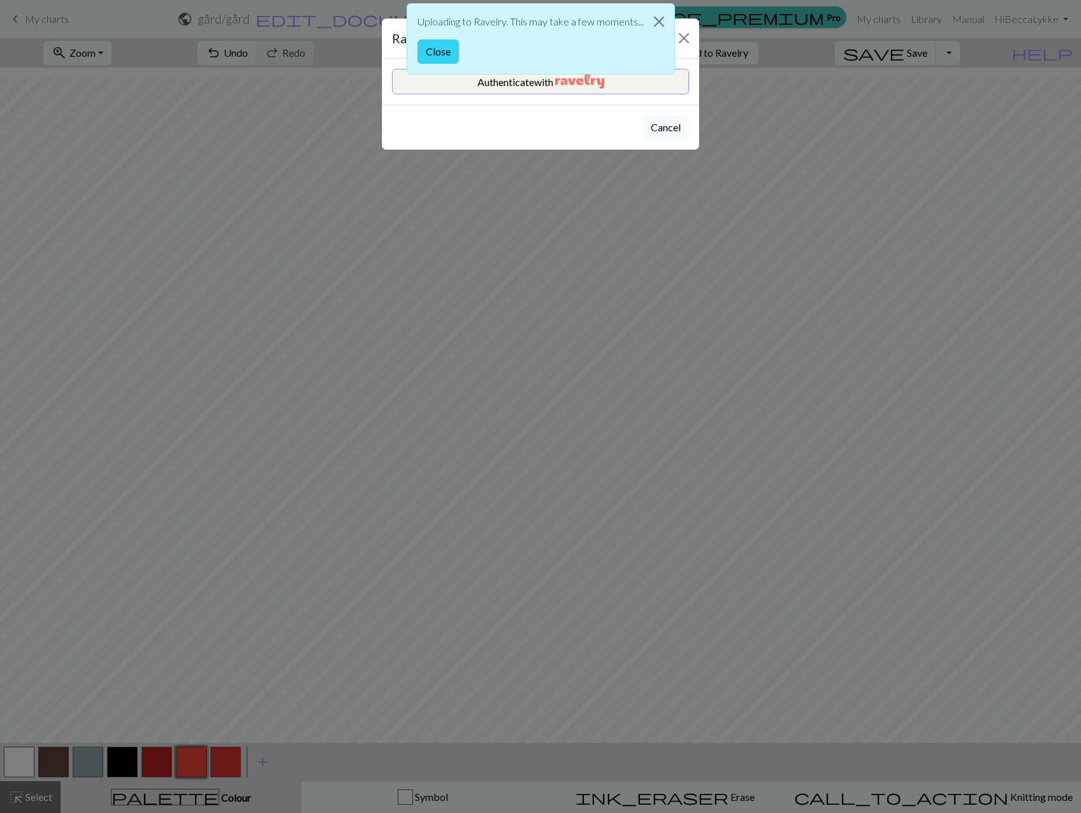
click at [432, 50] on button "Close" at bounding box center [437, 52] width 41 height 24
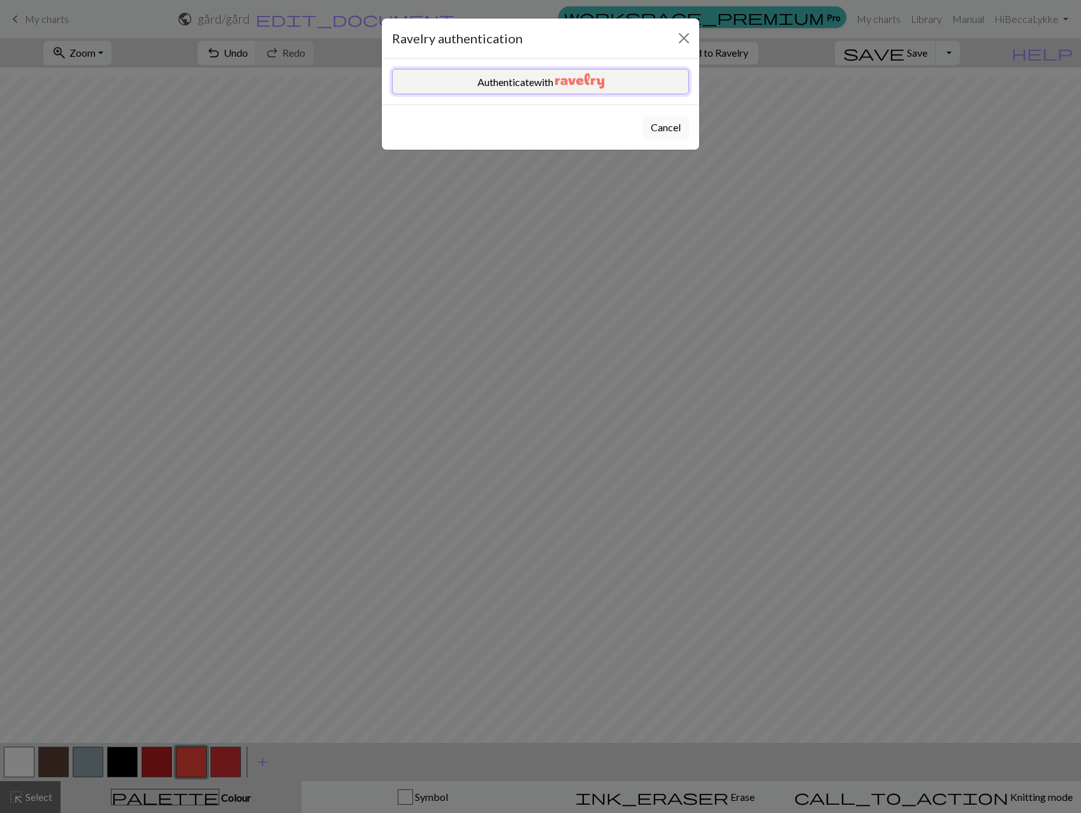
click at [519, 77] on button "Authenticate with" at bounding box center [540, 81] width 297 height 25
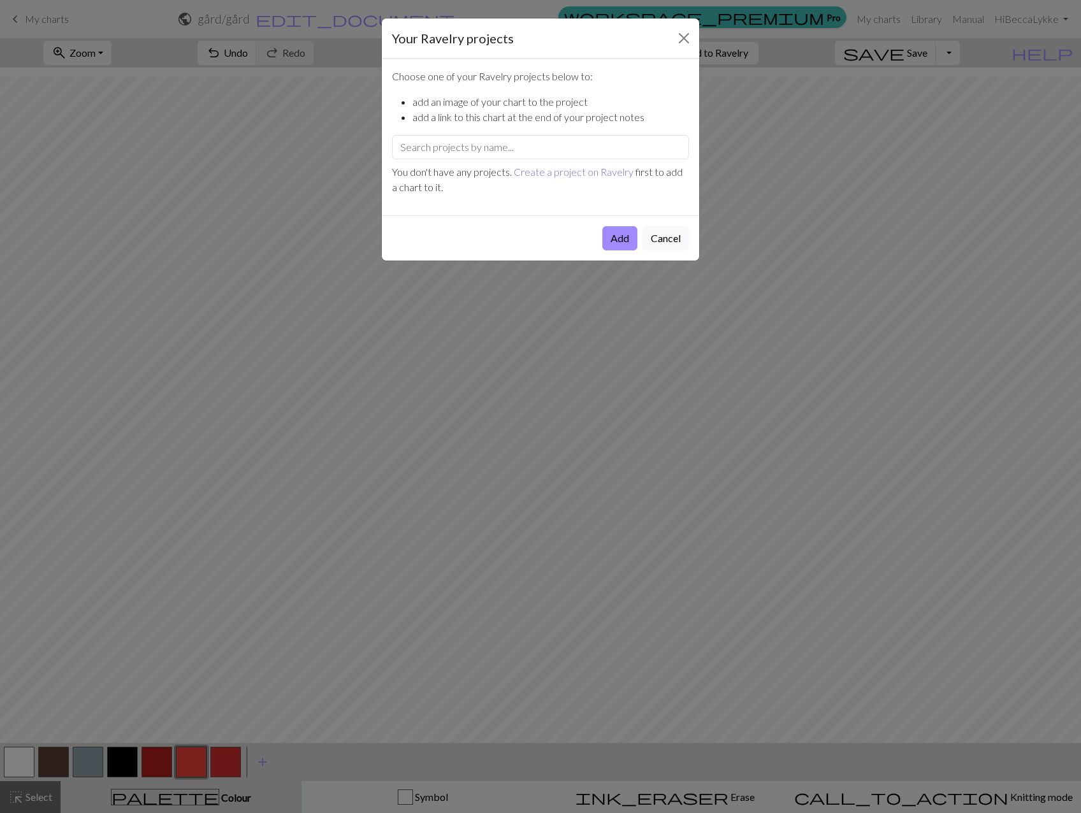
click at [557, 173] on link "Create a project on Ravelry" at bounding box center [574, 172] width 120 height 12
click at [669, 238] on button "Cancel" at bounding box center [665, 238] width 47 height 24
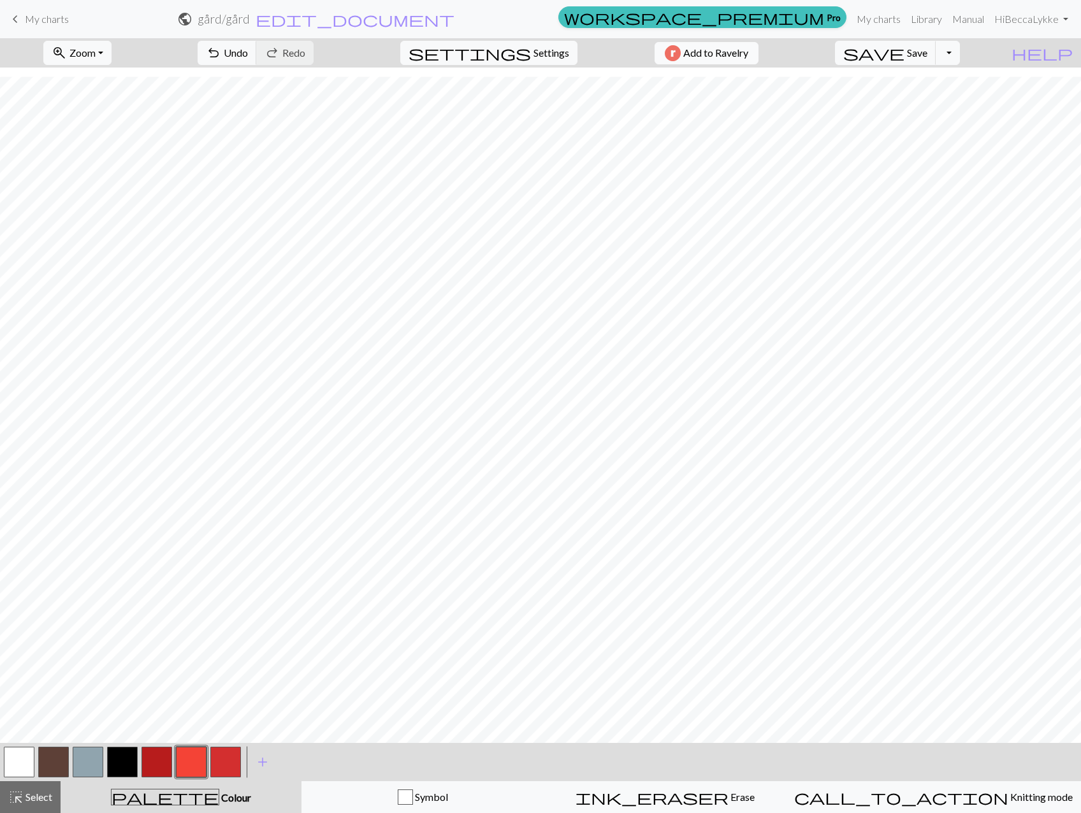
click at [748, 54] on span "Add to Ravelry" at bounding box center [715, 53] width 65 height 16
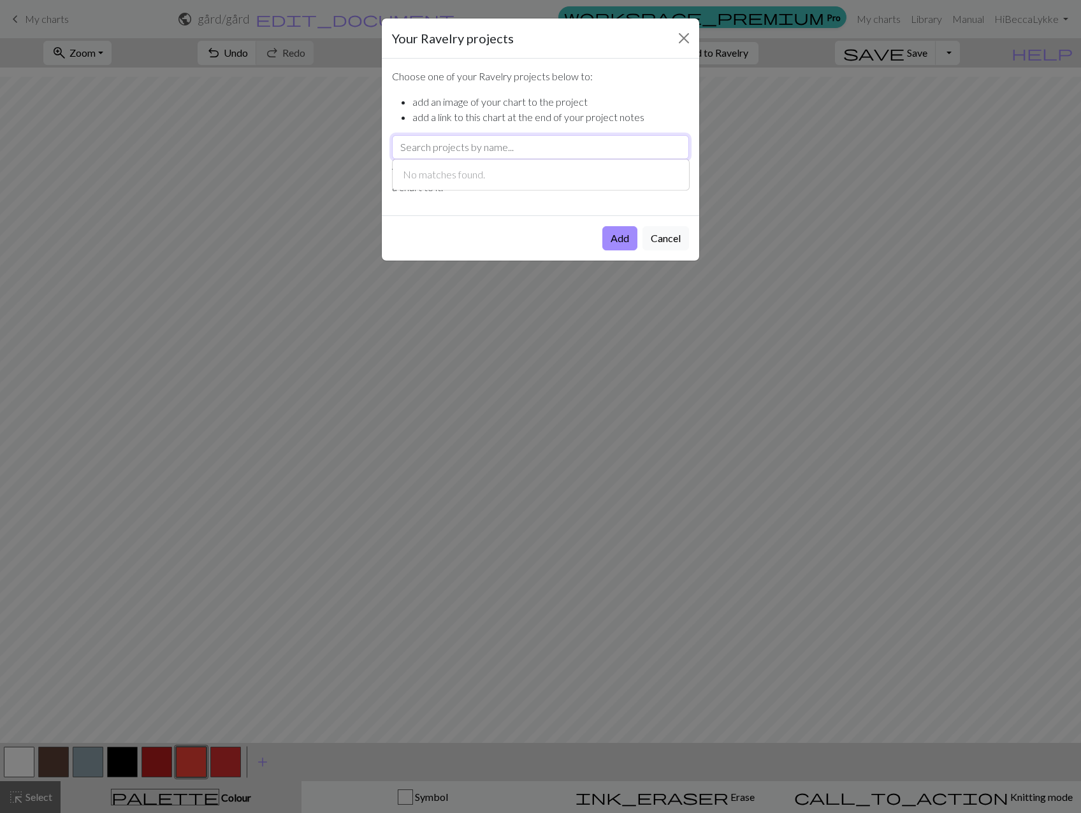
click at [519, 148] on input "text" at bounding box center [540, 147] width 297 height 24
type input "h"
type input "f"
type input "g"
click at [557, 234] on div "Add Cancel" at bounding box center [540, 237] width 317 height 45
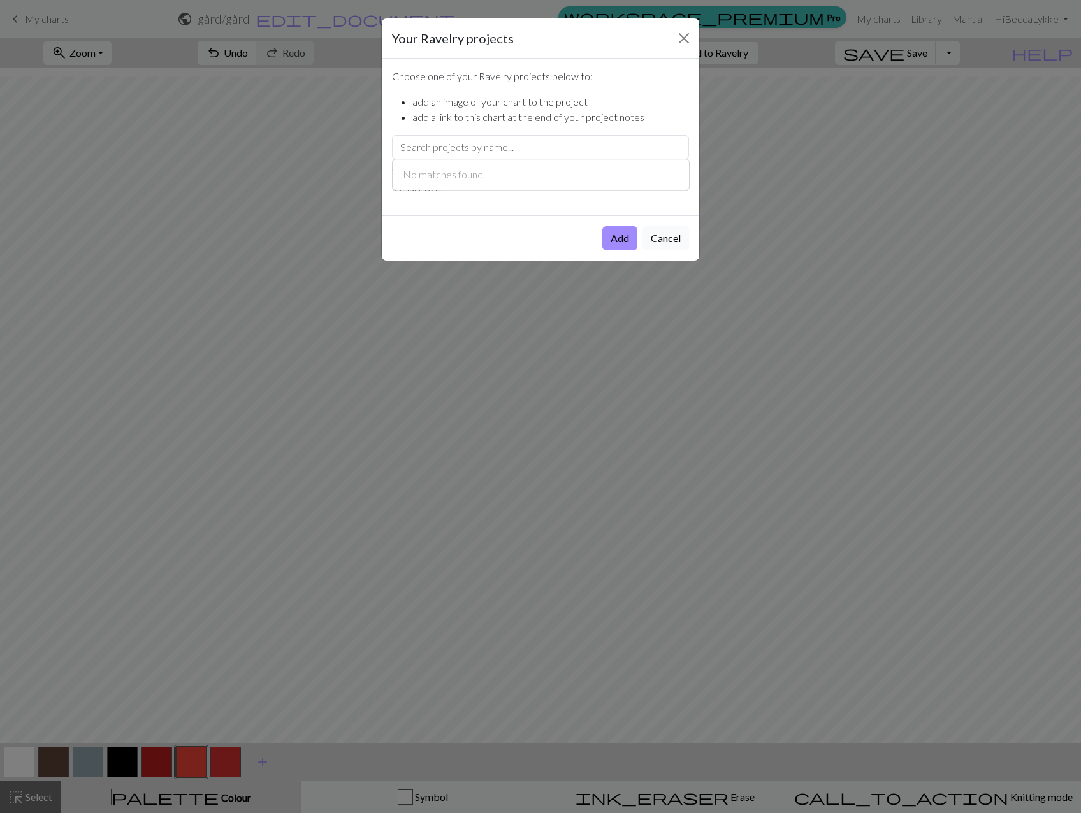
click at [670, 242] on button "Cancel" at bounding box center [665, 238] width 47 height 24
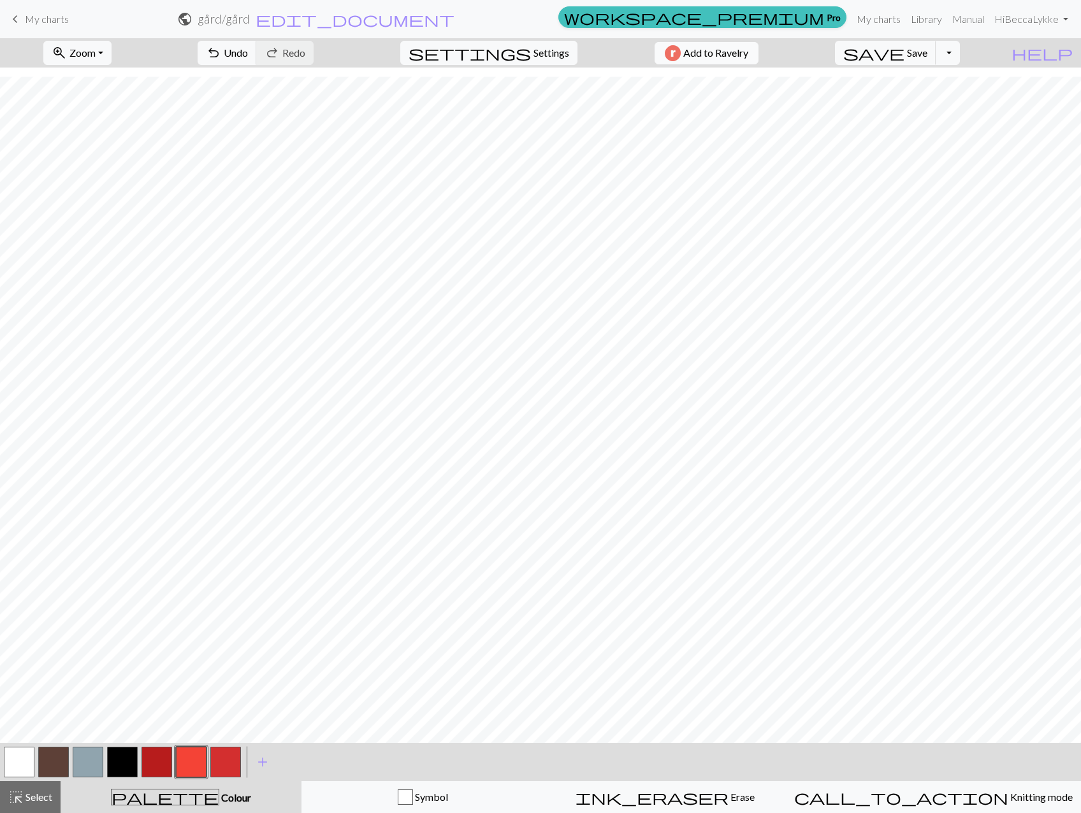
click at [748, 48] on span "Add to Ravelry" at bounding box center [715, 53] width 65 height 16
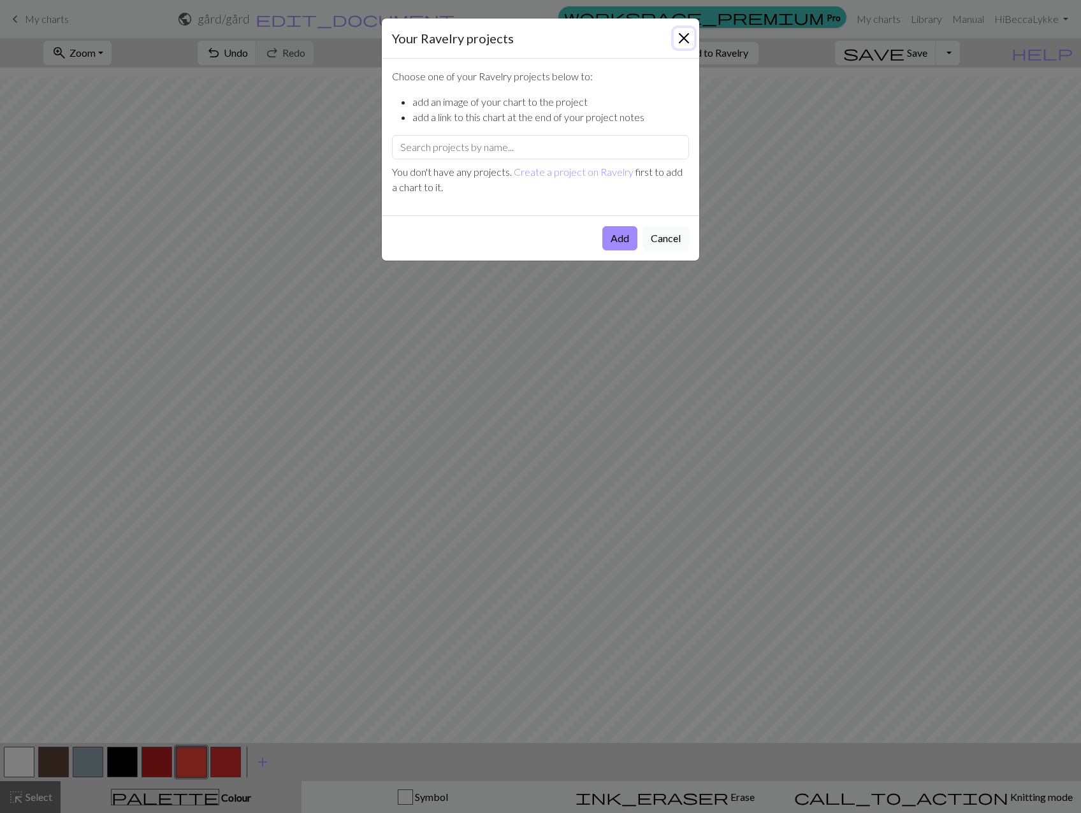
click at [679, 41] on button "Close" at bounding box center [683, 38] width 20 height 20
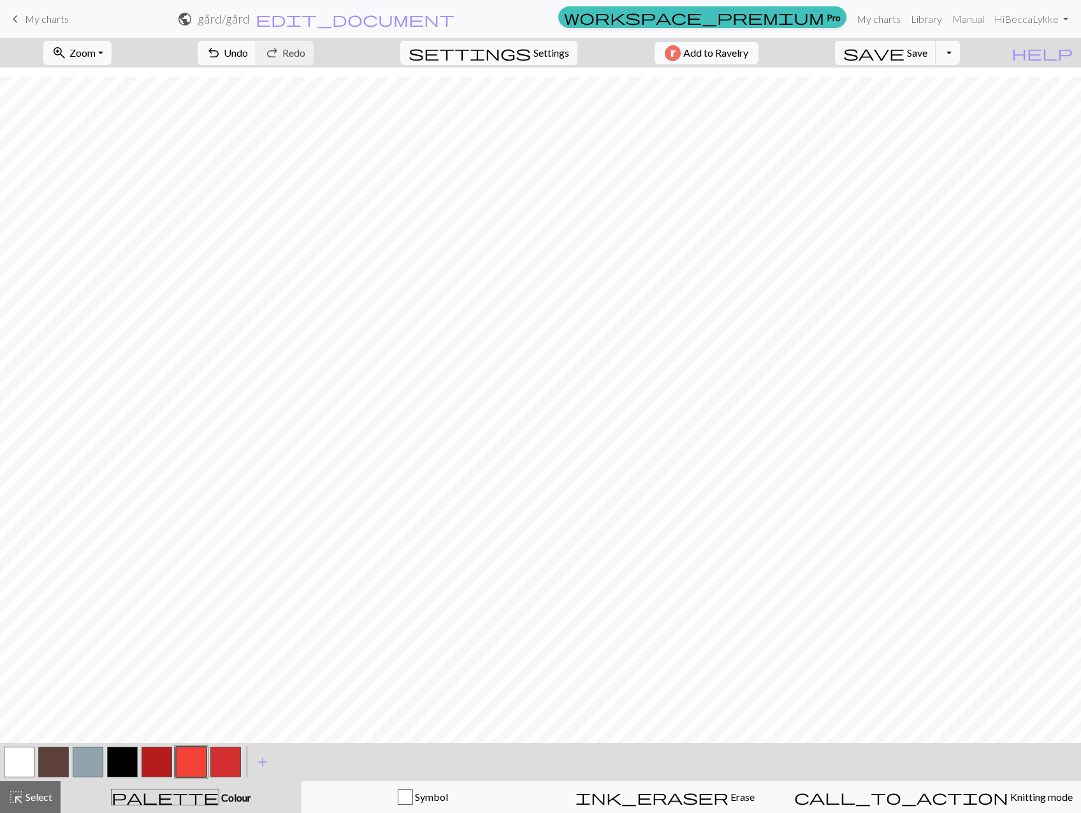
click at [748, 55] on span "Add to Ravelry" at bounding box center [715, 53] width 65 height 16
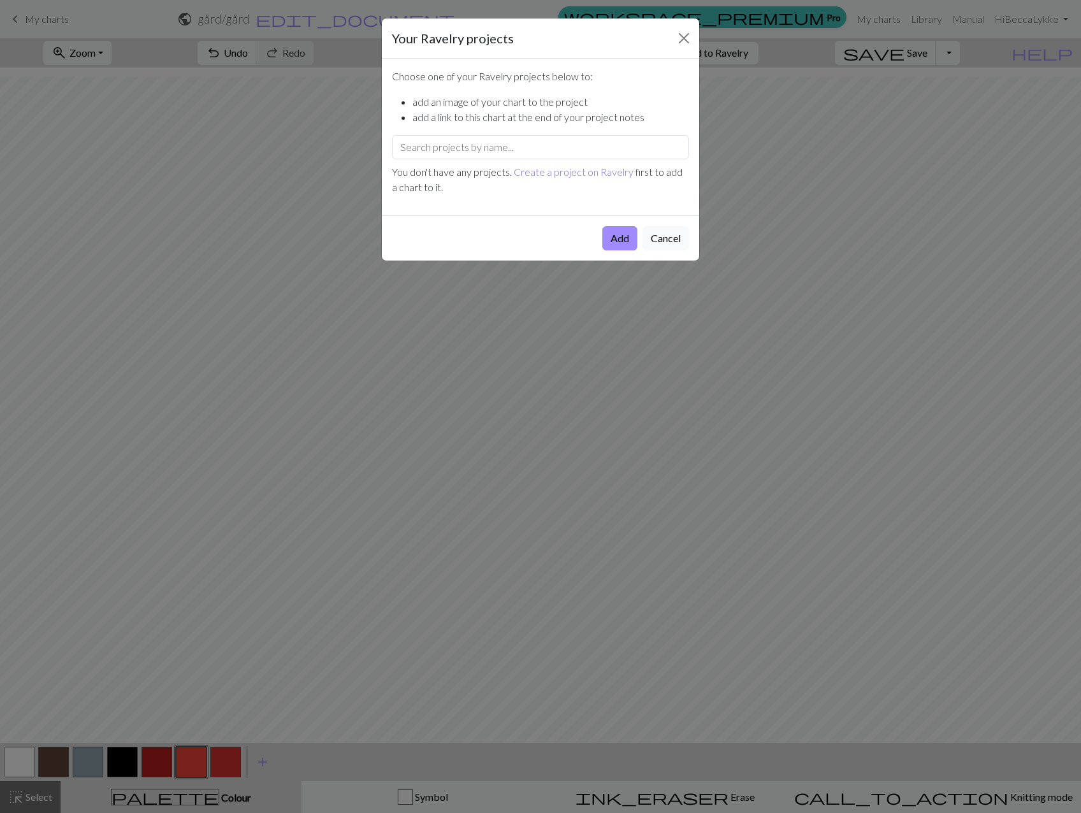
click at [579, 173] on link "Create a project on Ravelry" at bounding box center [574, 172] width 120 height 12
click at [684, 34] on button "Close" at bounding box center [683, 38] width 20 height 20
